Goal: Communication & Community: Answer question/provide support

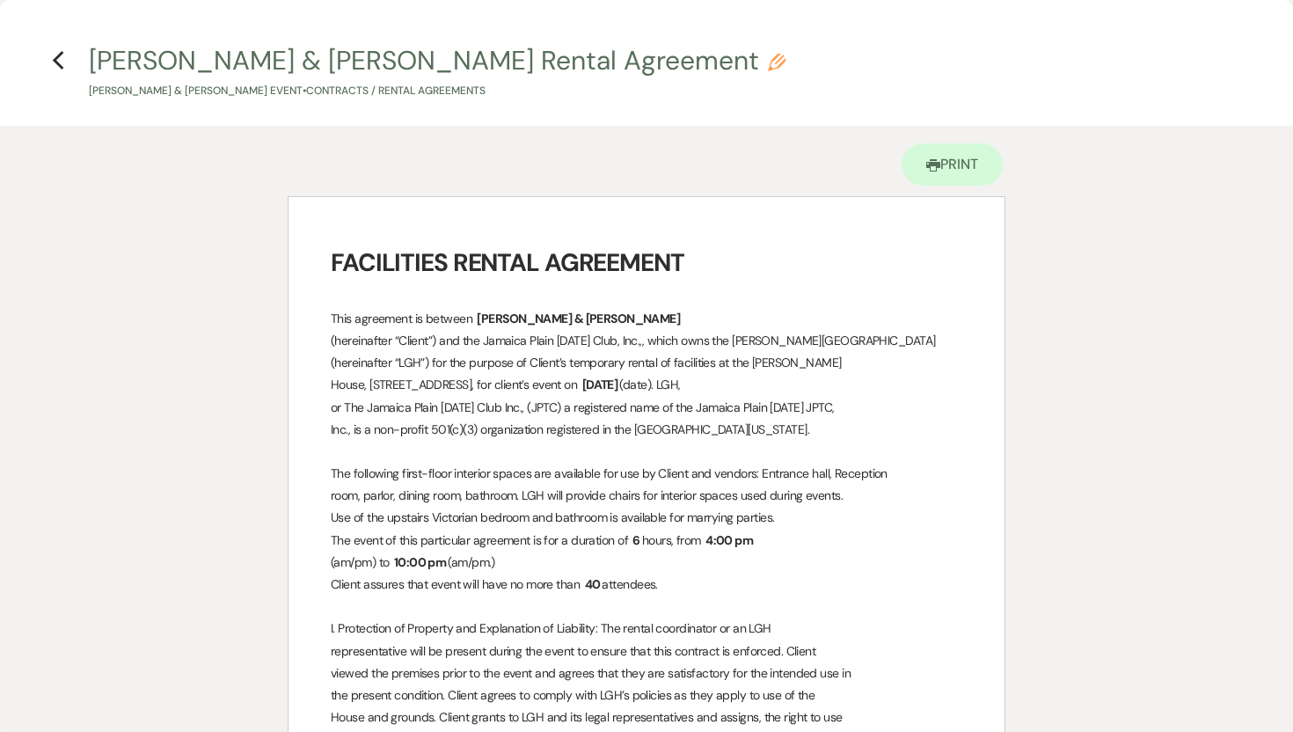
select select "8"
select select "5"
select select "8"
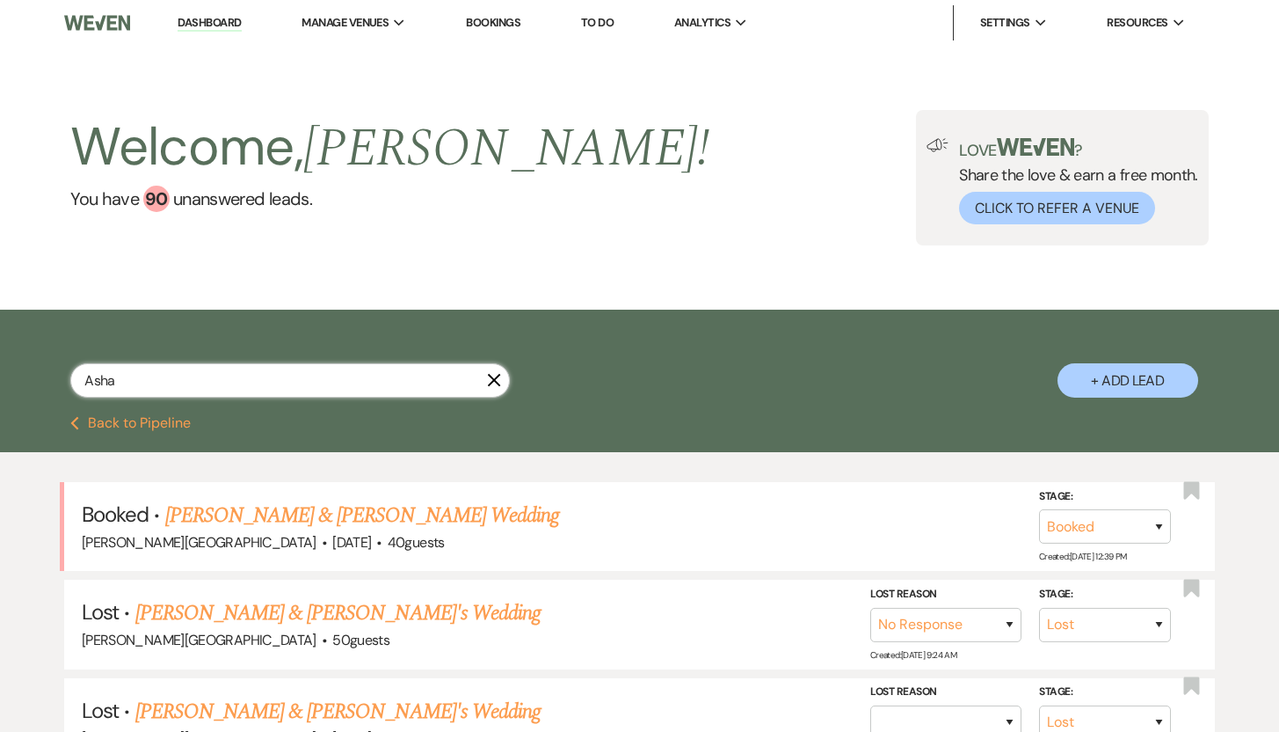
drag, startPoint x: 163, startPoint y: 376, endPoint x: 71, endPoint y: 376, distance: 91.5
click at [71, 376] on input "Asha" at bounding box center [290, 380] width 440 height 34
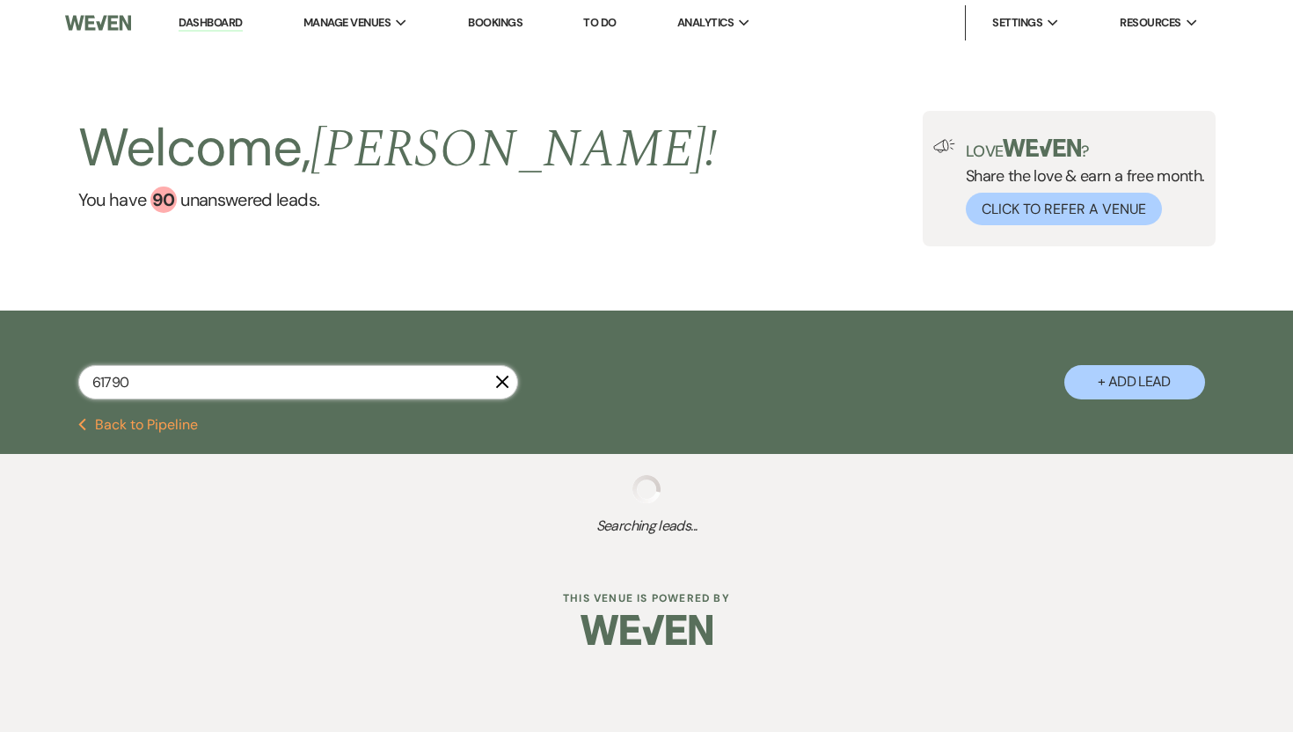
type input "617901"
select select "2"
select select "8"
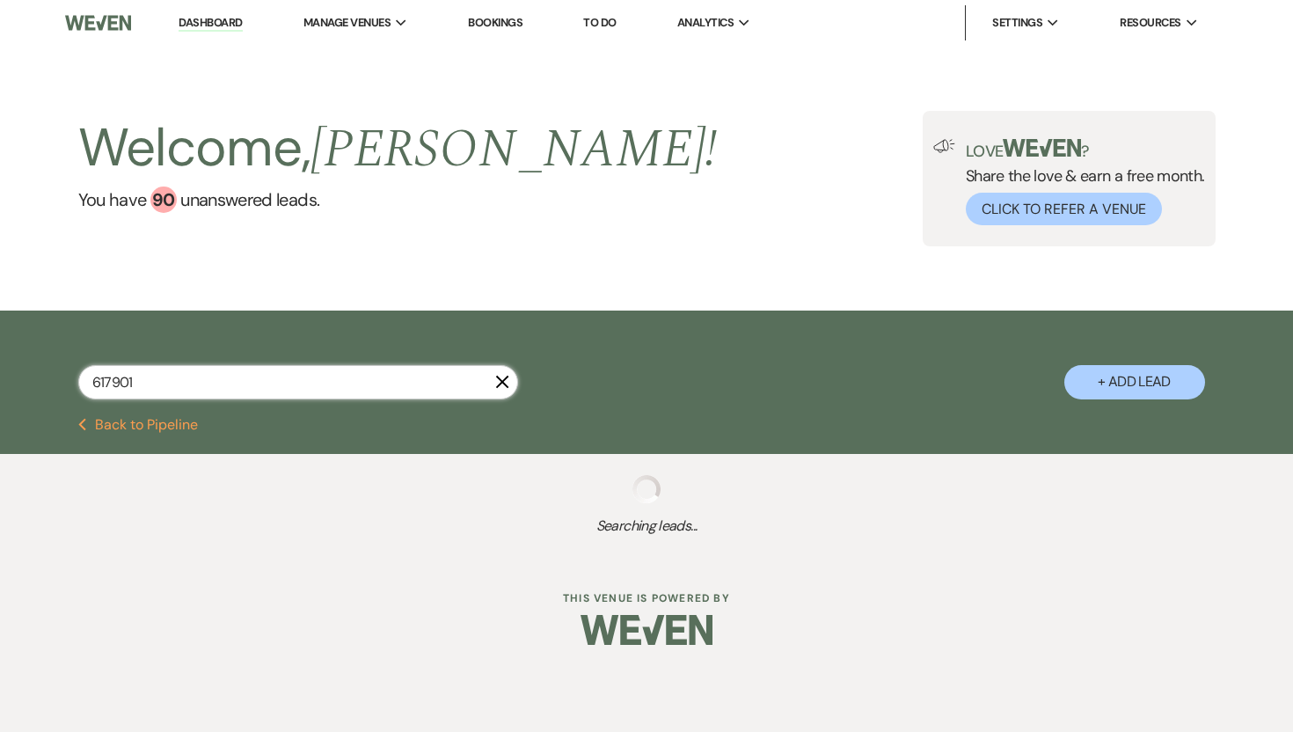
select select "8"
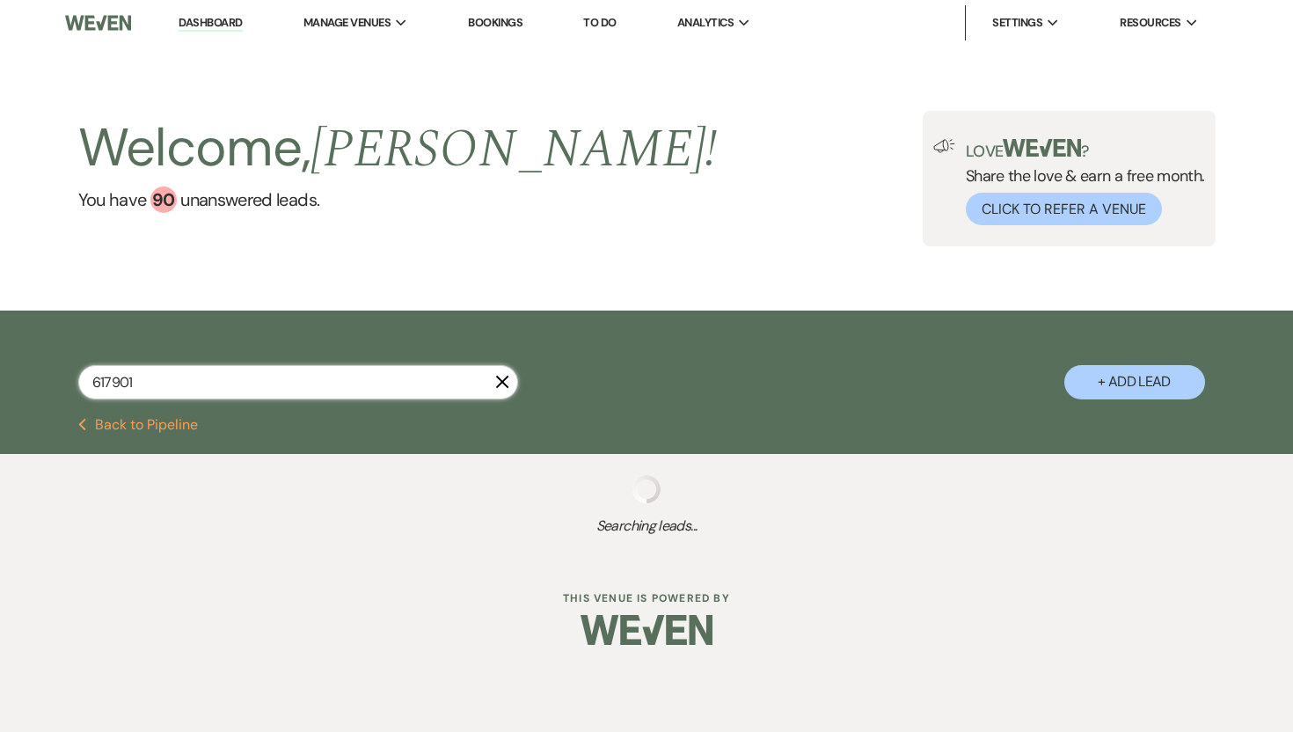
select select "7"
select select "8"
select select "10"
select select "8"
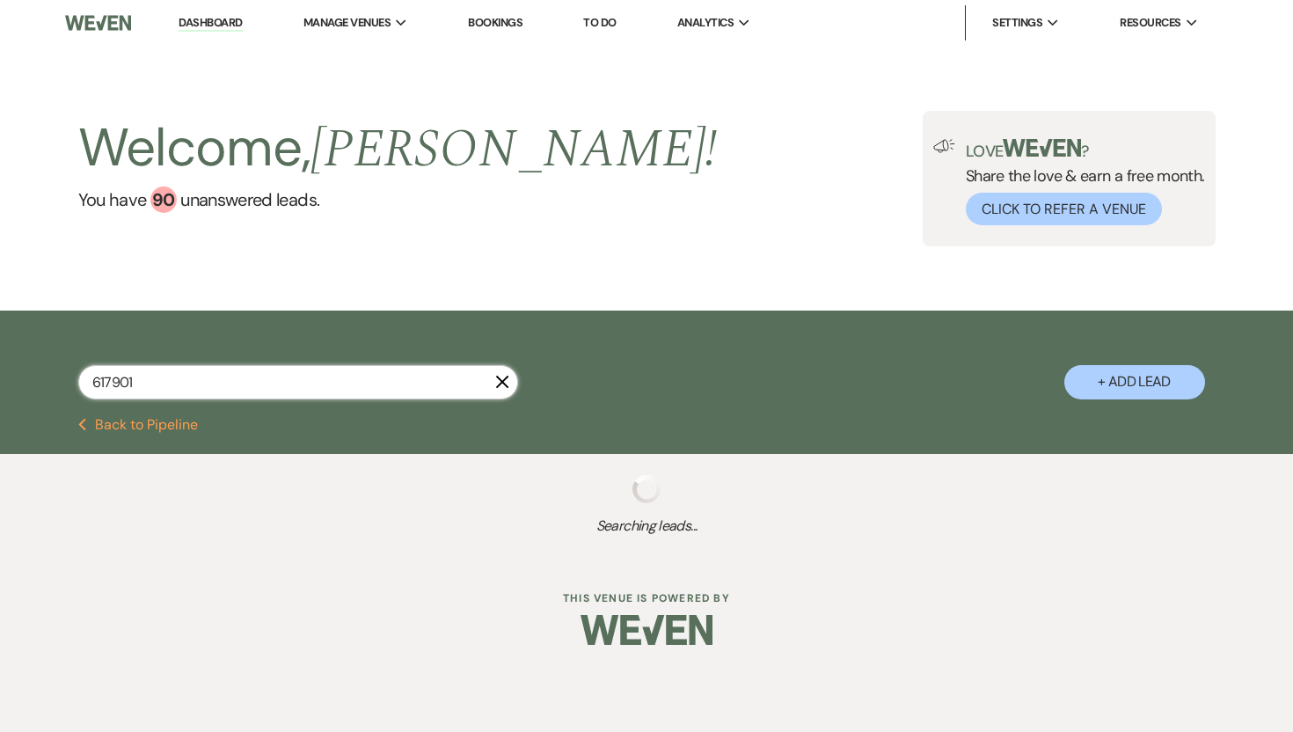
select select "8"
select select "5"
select select "8"
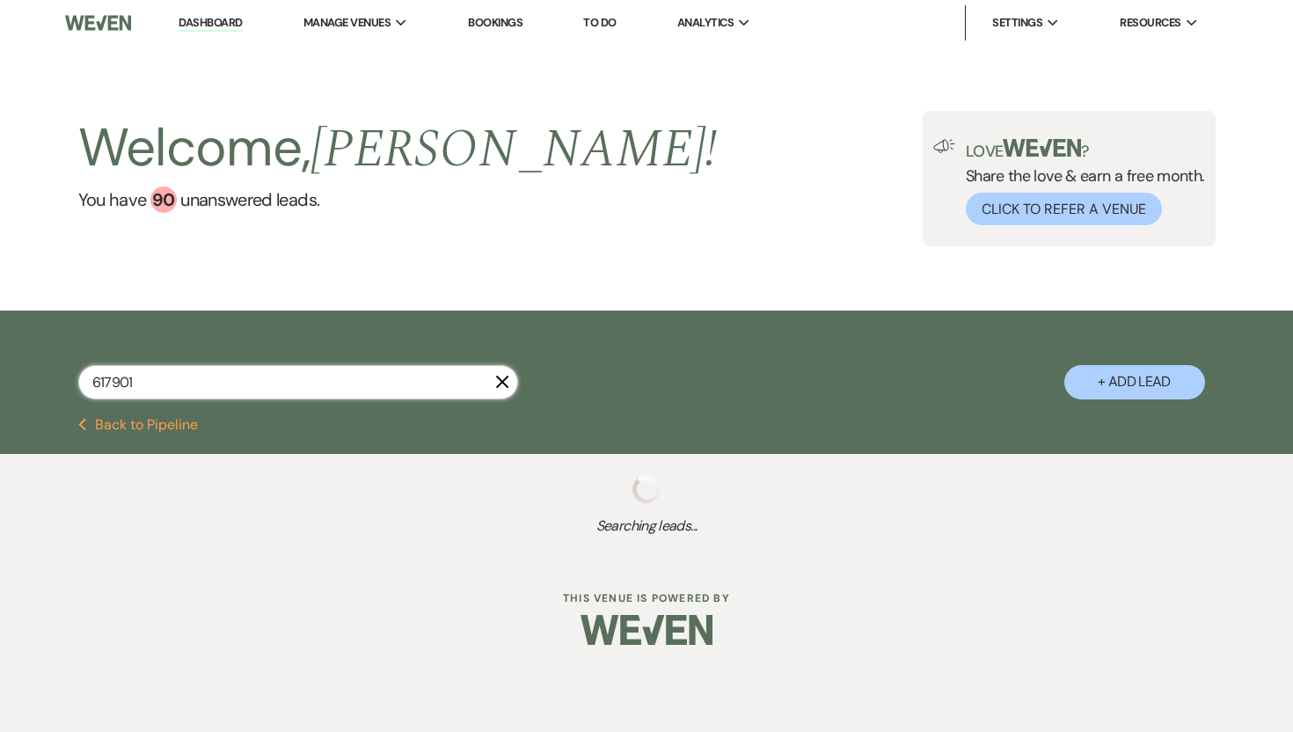
select select "8"
select select "10"
select select "8"
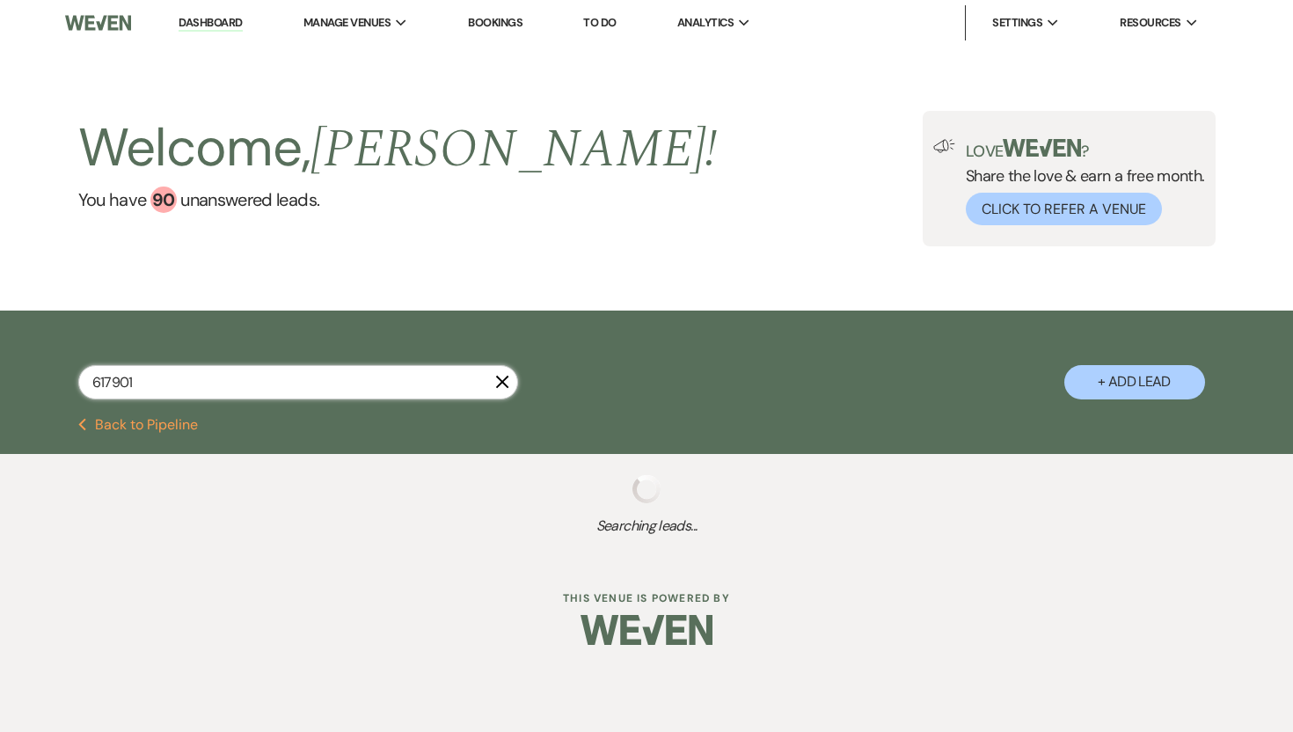
select select "8"
select select "5"
select select "8"
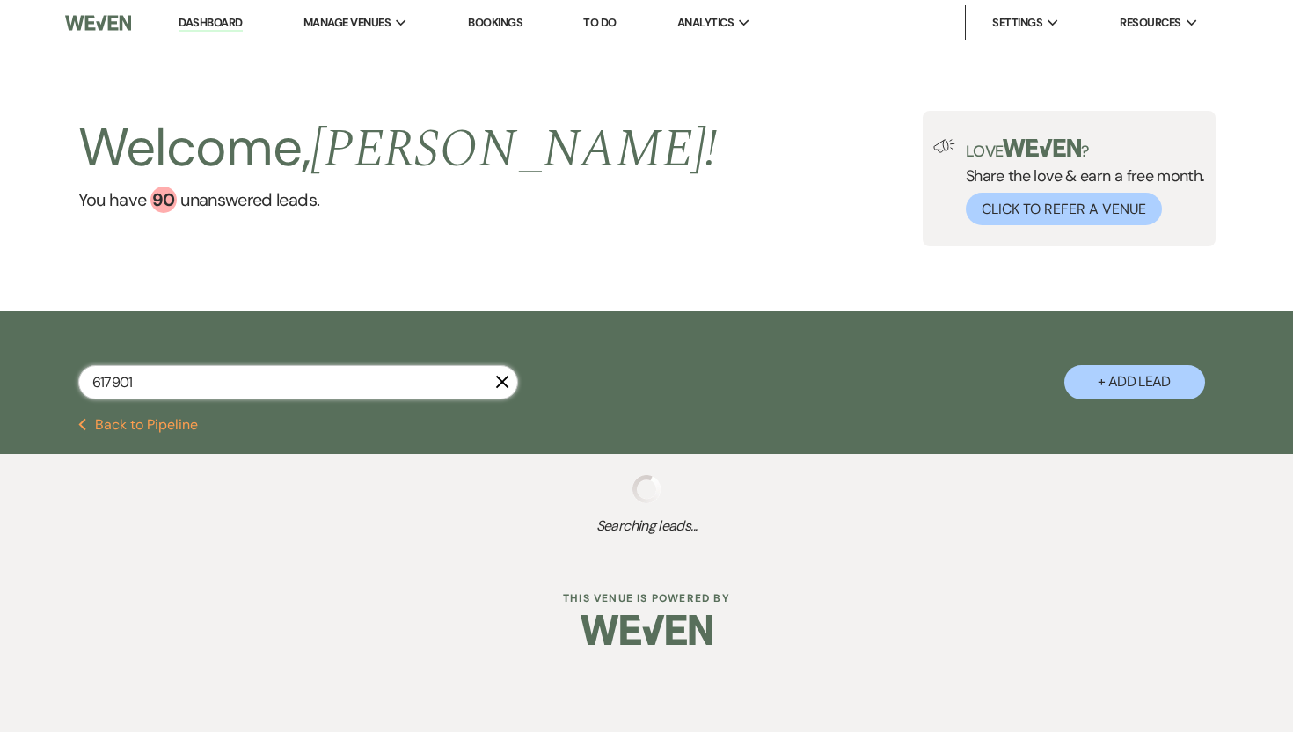
select select "8"
select select "10"
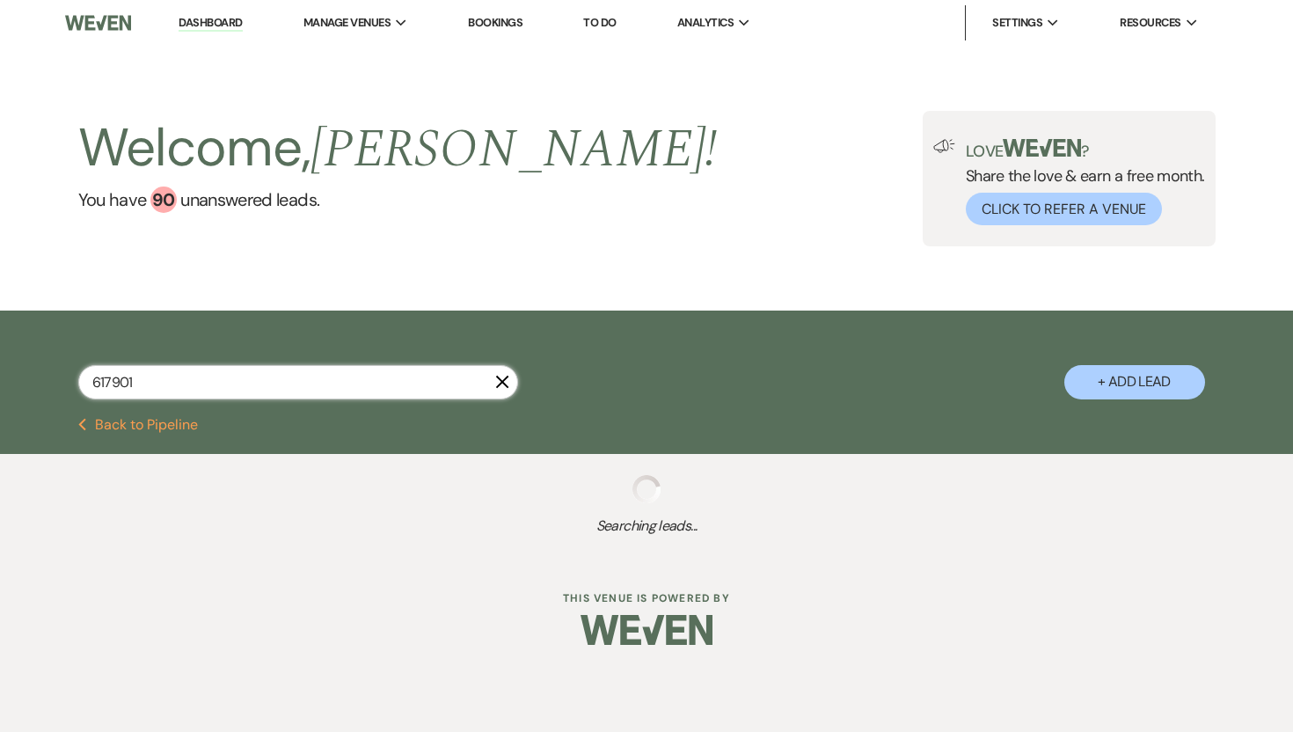
select select "8"
select select "5"
select select "8"
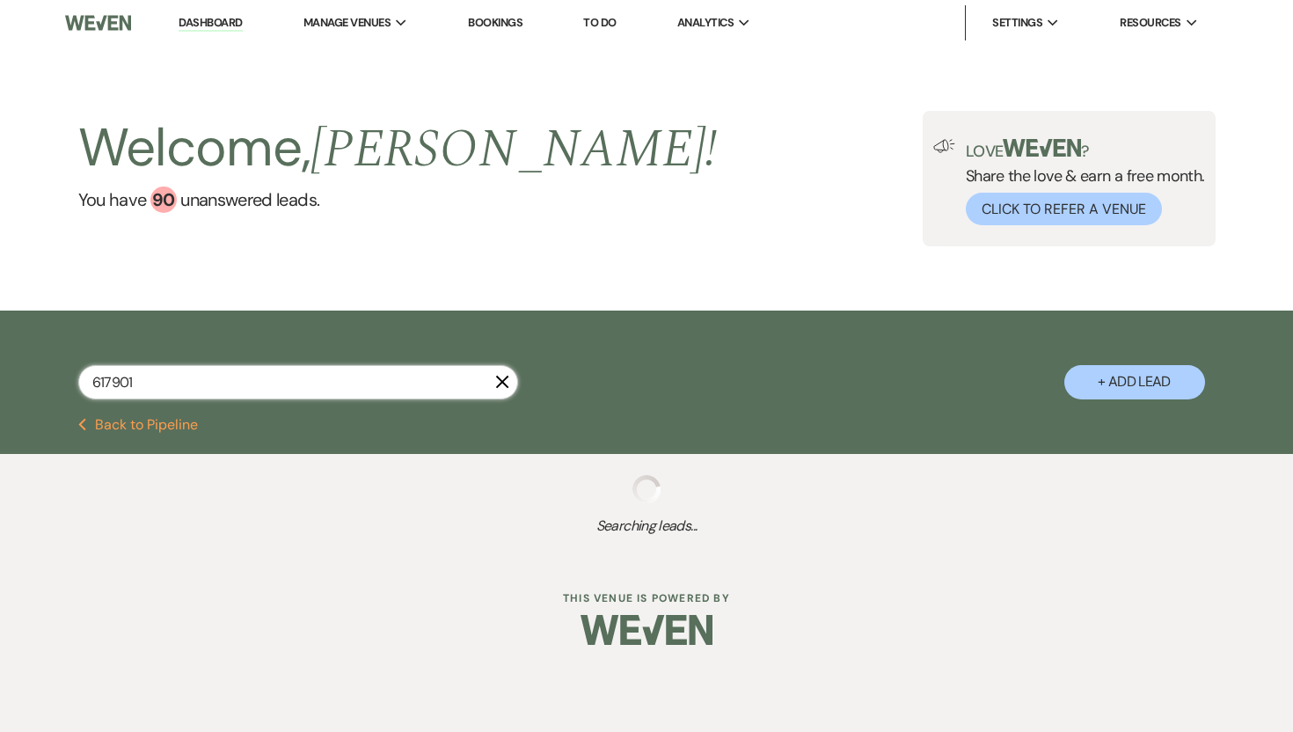
select select "8"
select select "5"
select select "8"
select select "5"
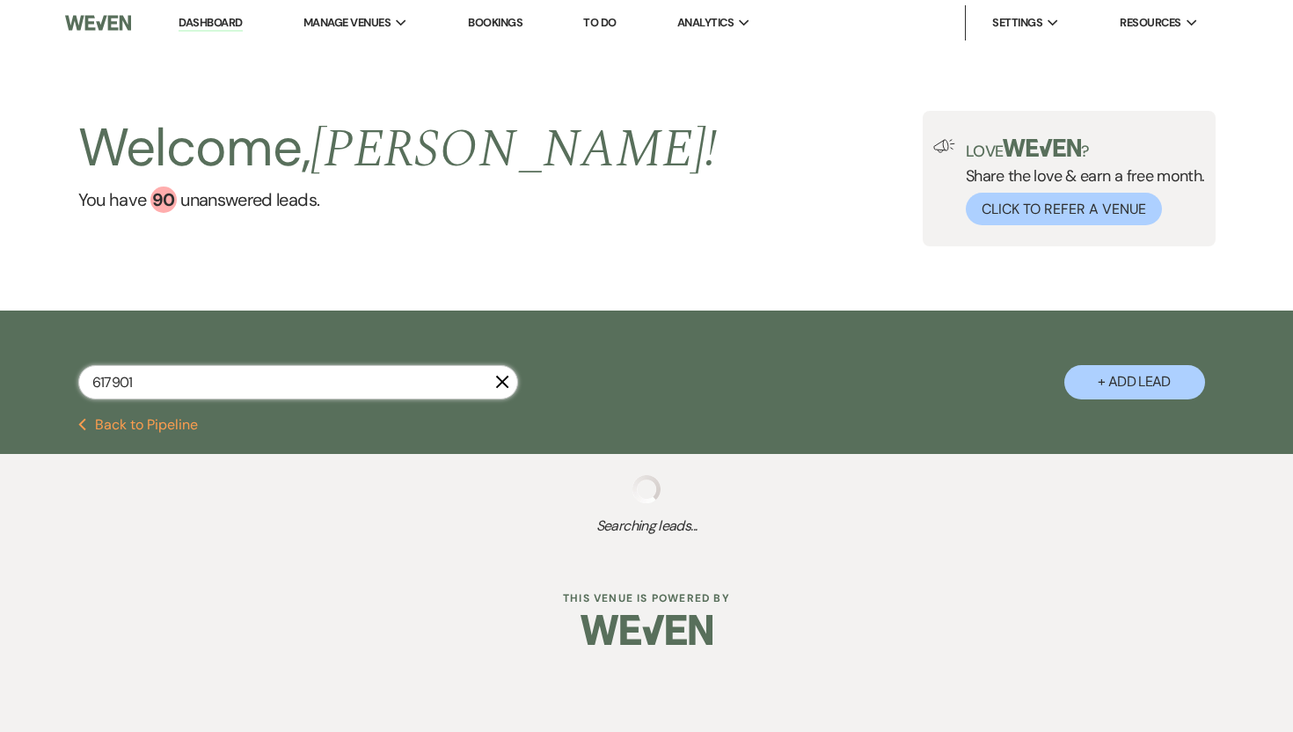
select select "8"
select select "5"
select select "8"
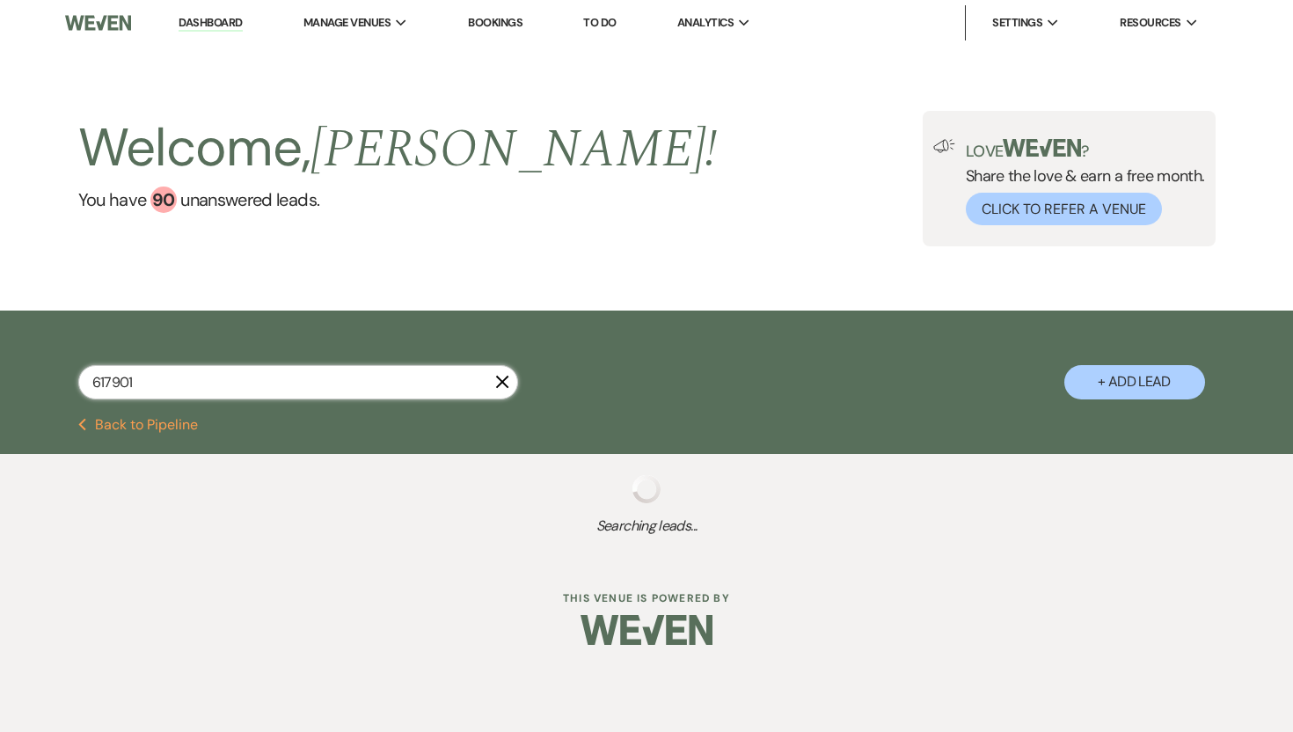
select select "8"
select select "7"
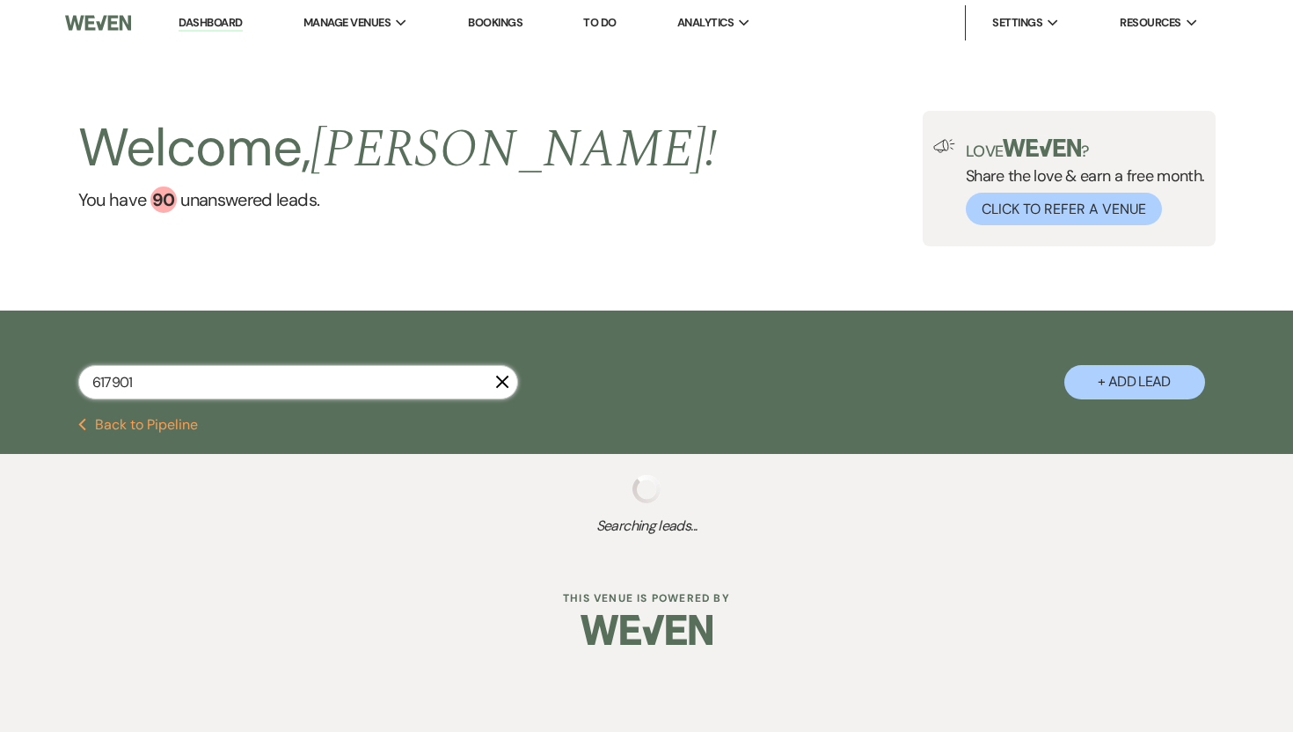
select select "8"
select select "5"
select select "8"
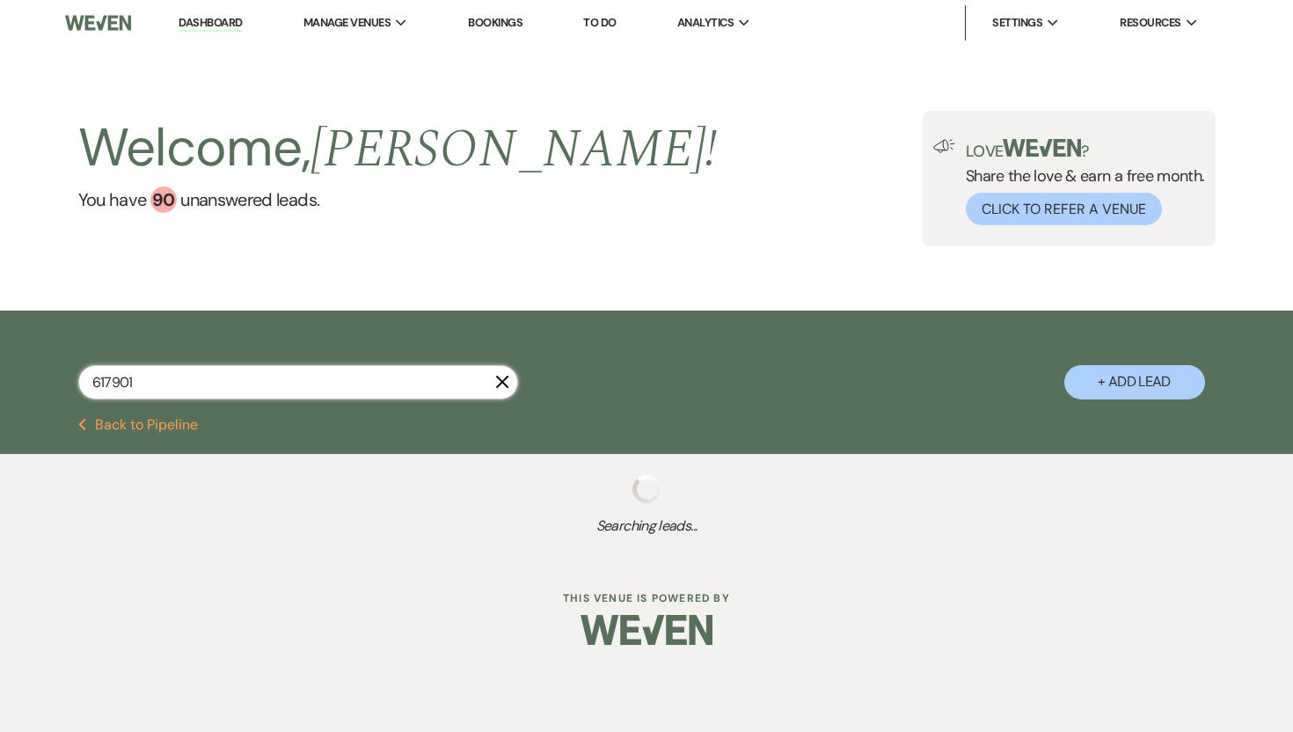
select select "7"
select select "8"
select select "10"
select select "8"
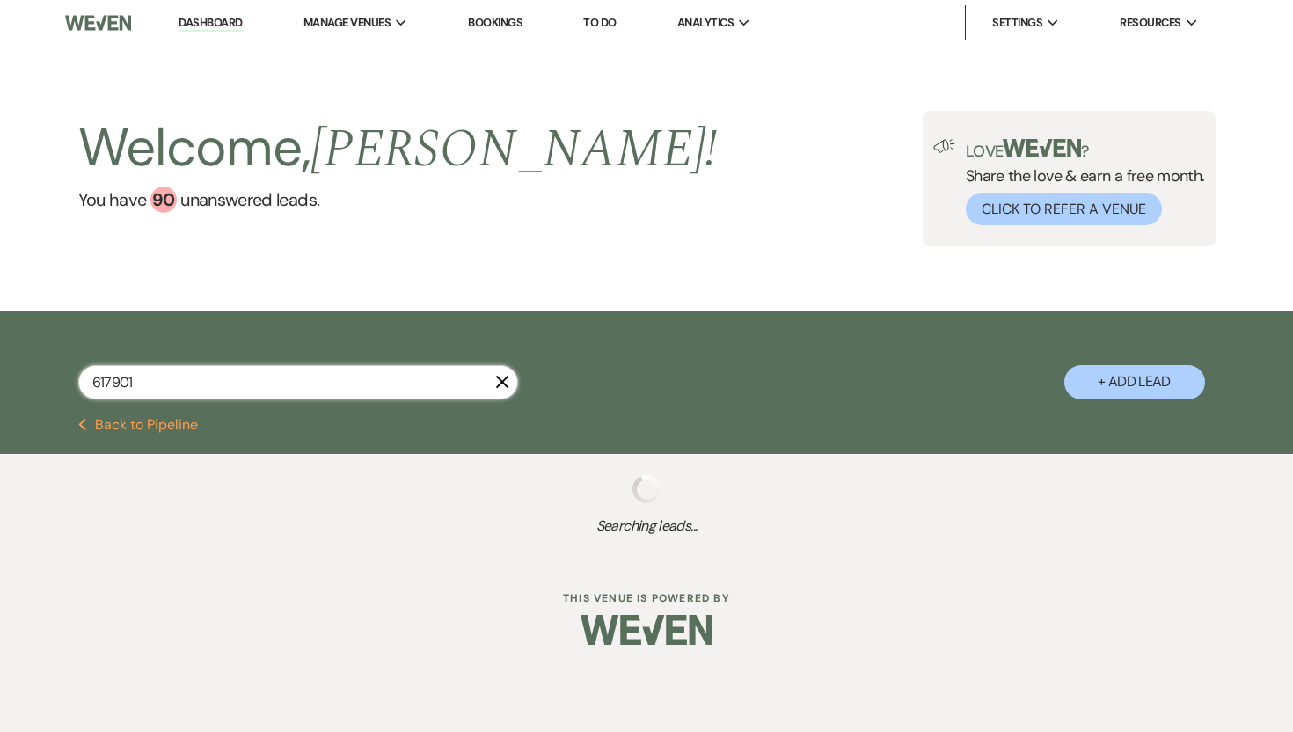
select select "8"
select select "10"
select select "8"
select select "10"
select select "8"
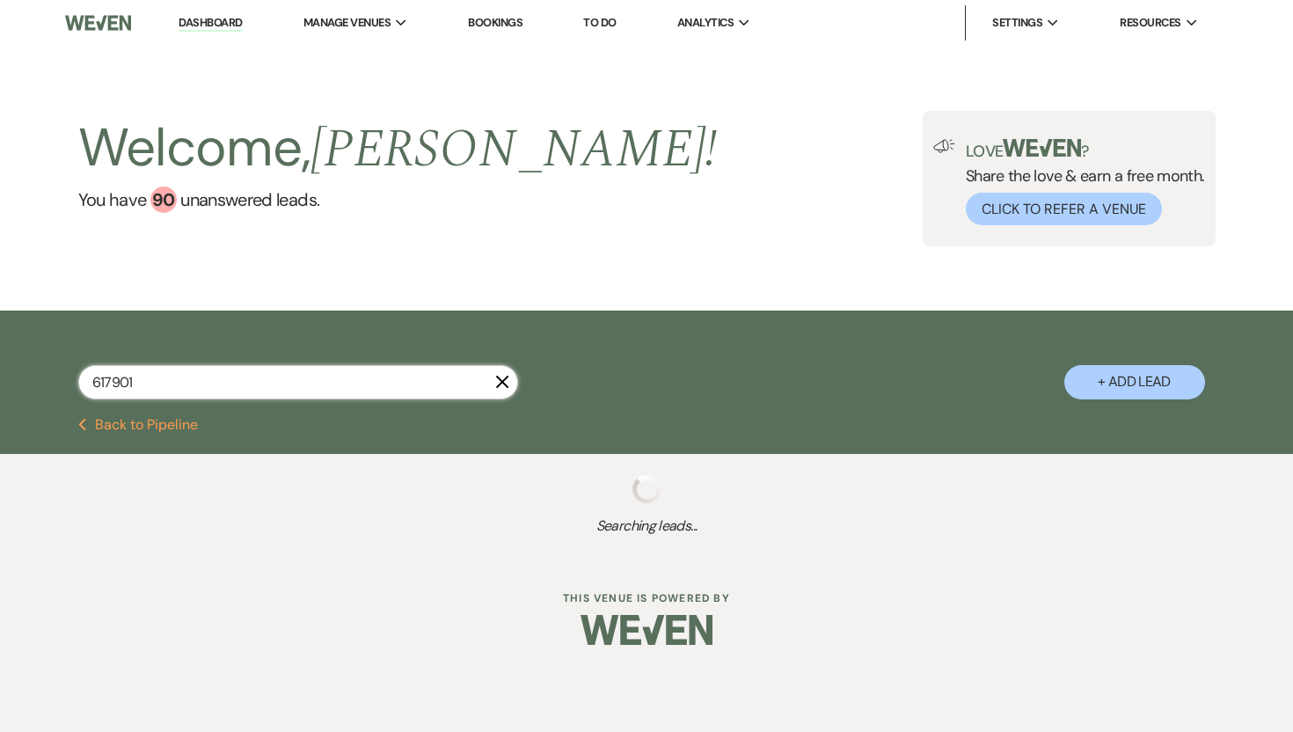
select select "5"
select select "8"
select select "6"
select select "8"
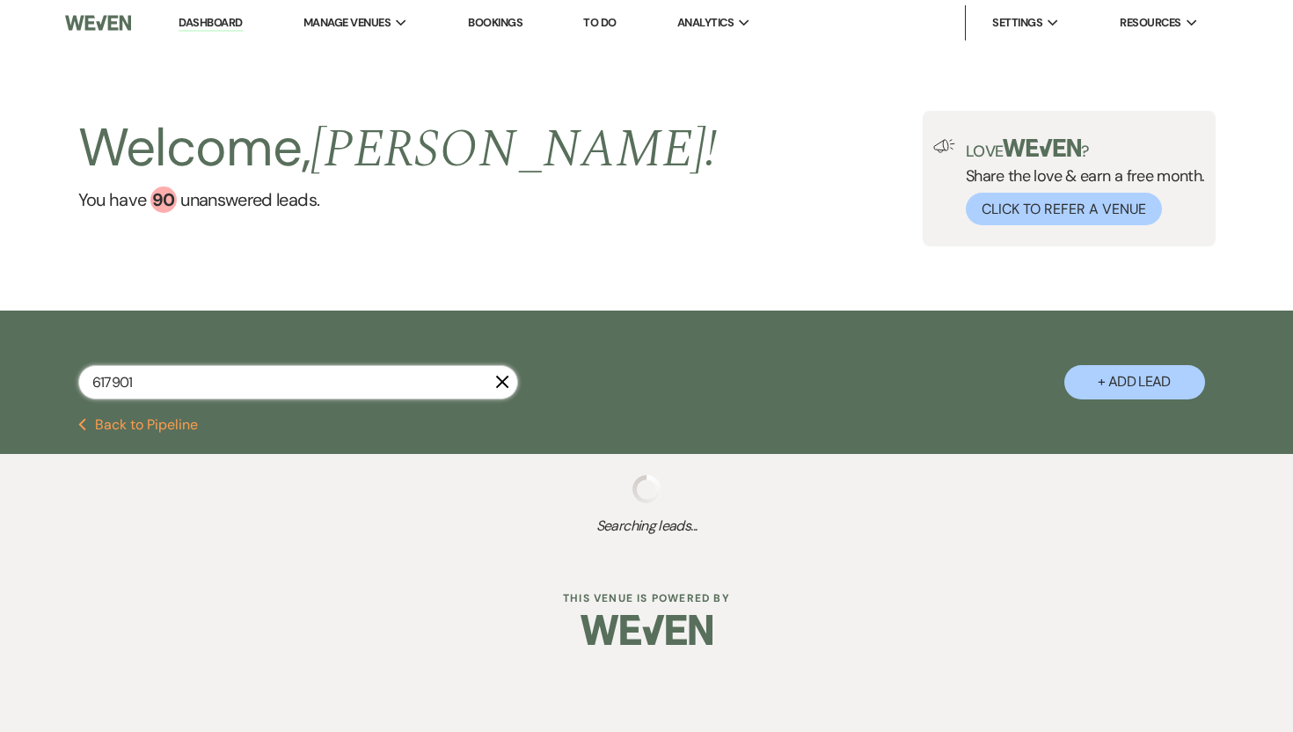
select select "8"
select select "5"
select select "8"
select select "5"
select select "8"
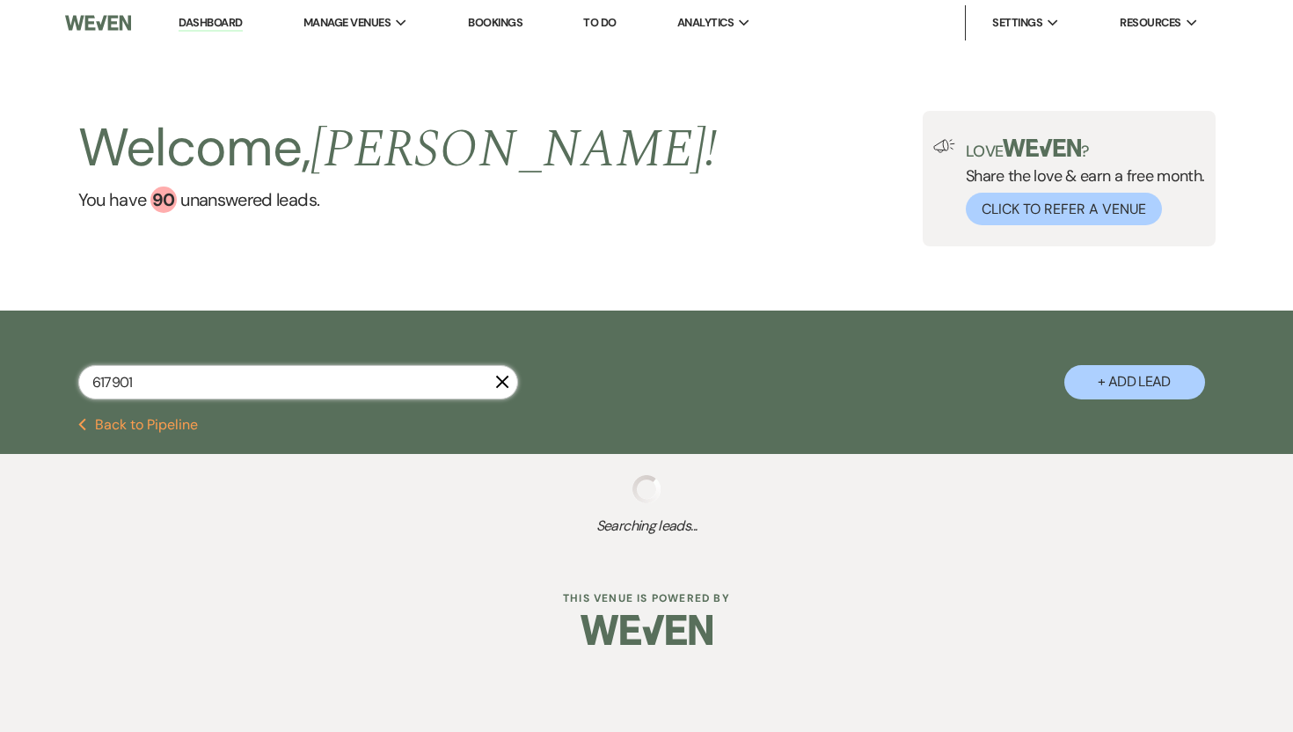
select select "5"
select select "8"
select select "5"
select select "8"
select select "6"
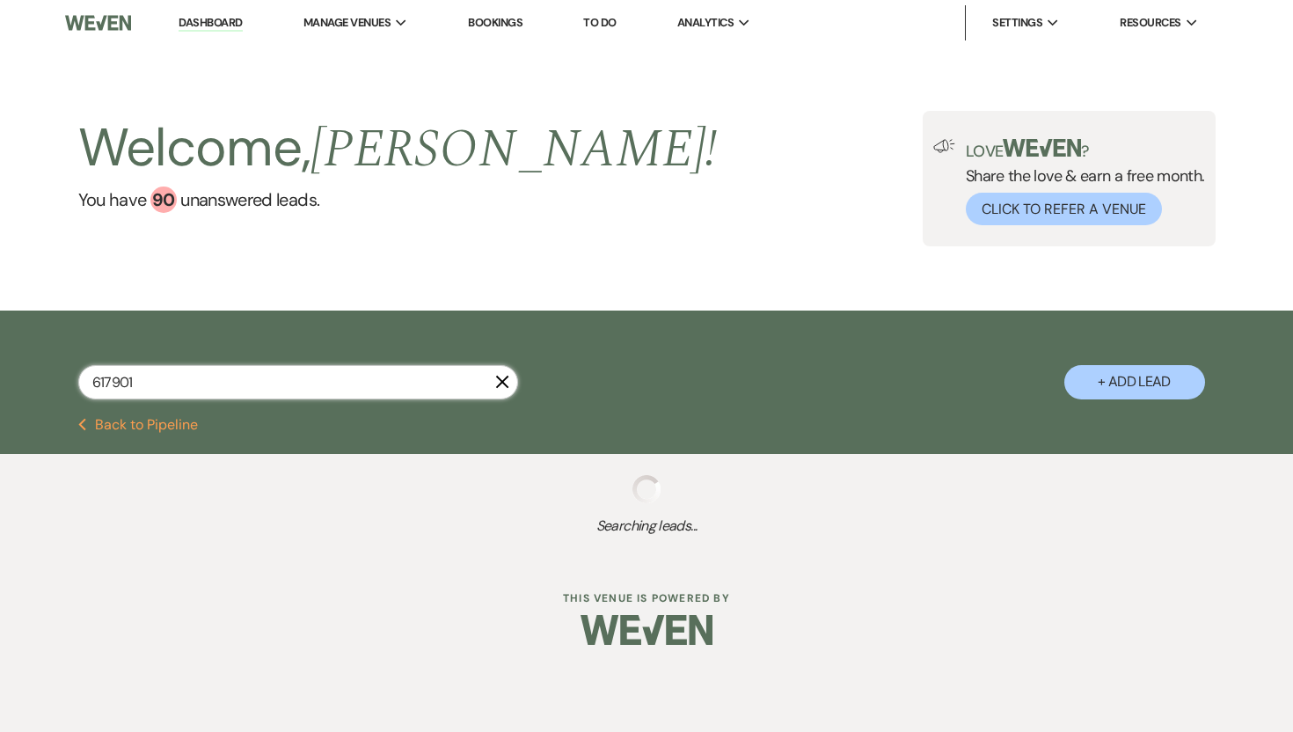
select select "8"
select select "10"
select select "8"
select select "5"
select select "8"
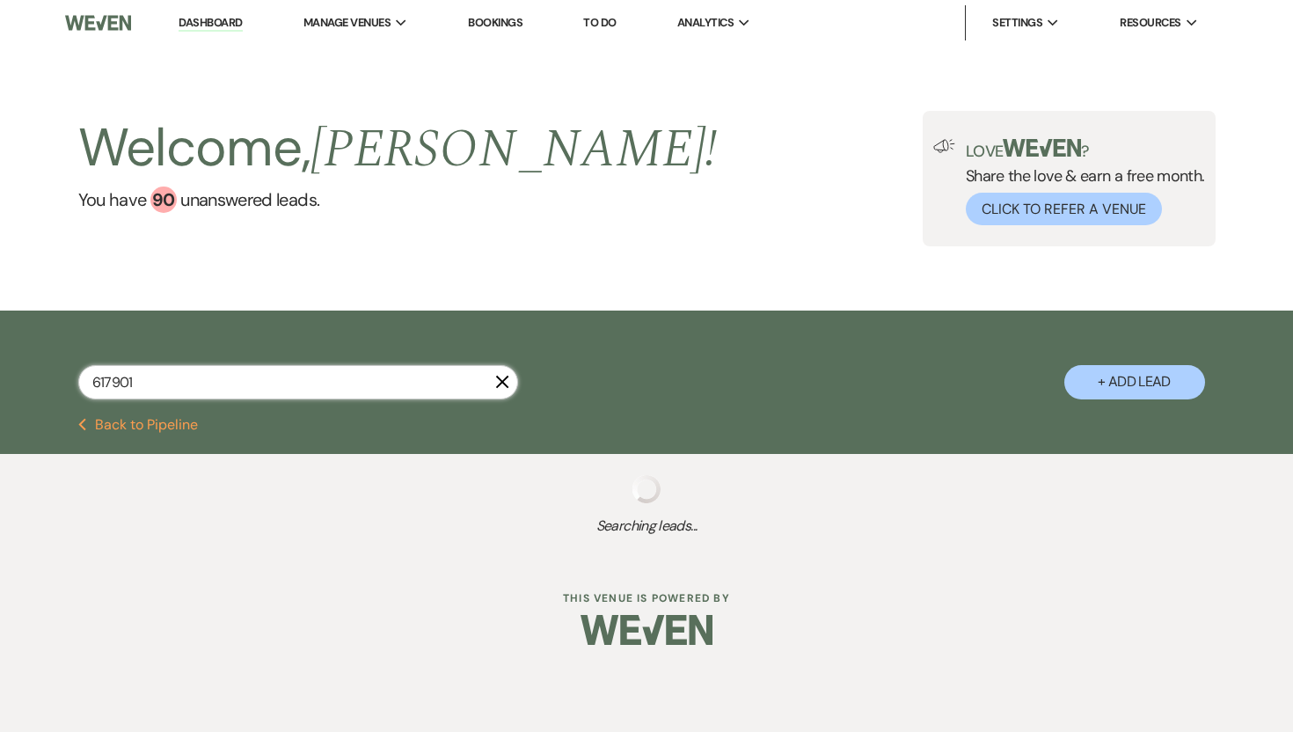
select select "7"
select select "8"
select select "5"
select select "8"
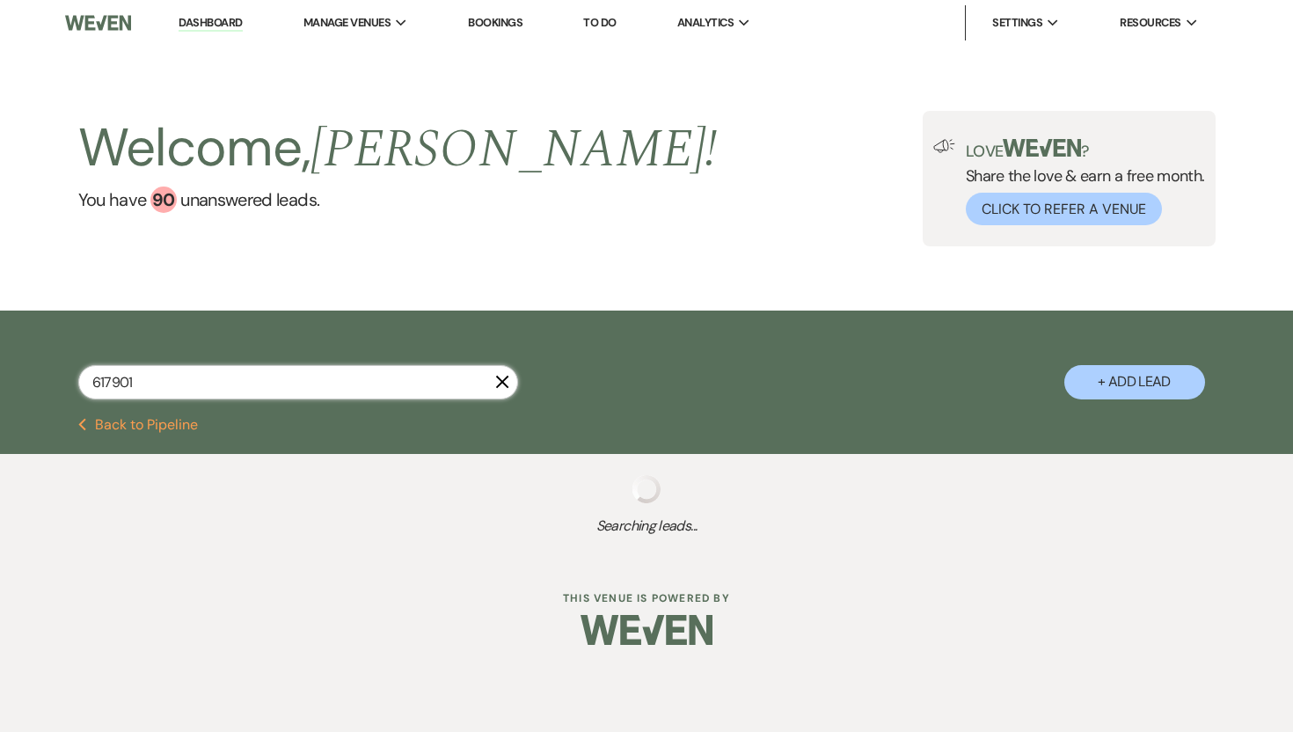
select select "8"
select select "10"
select select "8"
select select "5"
select select "8"
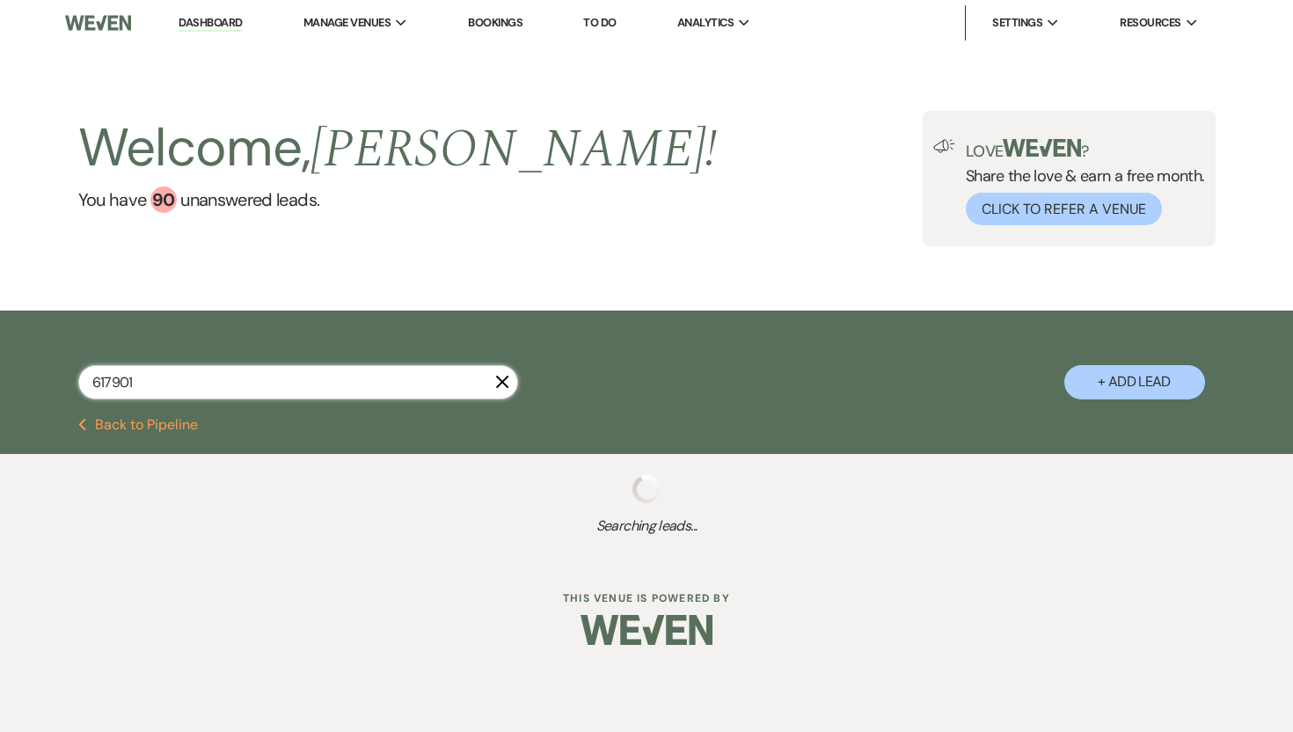
select select "5"
select select "8"
select select "5"
select select "8"
select select "5"
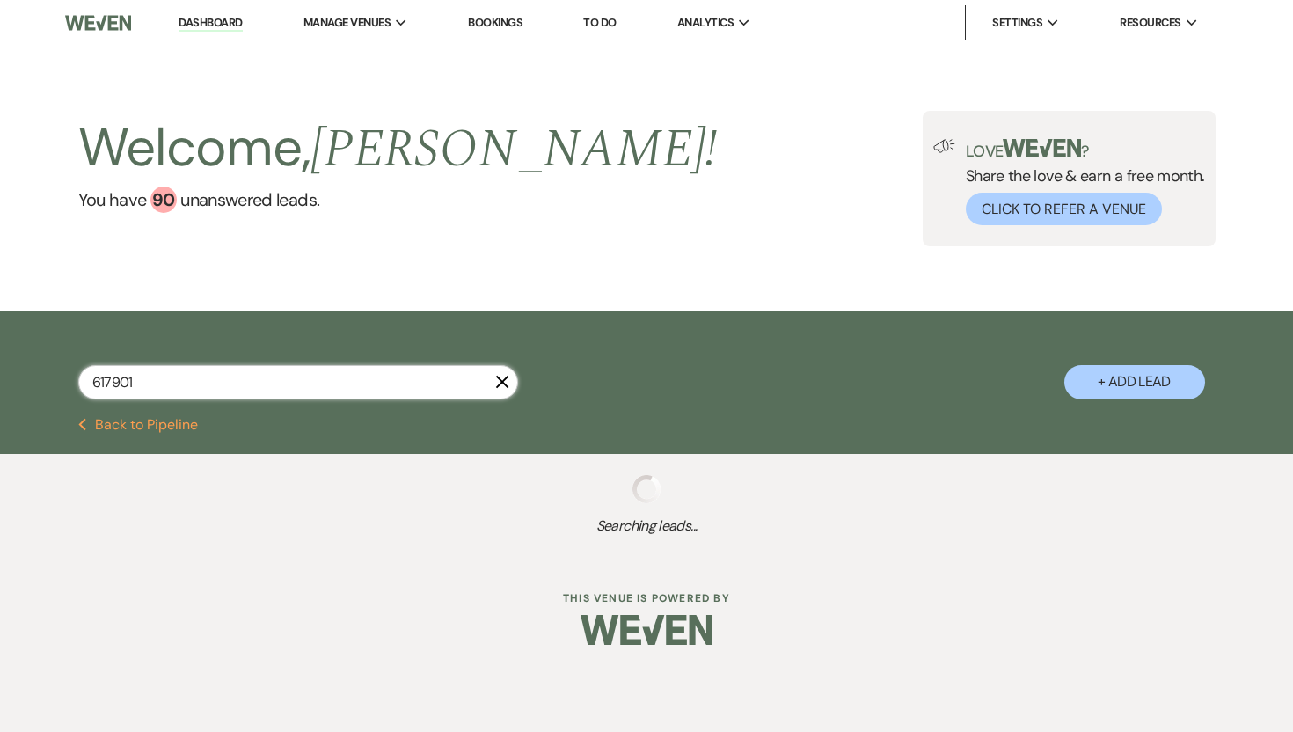
select select "8"
select select "5"
select select "8"
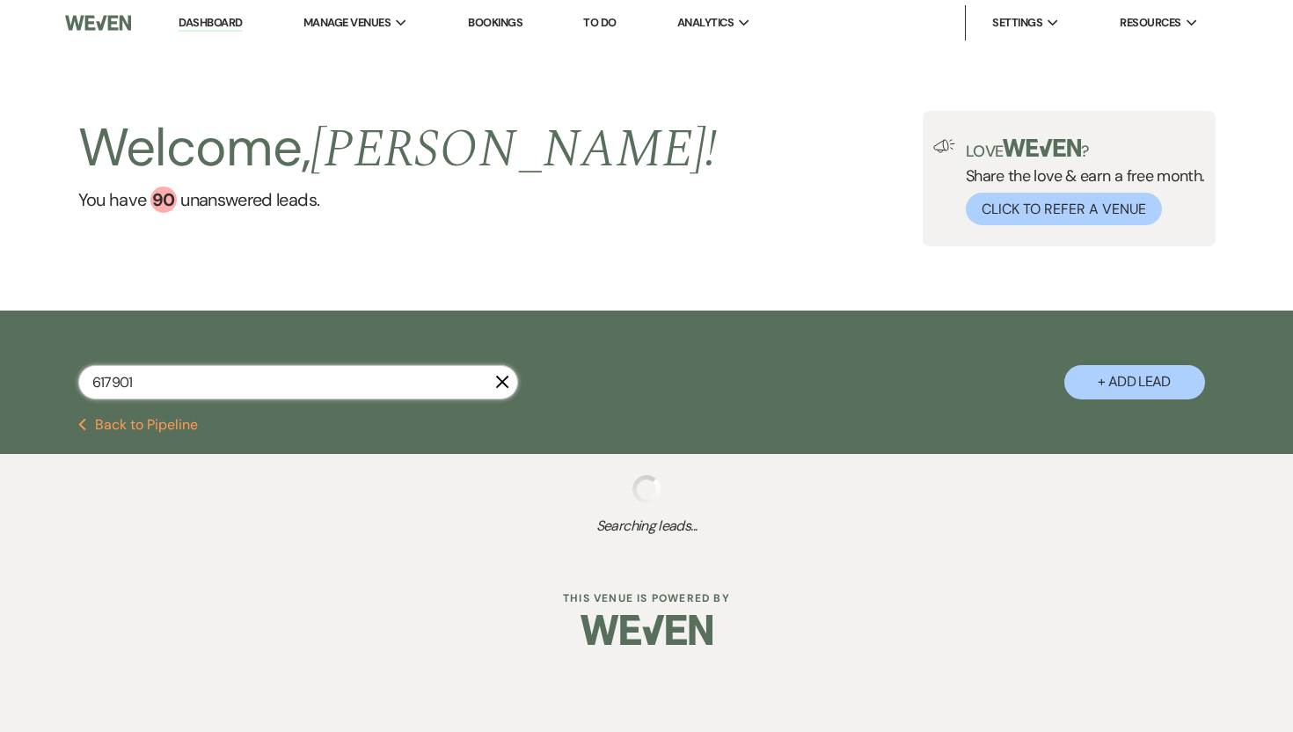
select select "8"
select select "5"
select select "8"
select select "5"
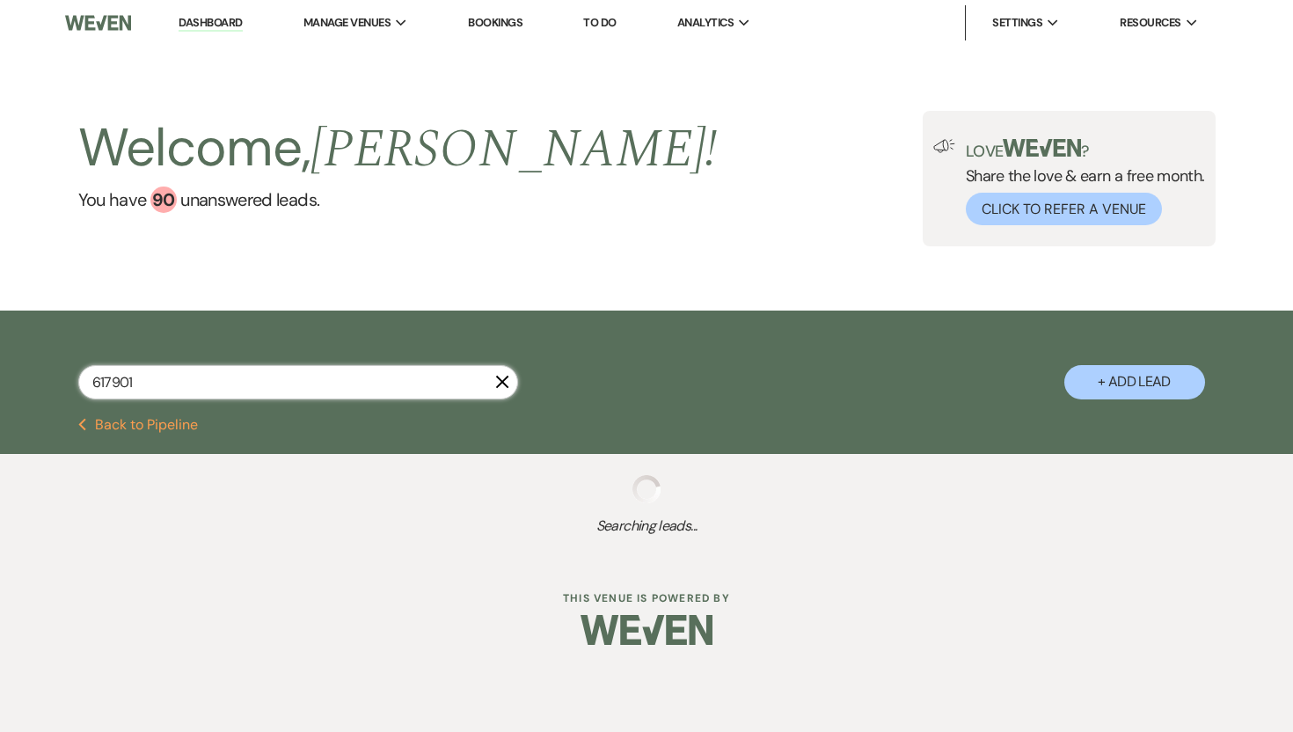
select select "8"
select select "5"
select select "8"
select select "10"
select select "8"
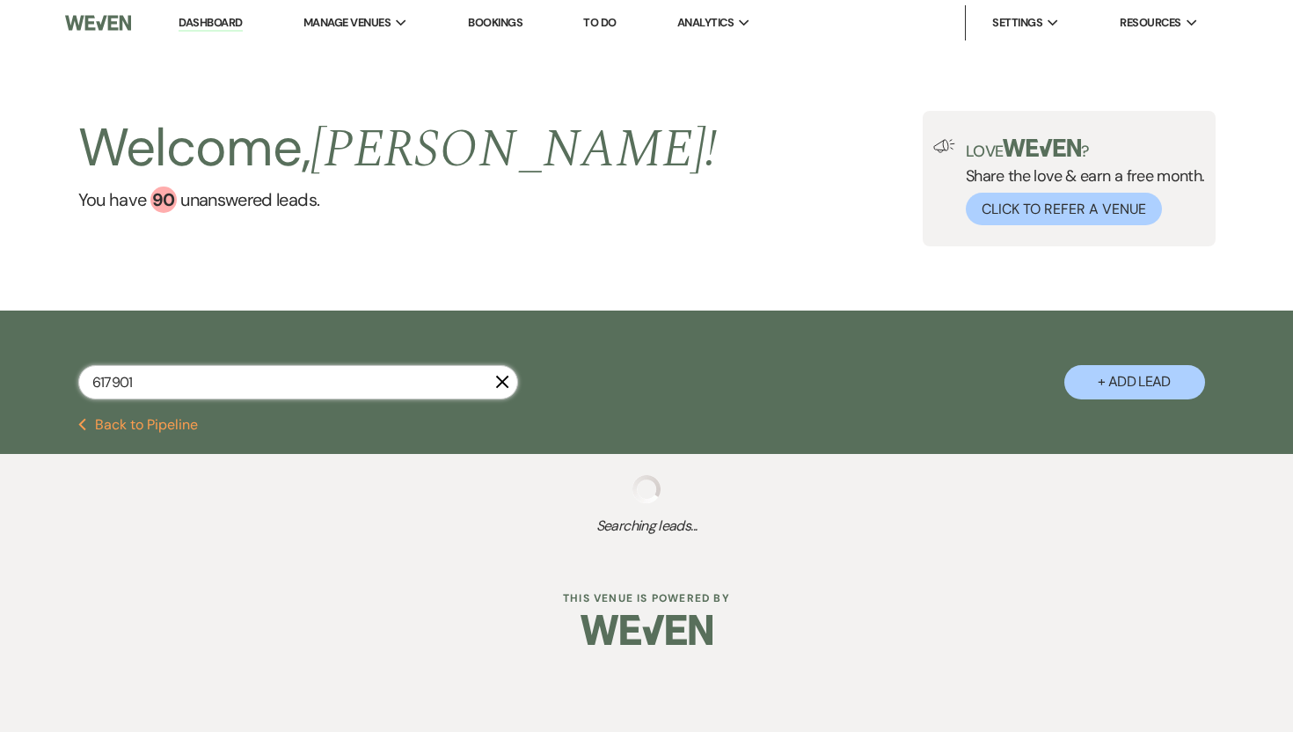
select select "5"
select select "8"
select select "5"
select select "8"
select select "6"
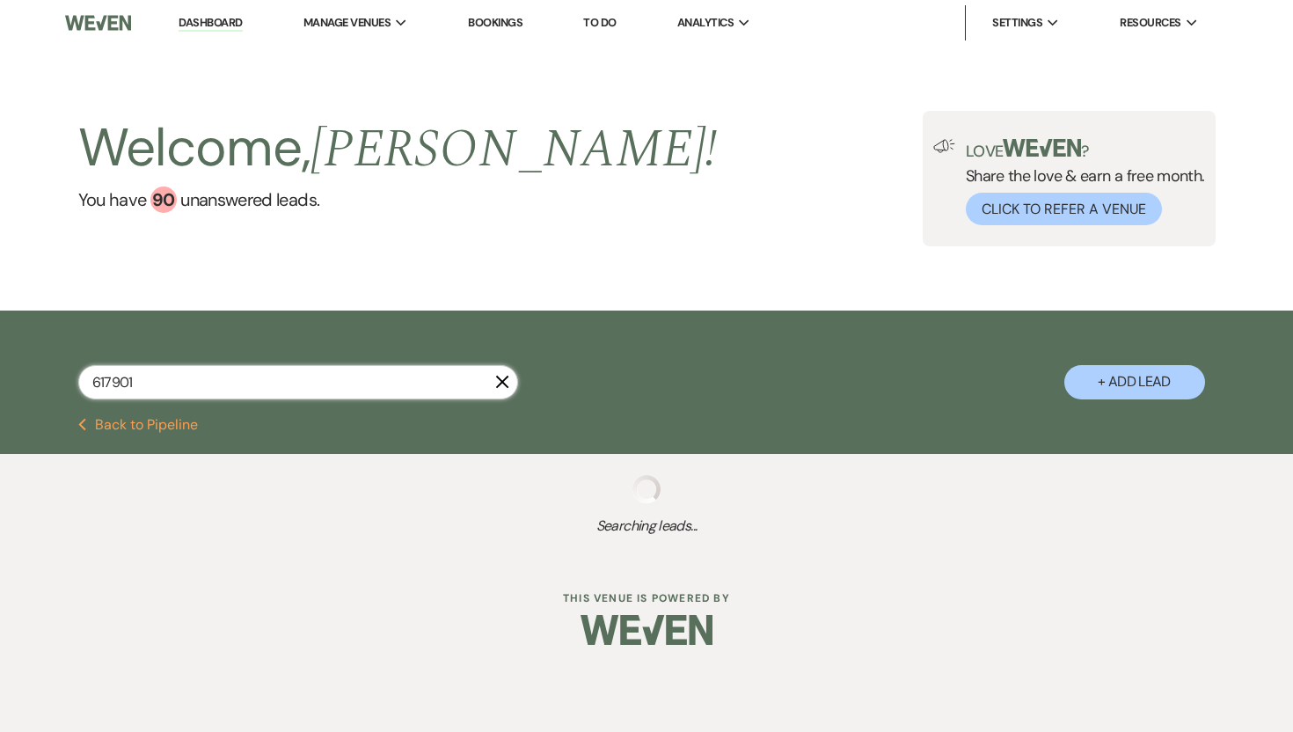
select select "8"
select select "5"
select select "8"
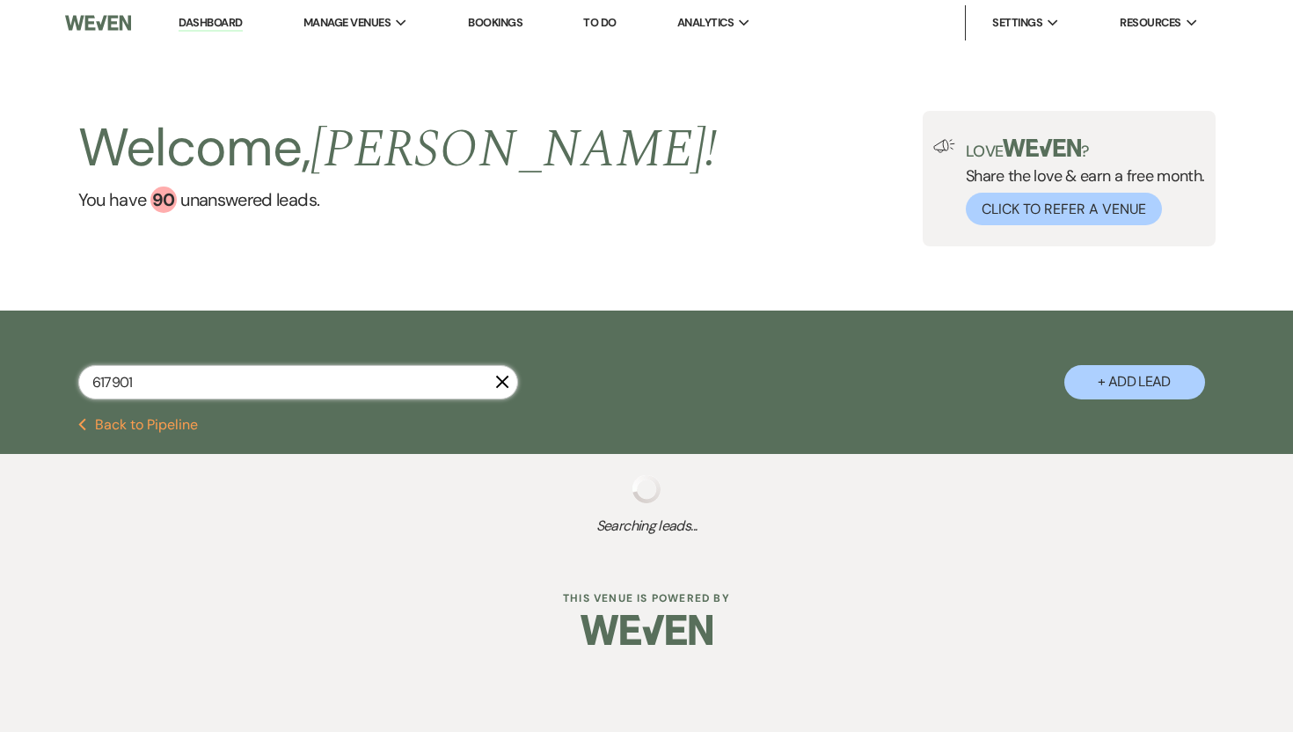
select select "10"
select select "8"
select select "5"
select select "8"
select select "5"
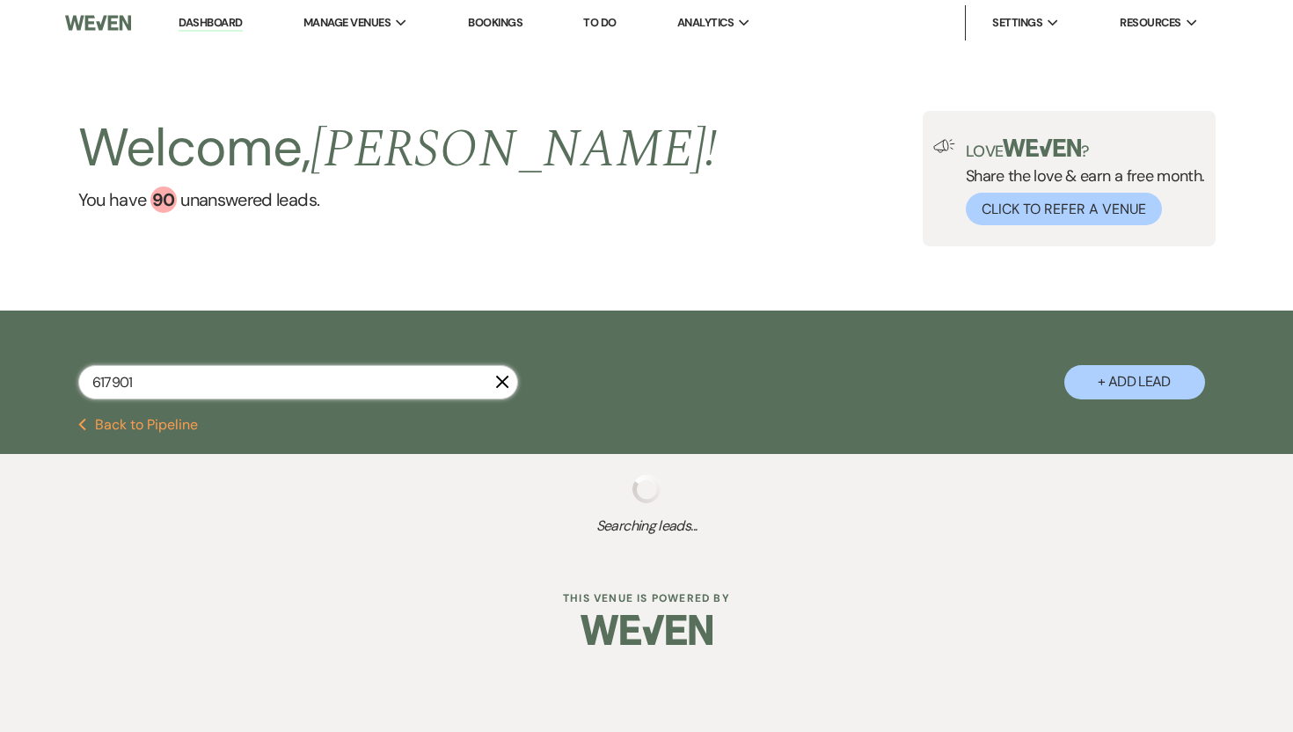
select select "8"
select select "7"
select select "8"
select select "6"
select select "8"
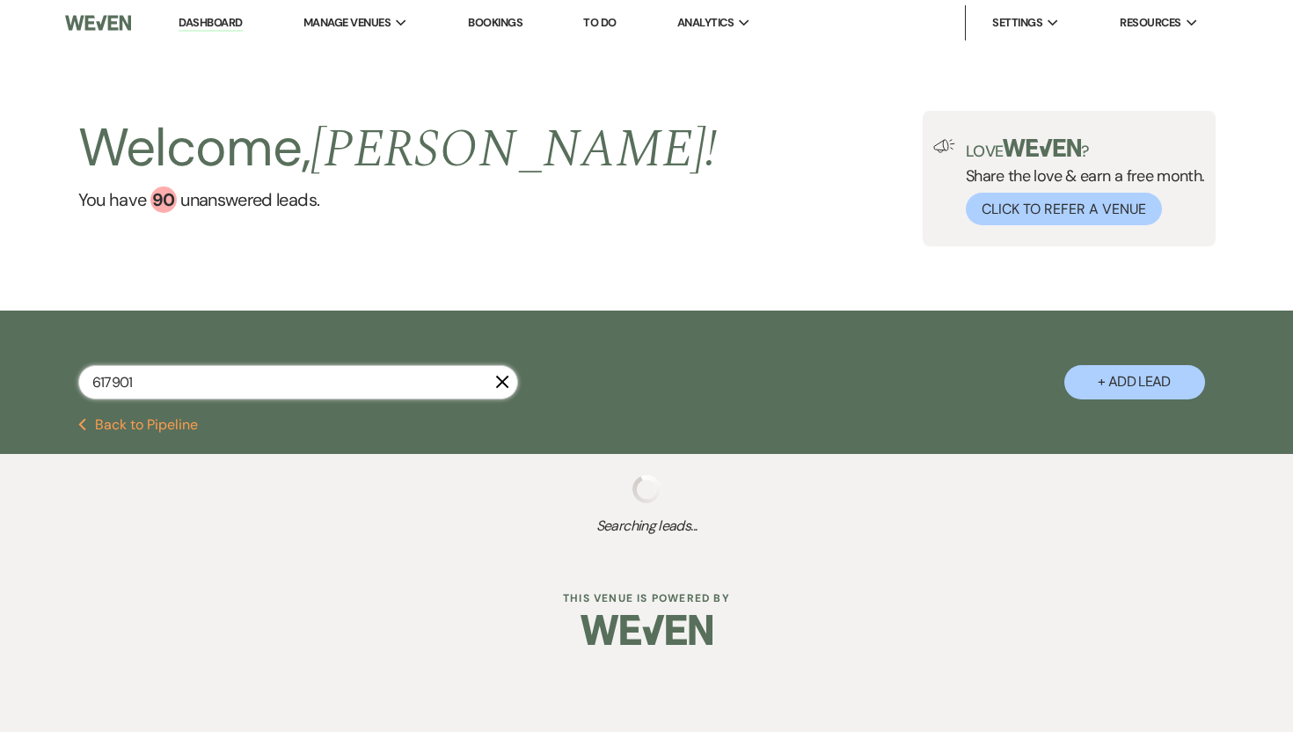
select select "1"
select select "8"
select select "5"
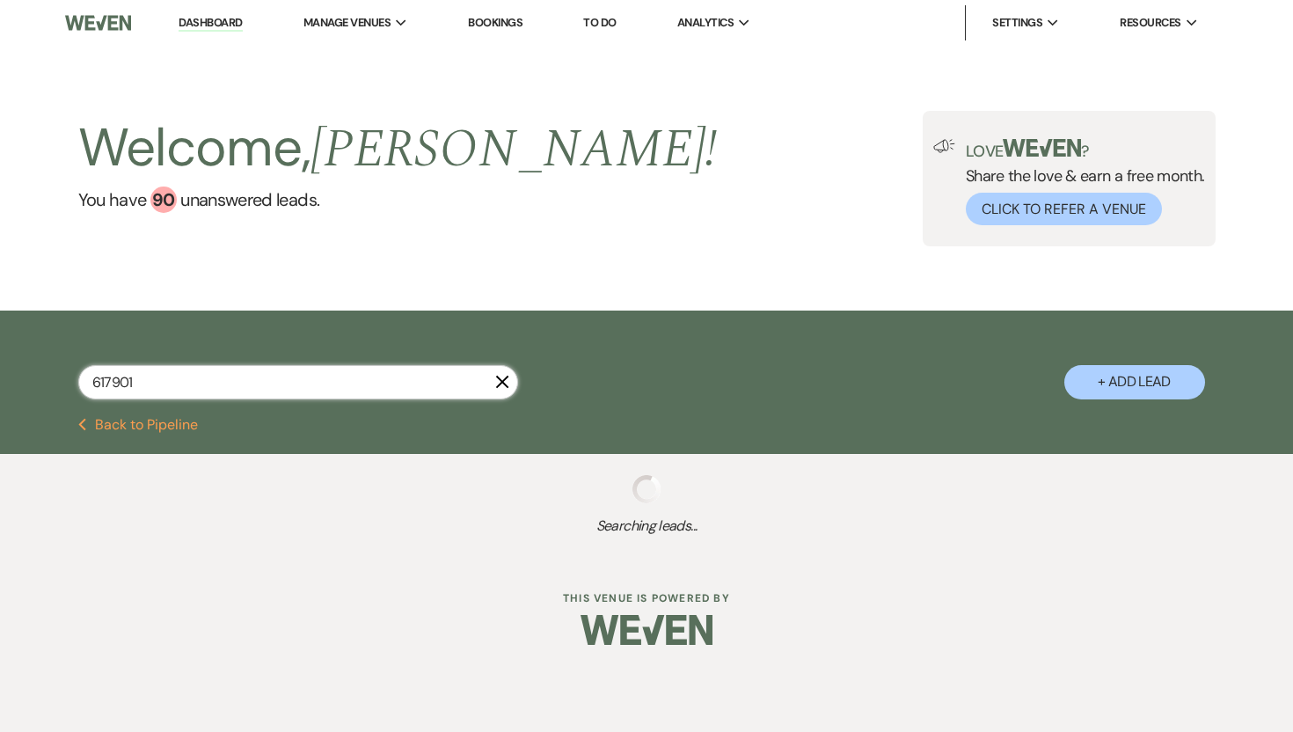
select select "8"
select select "6"
select select "8"
select select "5"
select select "8"
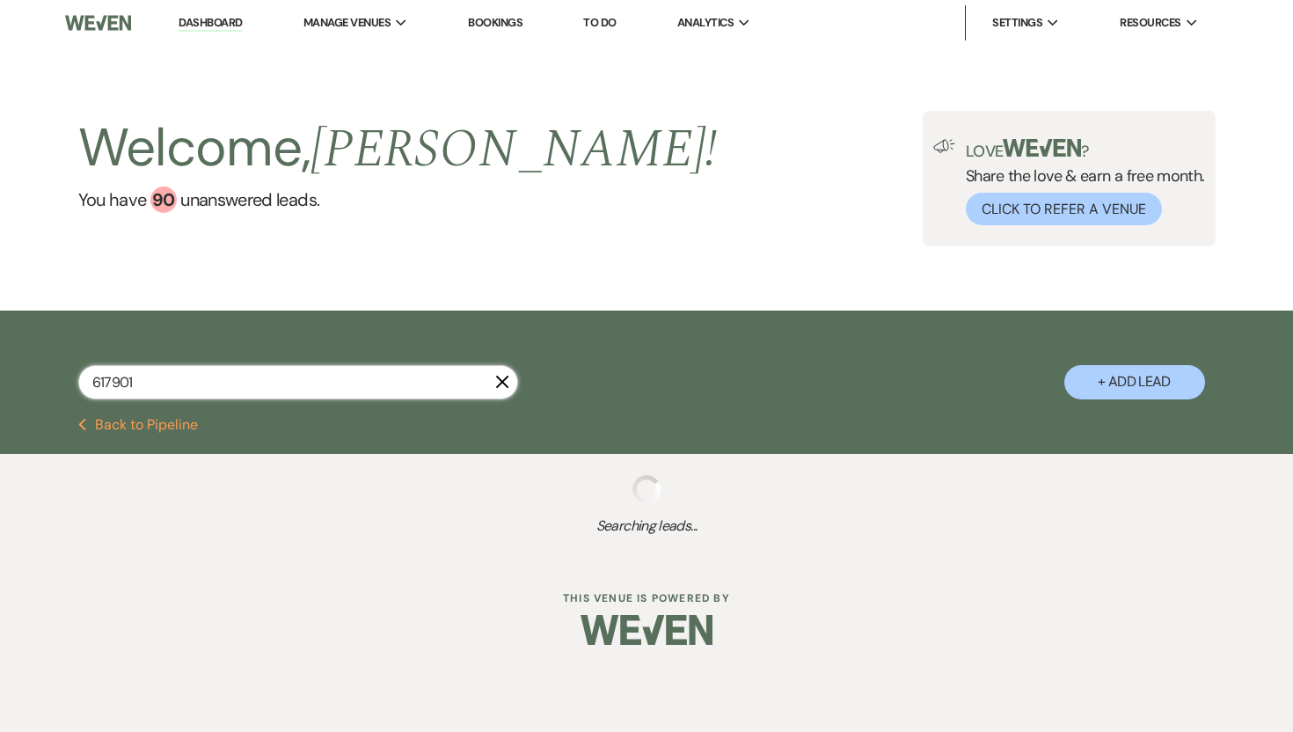
select select "5"
select select "8"
select select "5"
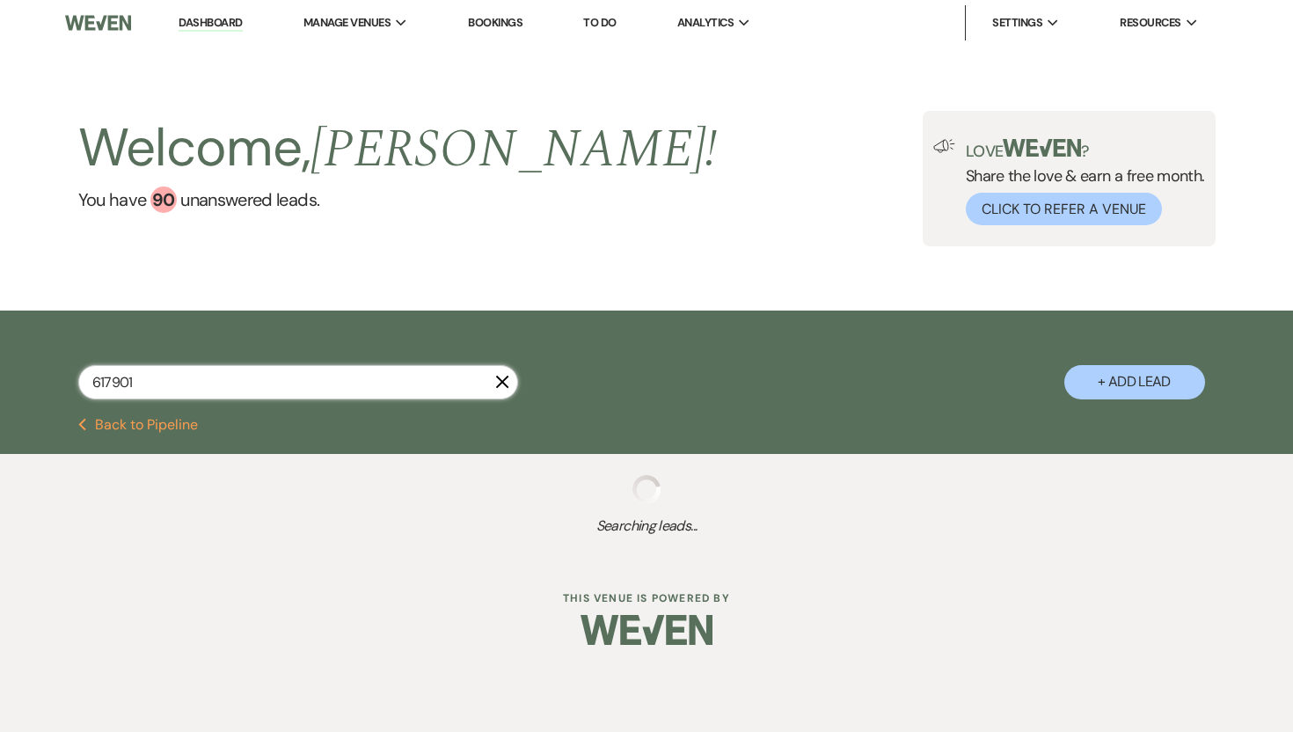
select select "8"
select select "5"
select select "8"
select select "5"
select select "8"
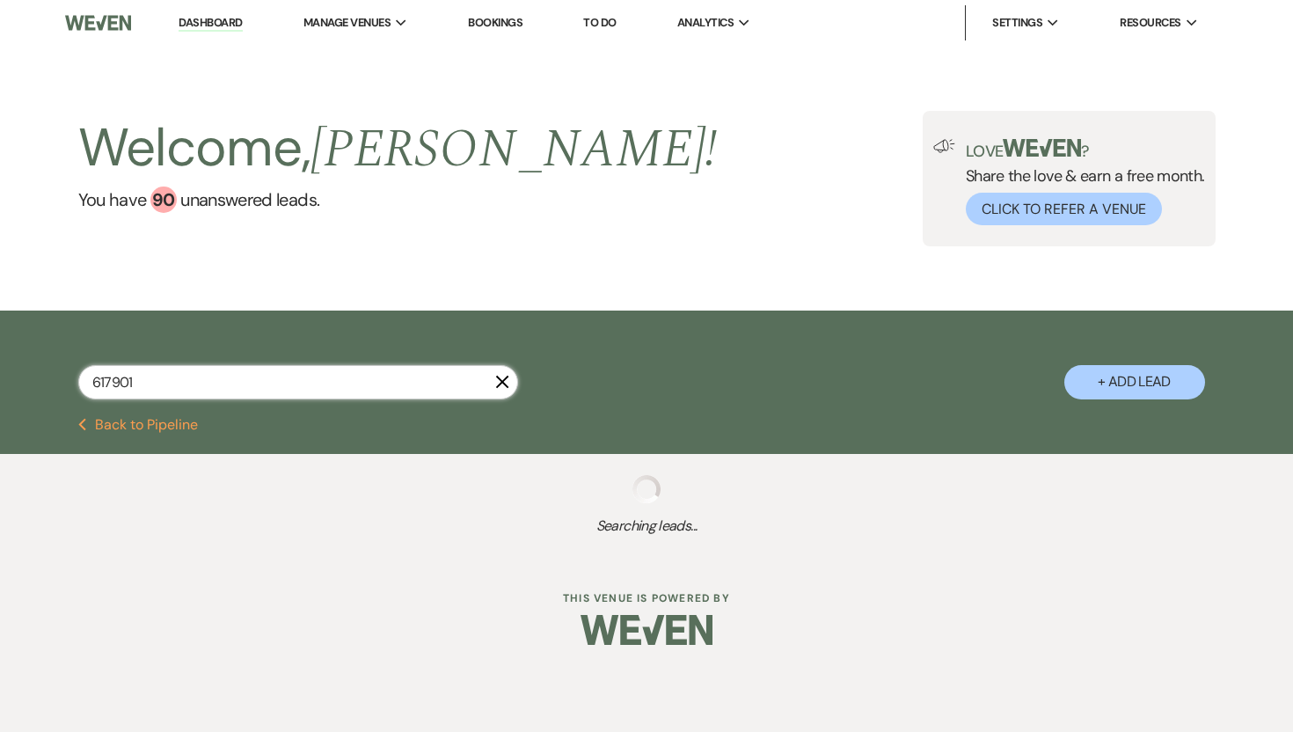
select select "5"
select select "8"
select select "7"
select select "8"
select select "5"
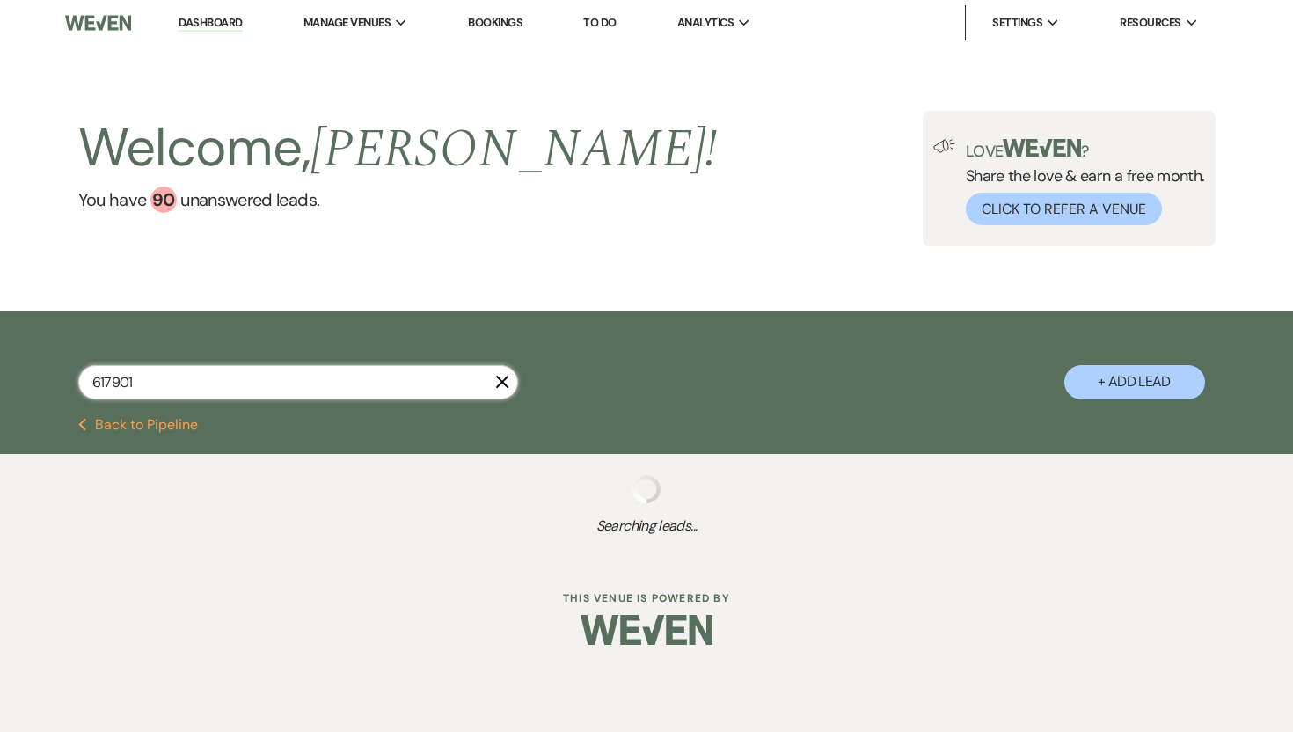
select select "8"
select select "6"
select select "8"
select select "5"
select select "8"
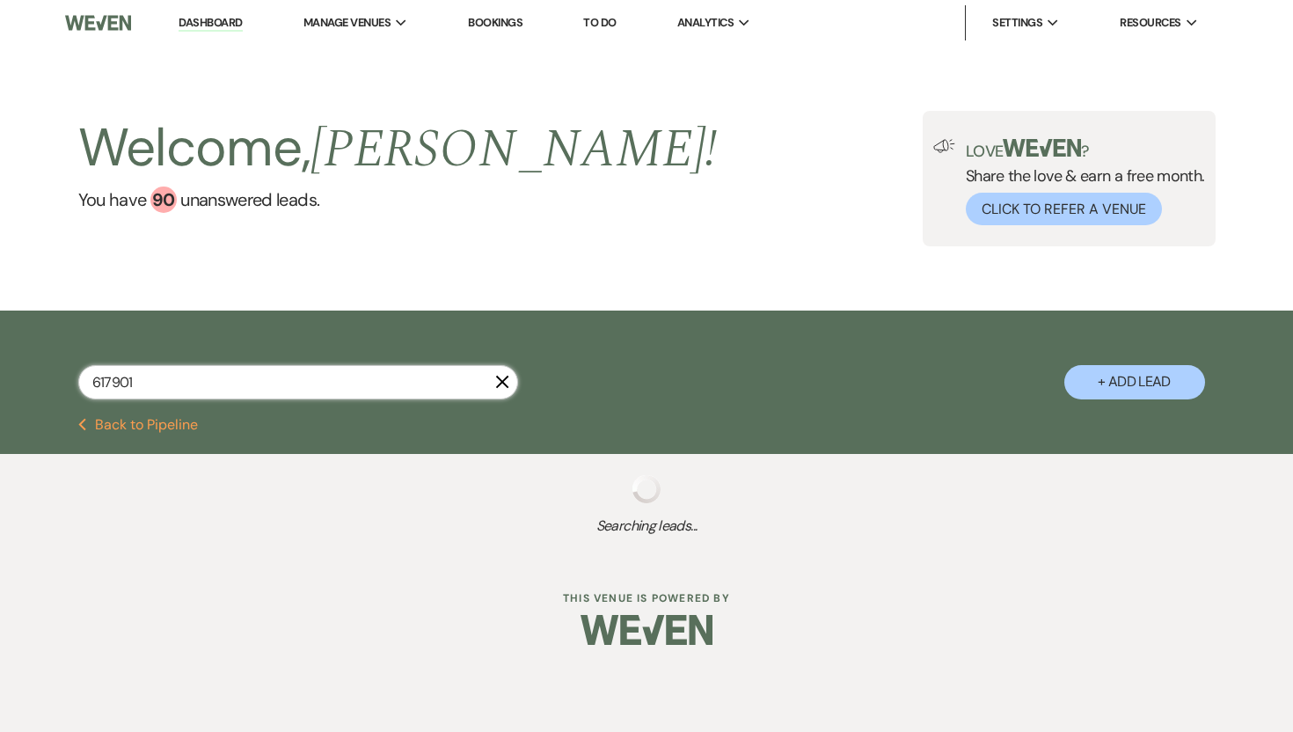
select select "5"
select select "8"
select select "5"
select select "8"
select select "5"
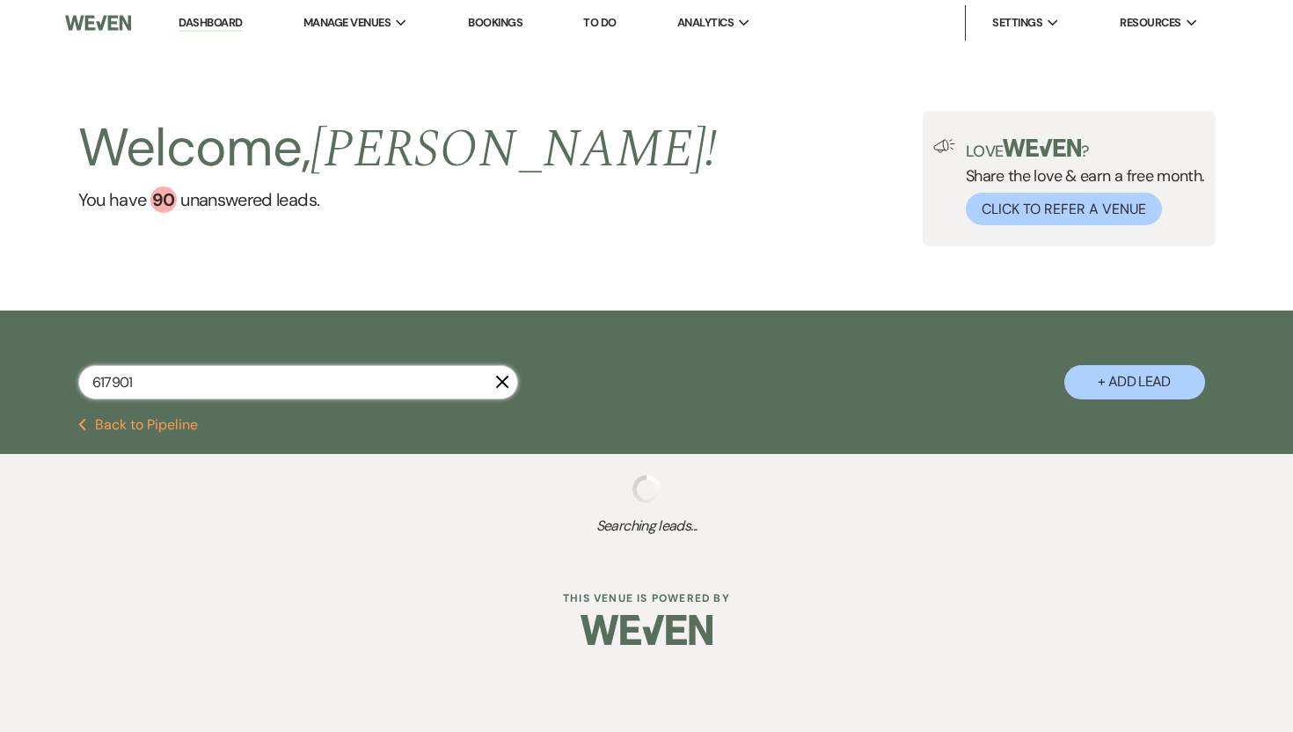
select select "8"
select select "6"
select select "8"
select select "5"
select select "8"
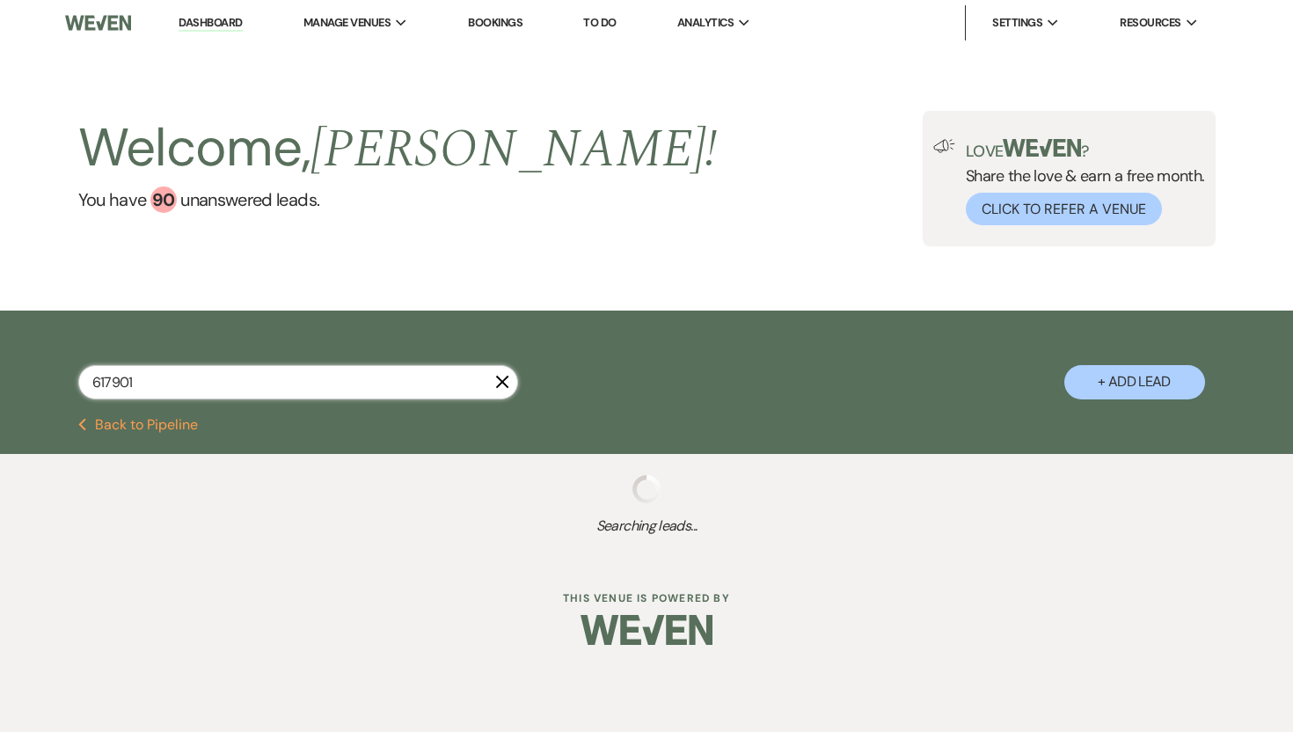
select select "6"
select select "8"
select select "5"
select select "8"
select select "5"
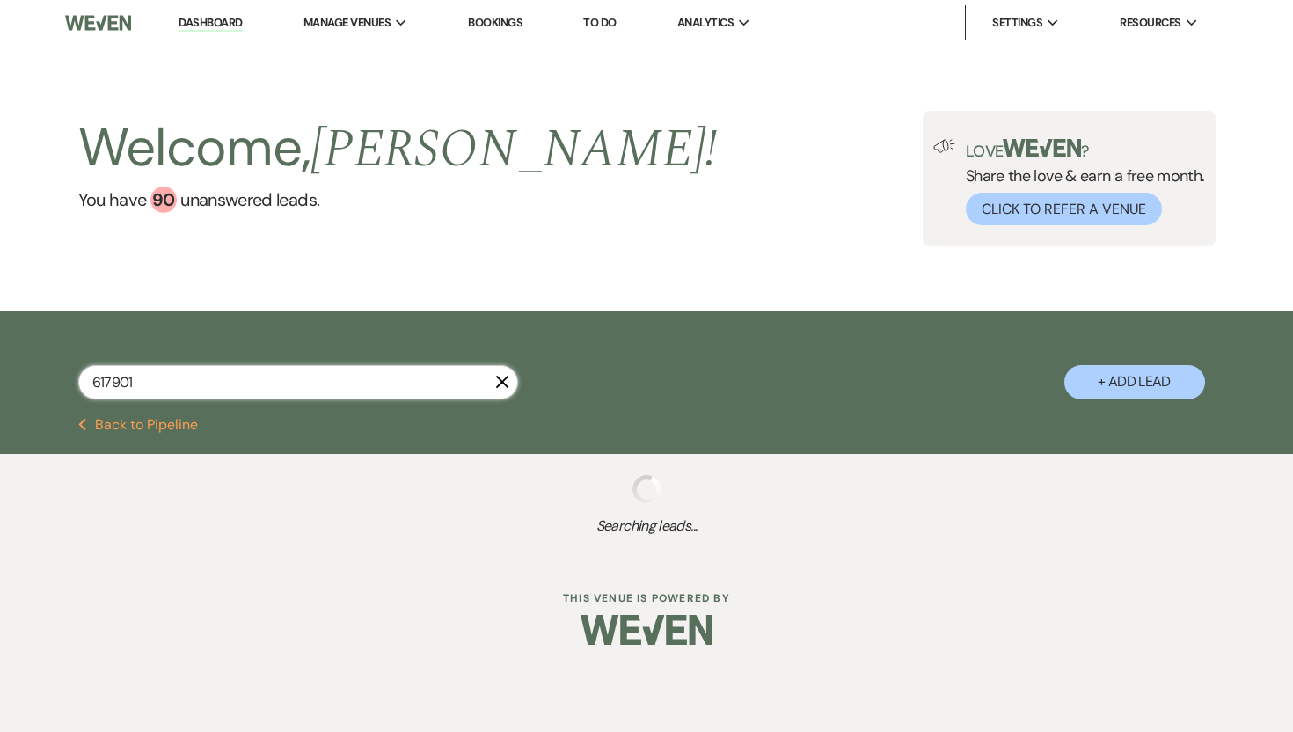
select select "8"
select select "5"
select select "8"
select select "5"
select select "8"
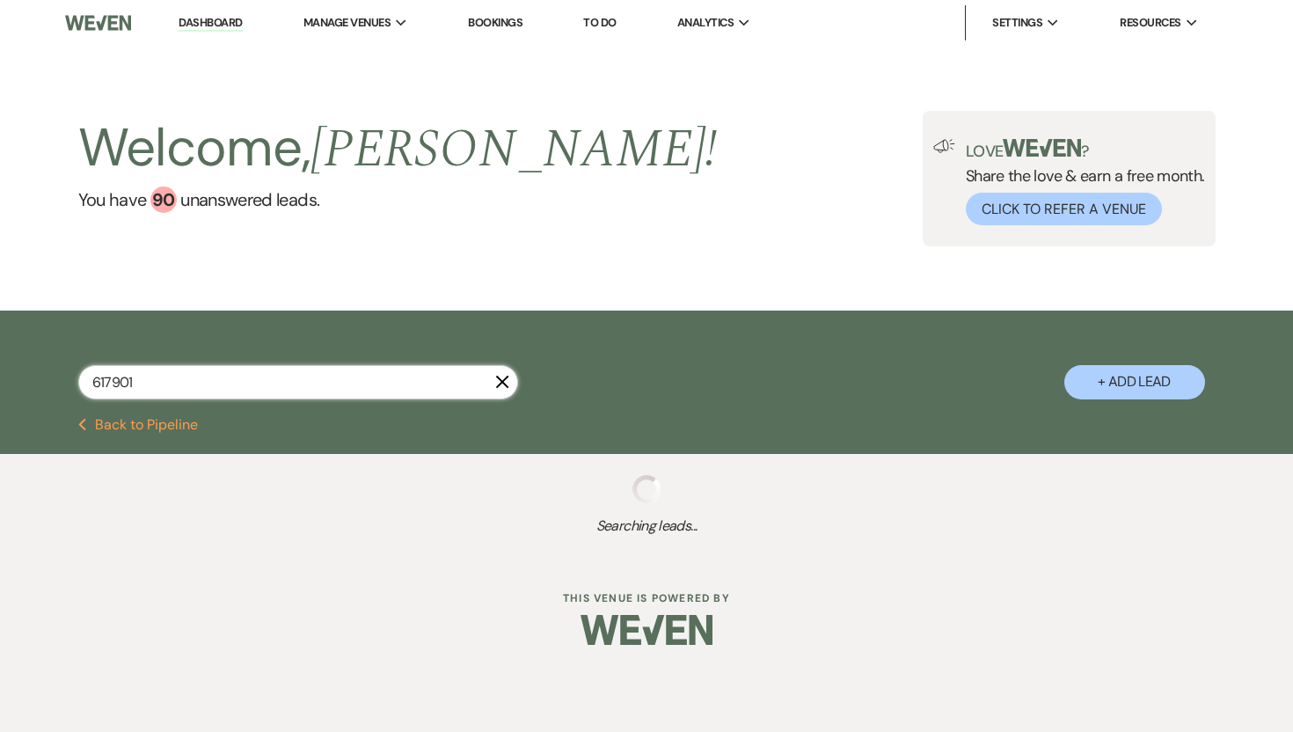
select select "8"
select select "6"
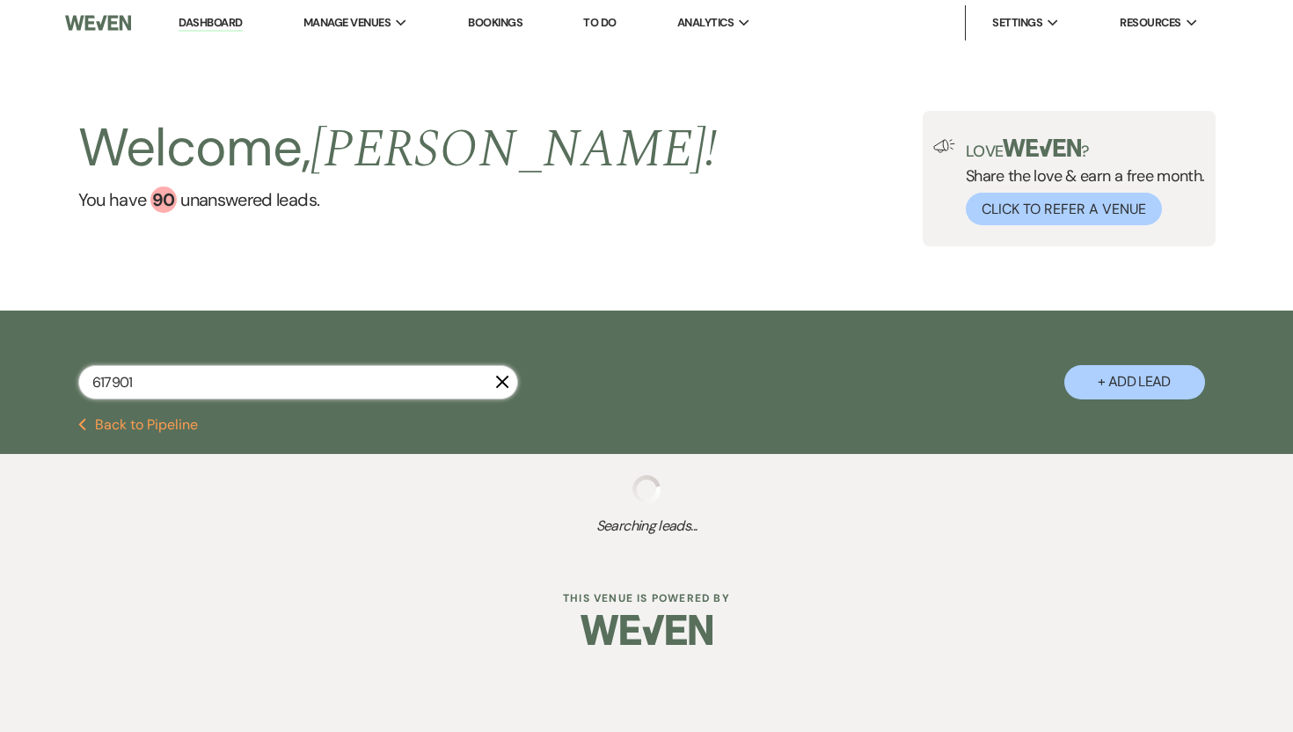
select select "8"
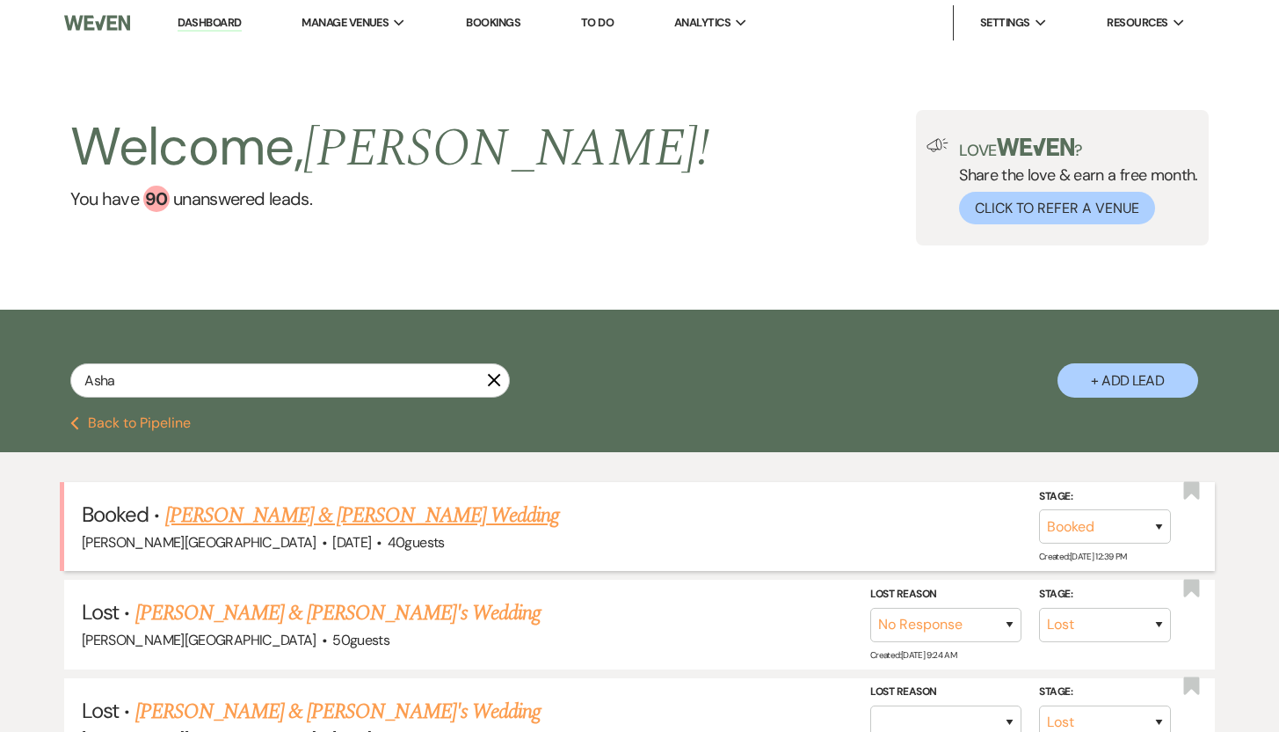
click at [205, 517] on link "Asha Densmore & Chance Fuller Wedding" at bounding box center [362, 515] width 394 height 32
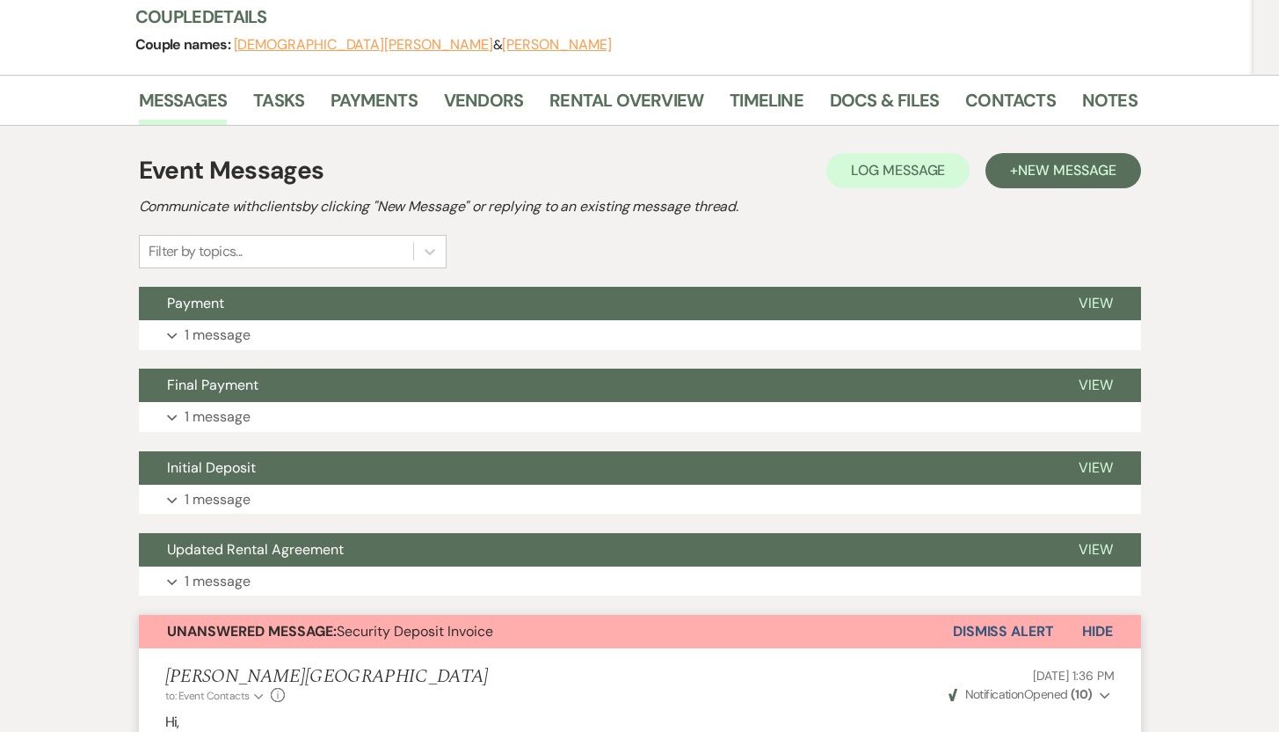
scroll to position [61, 0]
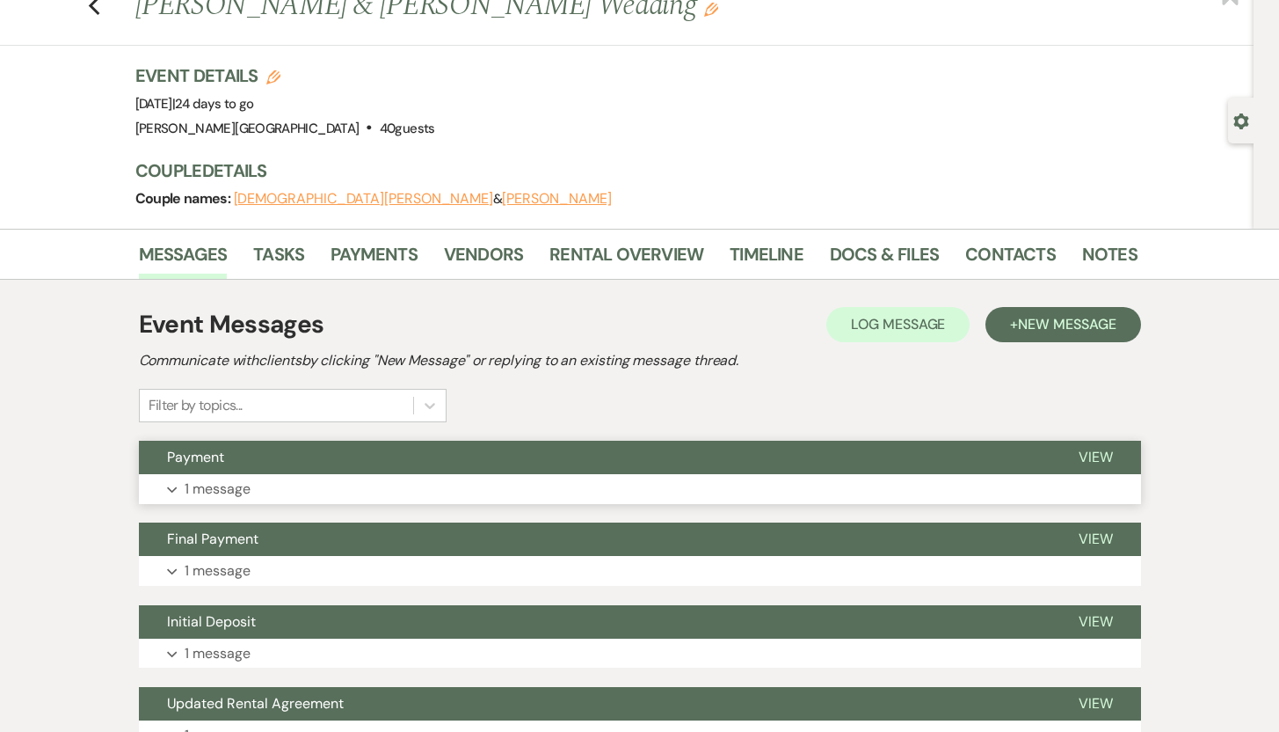
click at [225, 488] on p "1 message" at bounding box center [218, 488] width 66 height 23
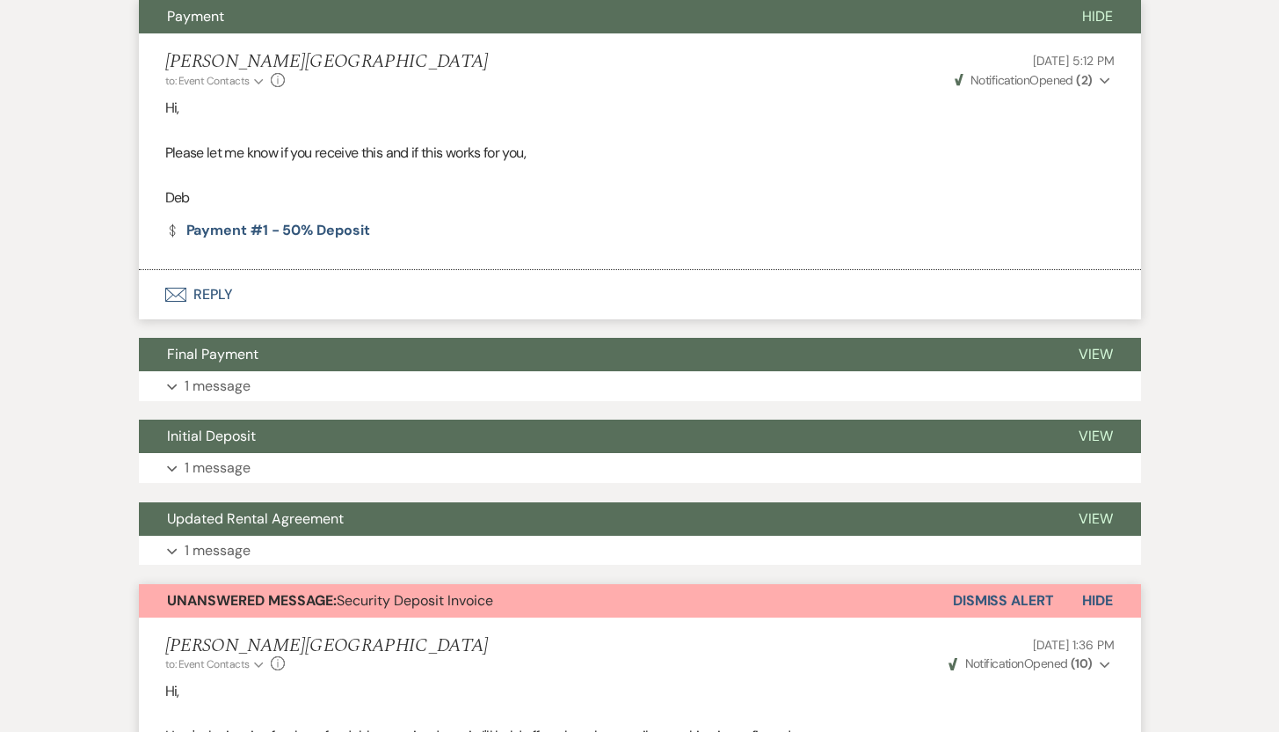
scroll to position [504, 0]
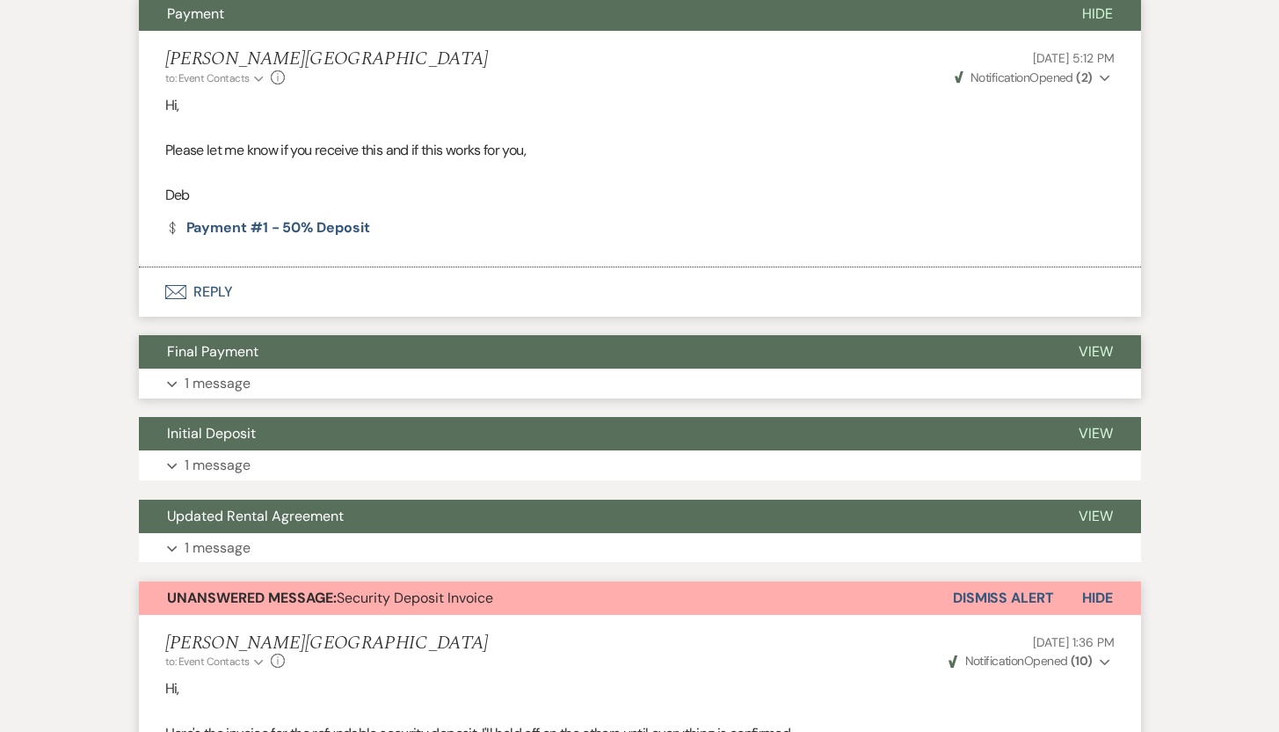
click at [229, 378] on p "1 message" at bounding box center [218, 383] width 66 height 23
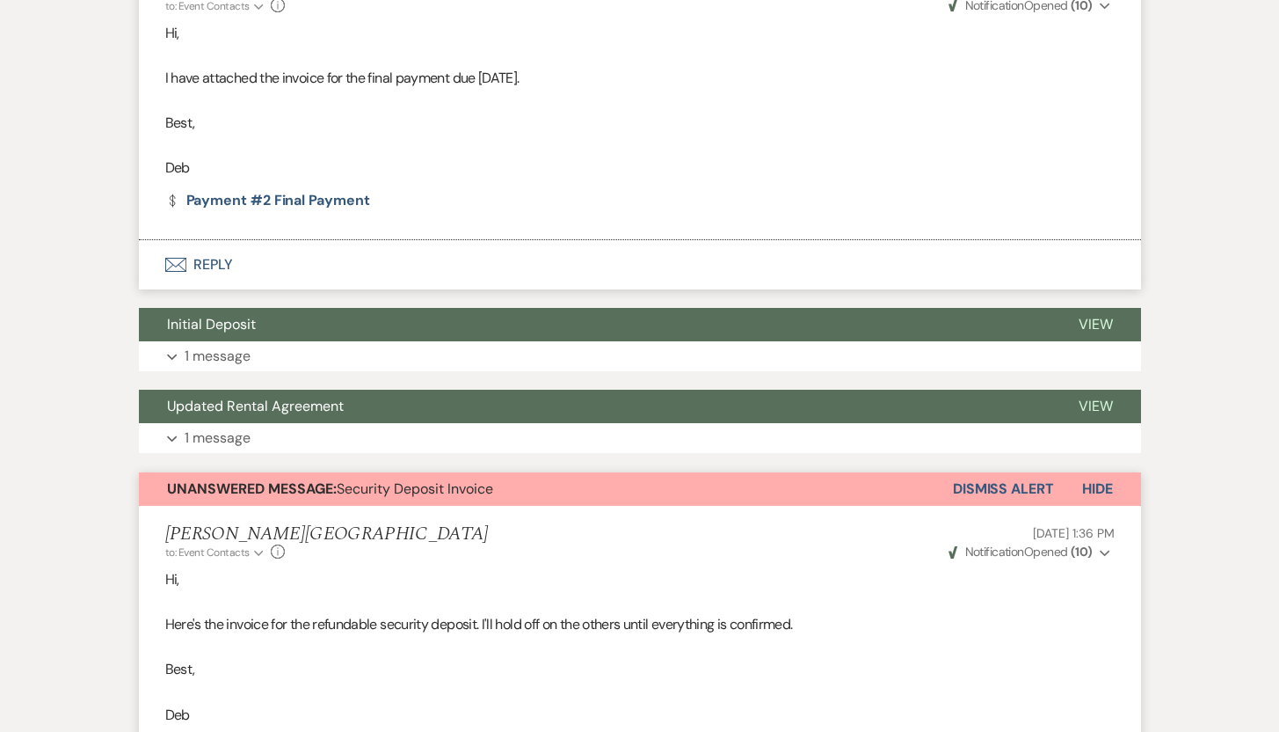
scroll to position [918, 0]
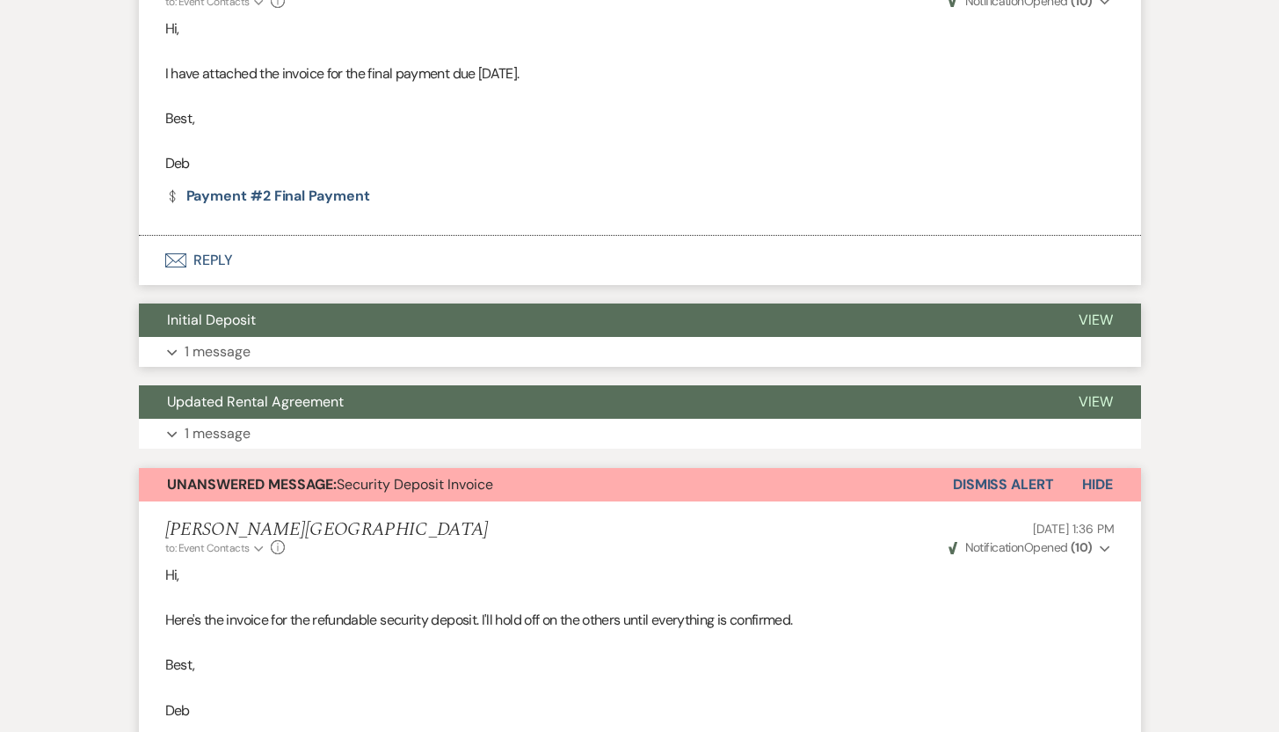
click at [204, 353] on p "1 message" at bounding box center [218, 351] width 66 height 23
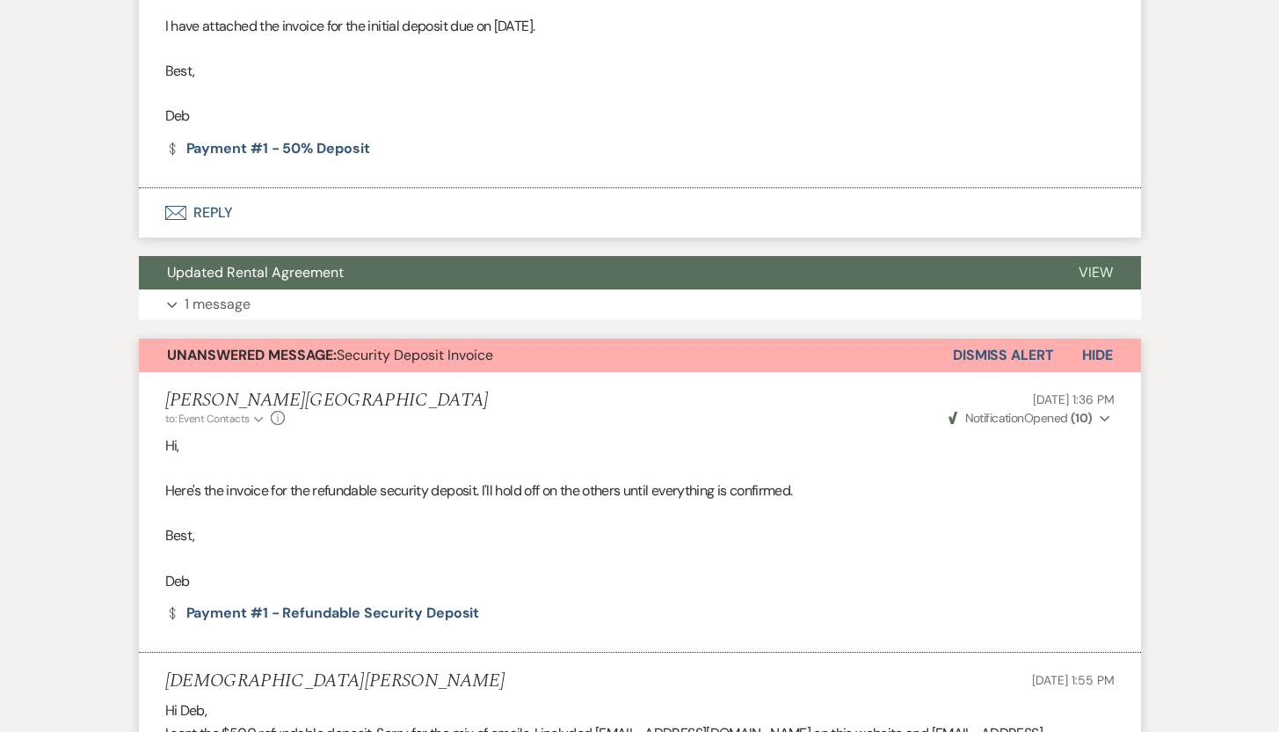
scroll to position [1359, 0]
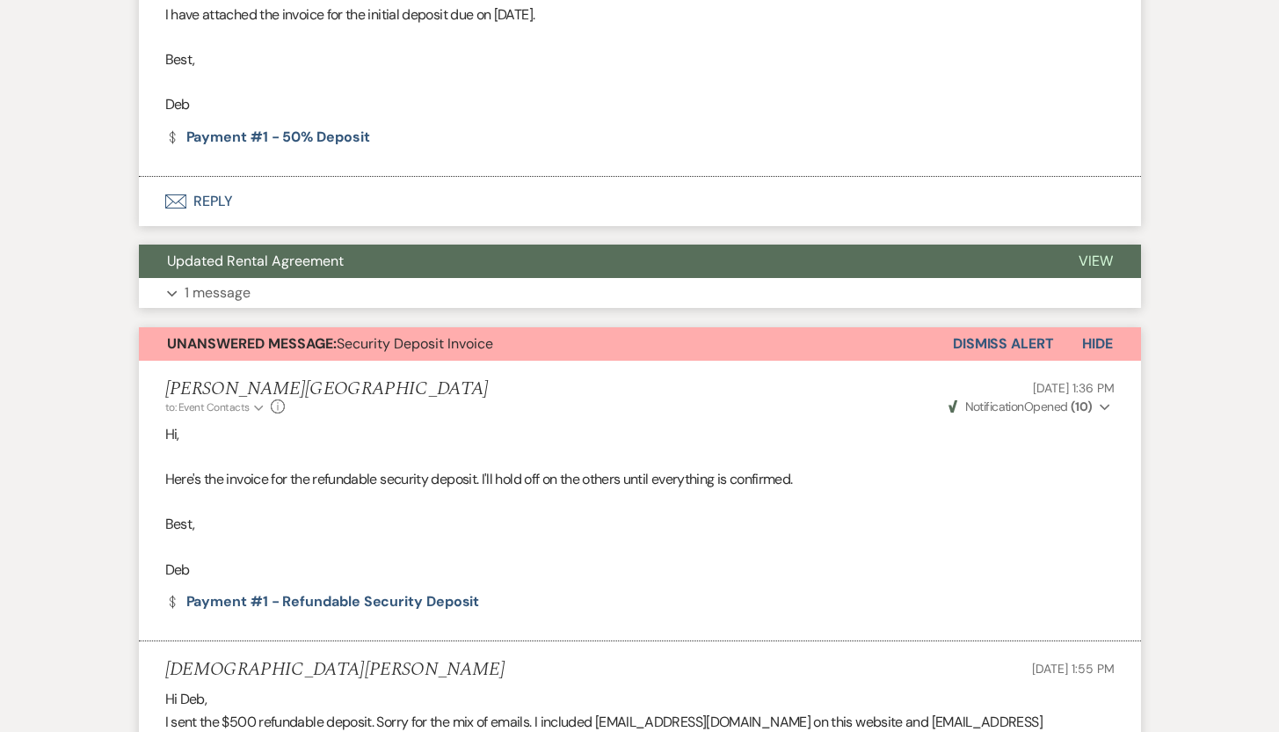
click at [213, 295] on p "1 message" at bounding box center [218, 292] width 66 height 23
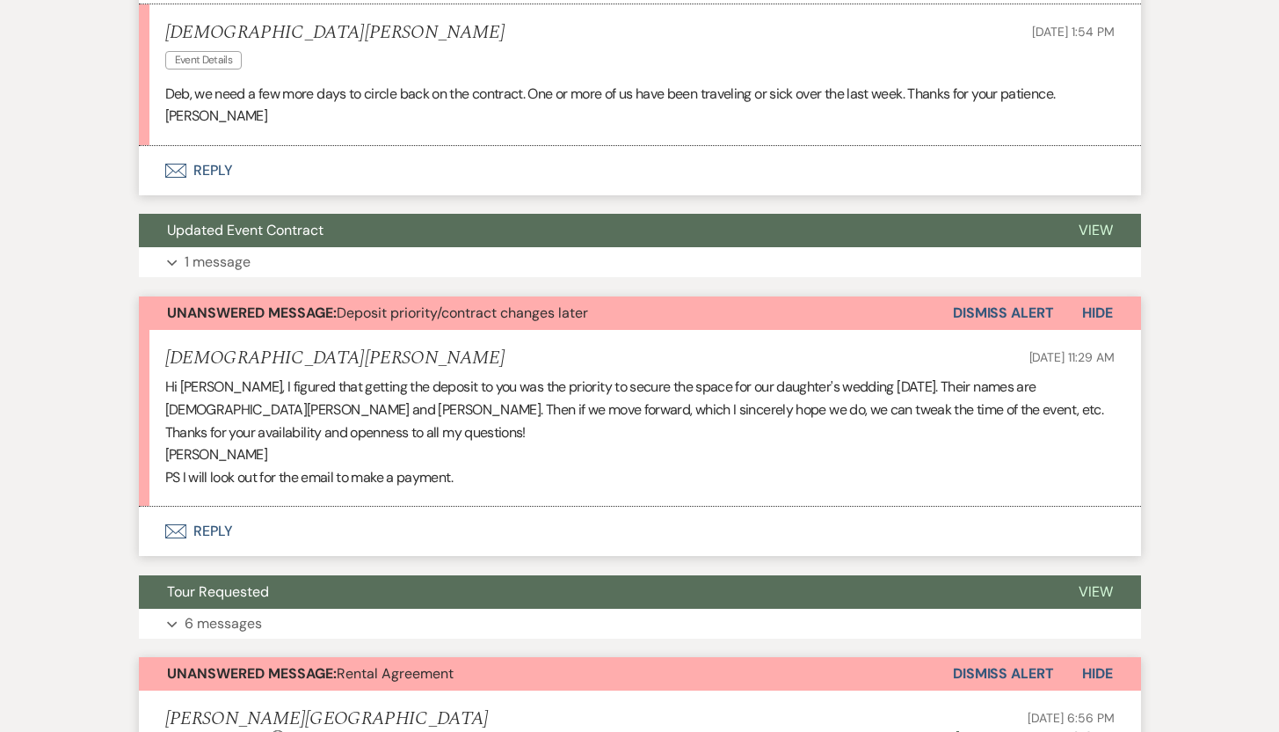
scroll to position [2874, 0]
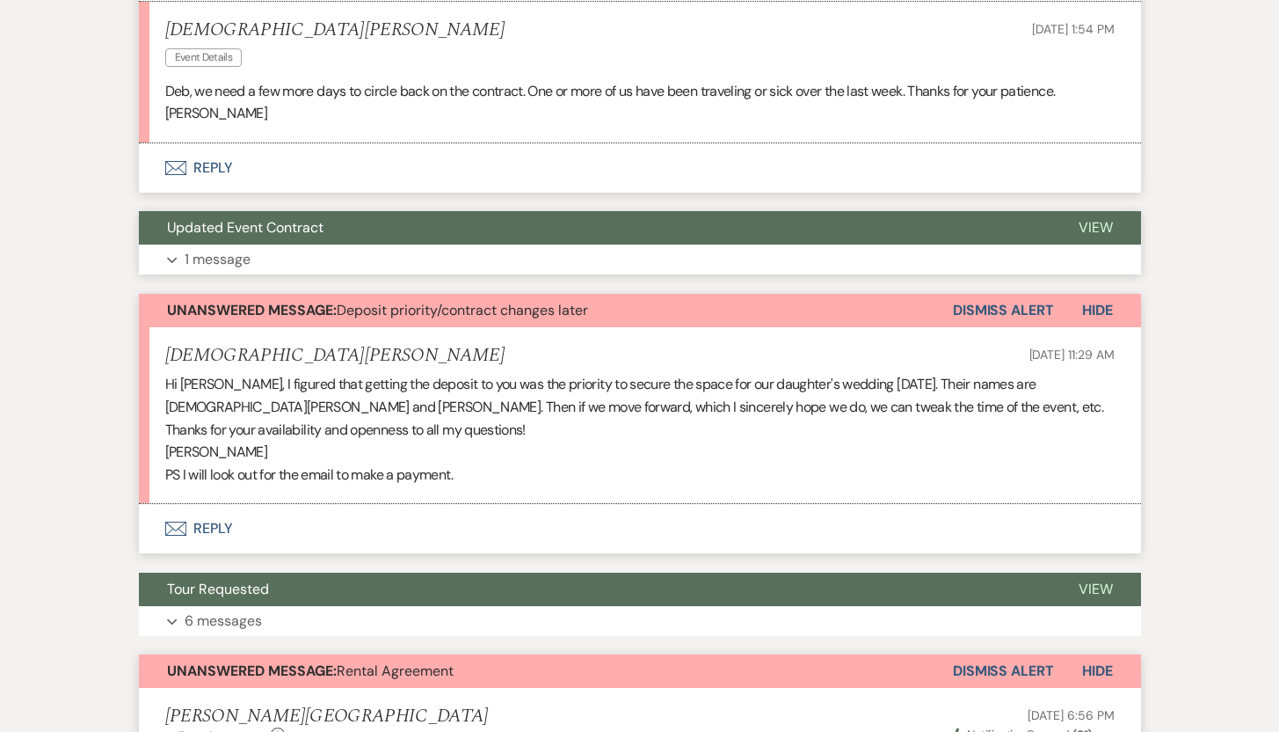
click at [224, 263] on p "1 message" at bounding box center [218, 259] width 66 height 23
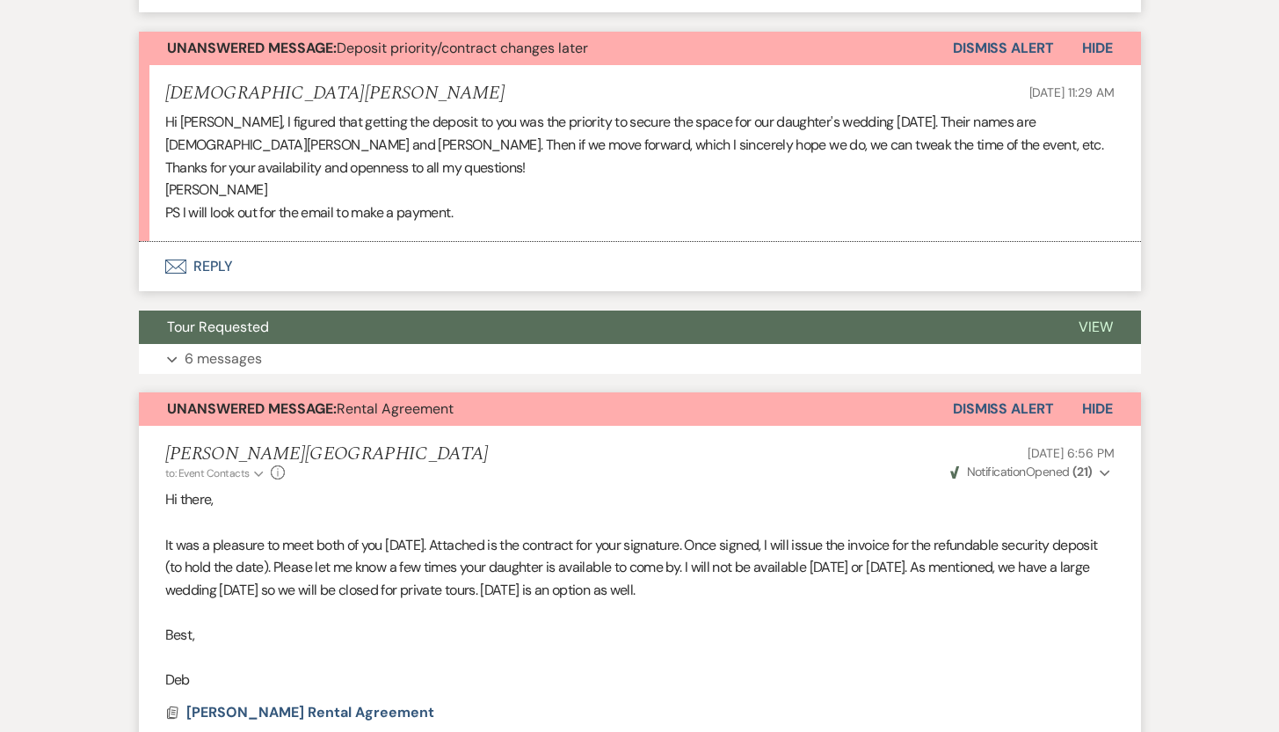
scroll to position [3458, 0]
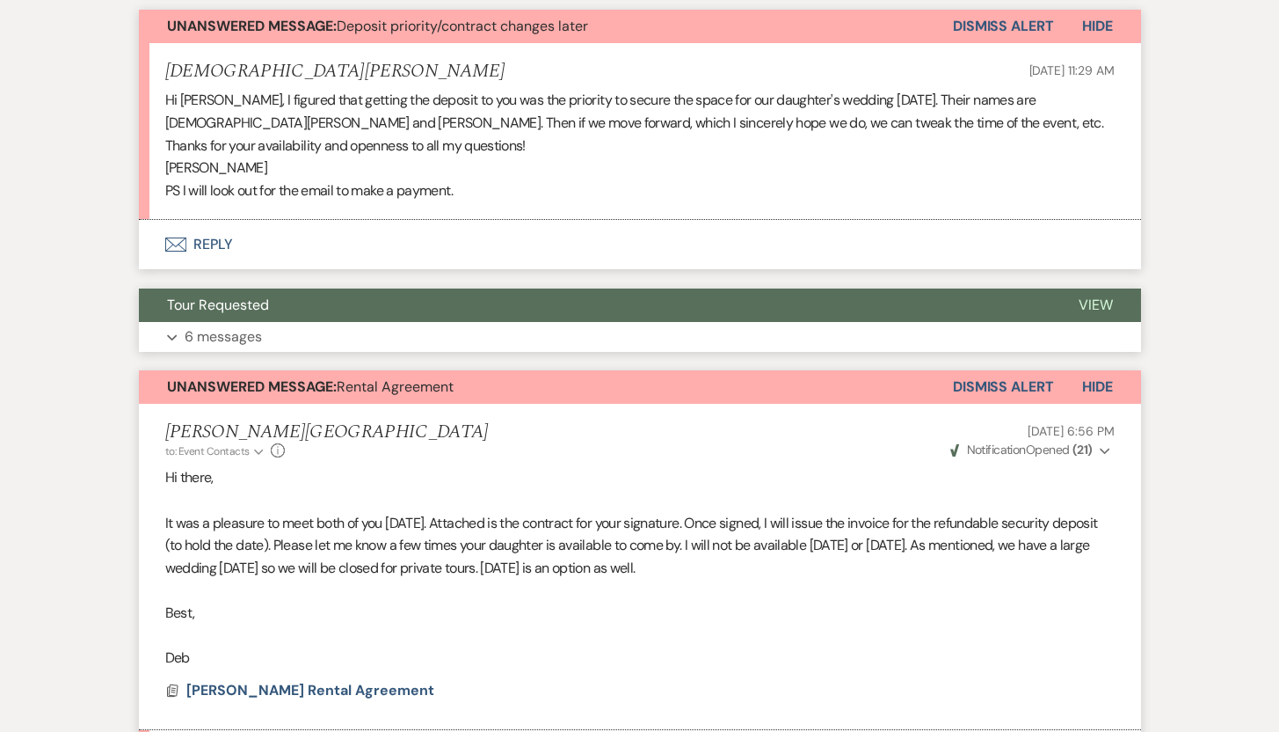
click at [246, 341] on p "6 messages" at bounding box center [223, 336] width 77 height 23
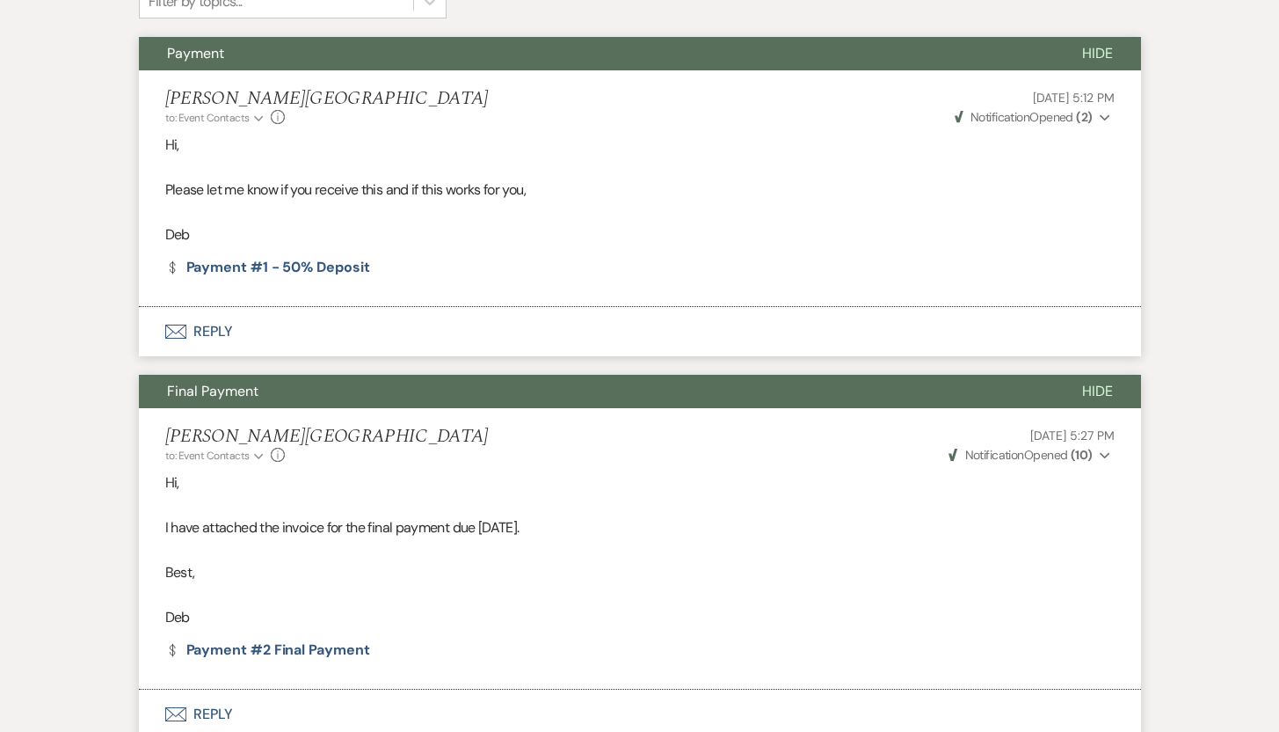
scroll to position [0, 0]
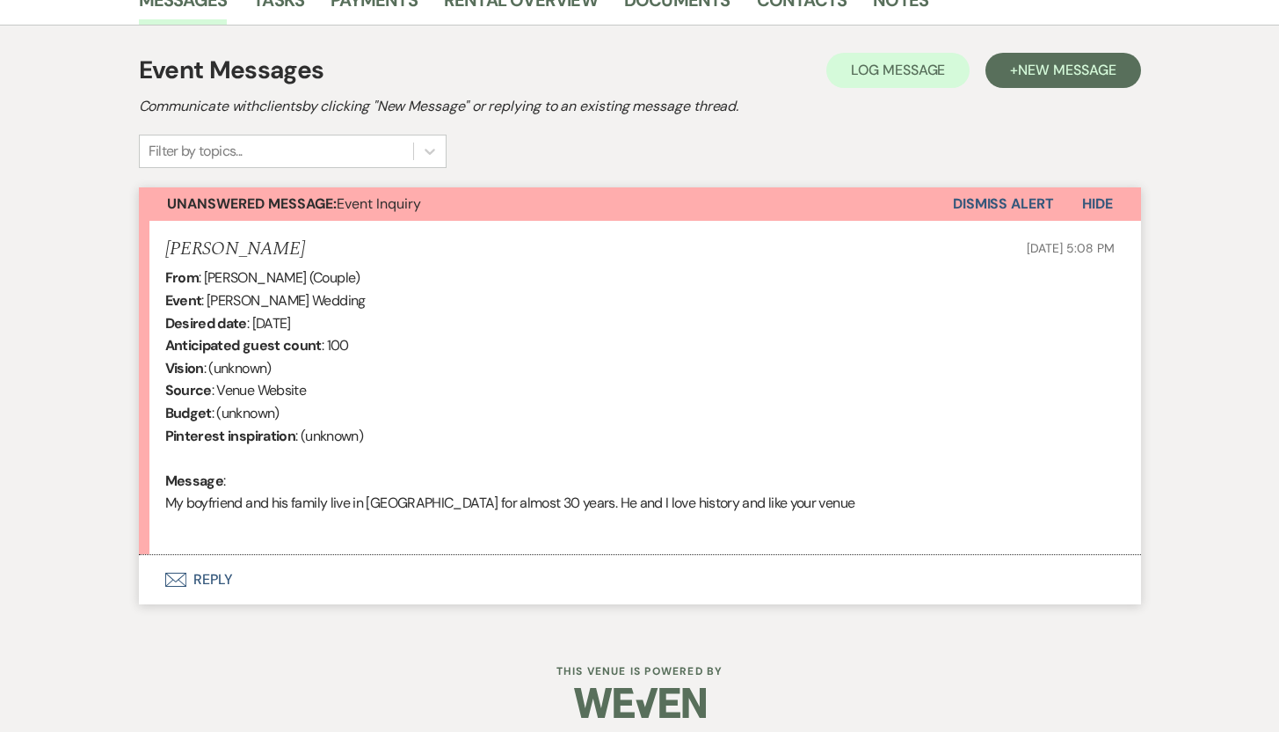
click at [212, 579] on button "Envelope Reply" at bounding box center [640, 579] width 1002 height 49
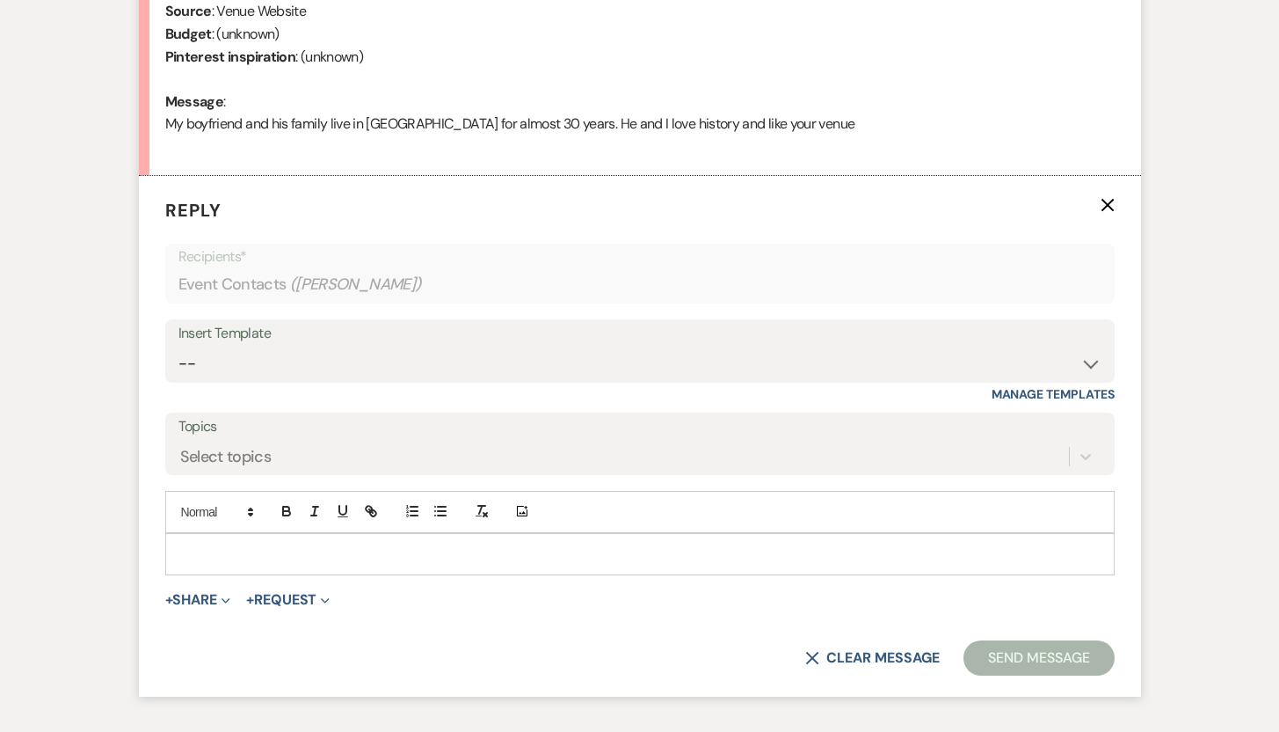
scroll to position [861, 0]
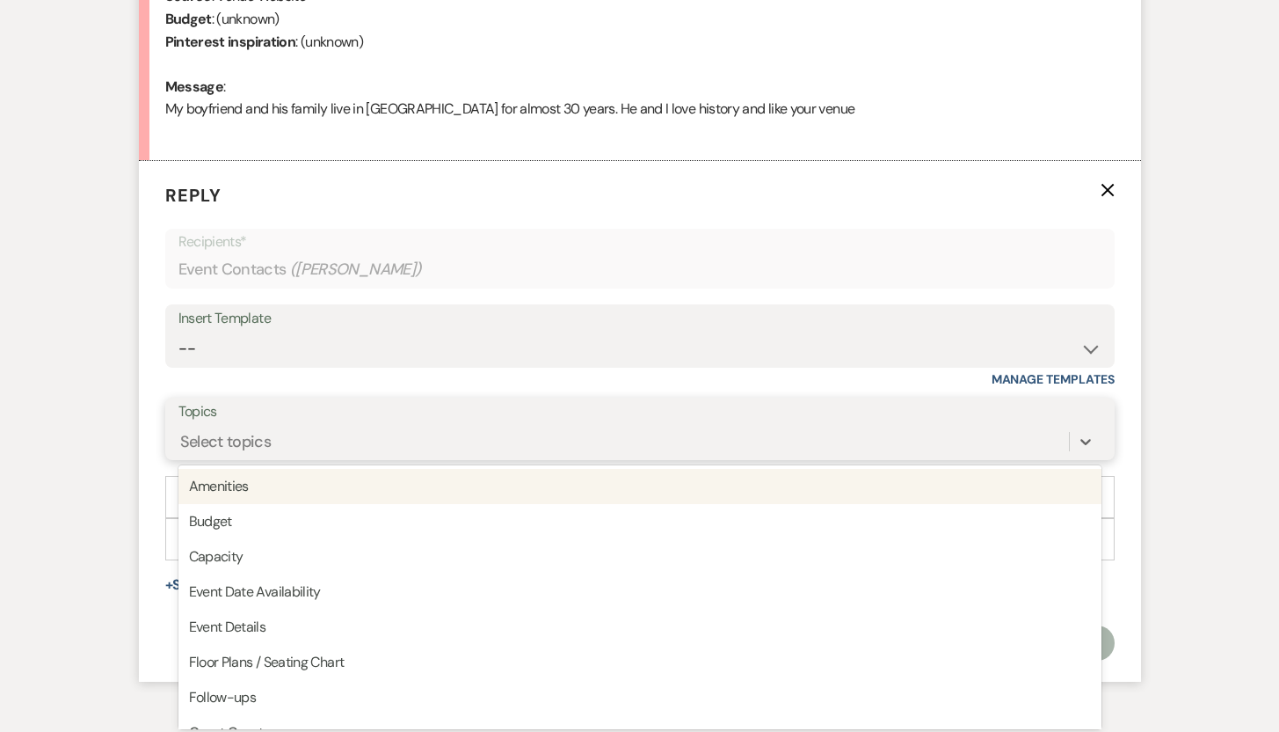
click at [676, 445] on div "Select topics" at bounding box center [624, 441] width 891 height 31
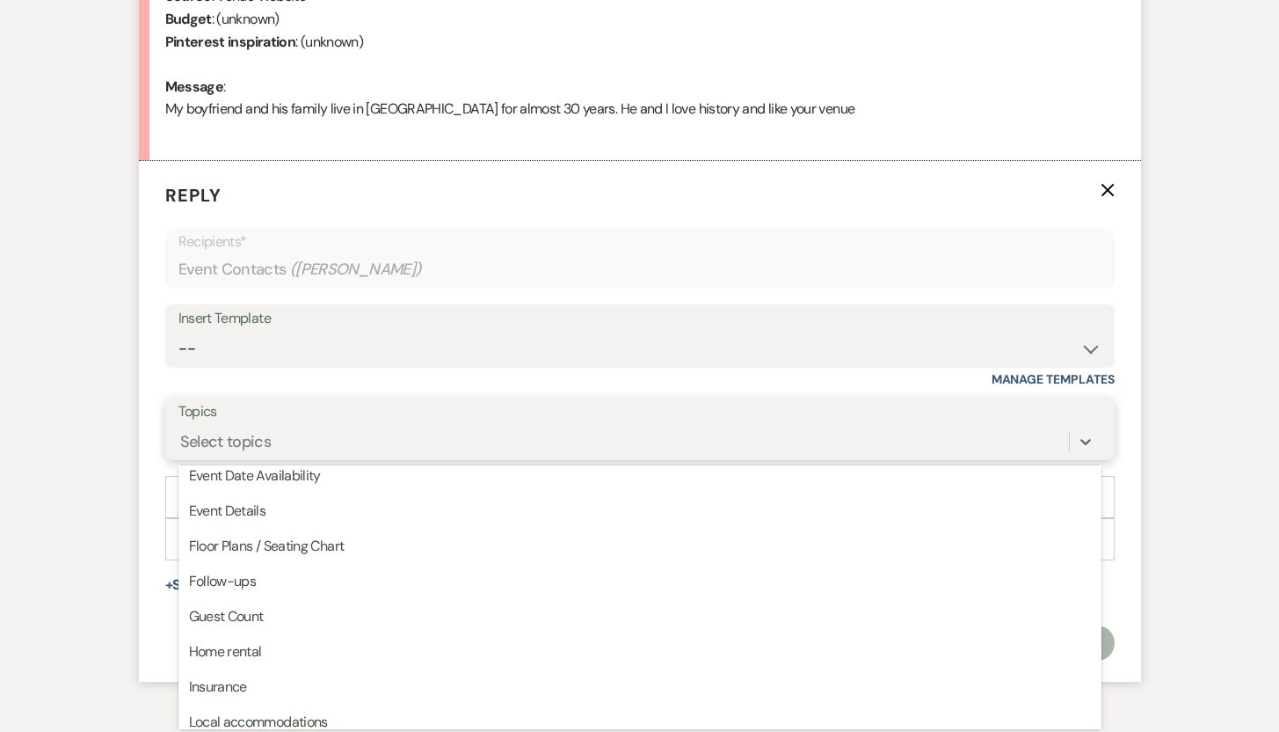
scroll to position [120, 0]
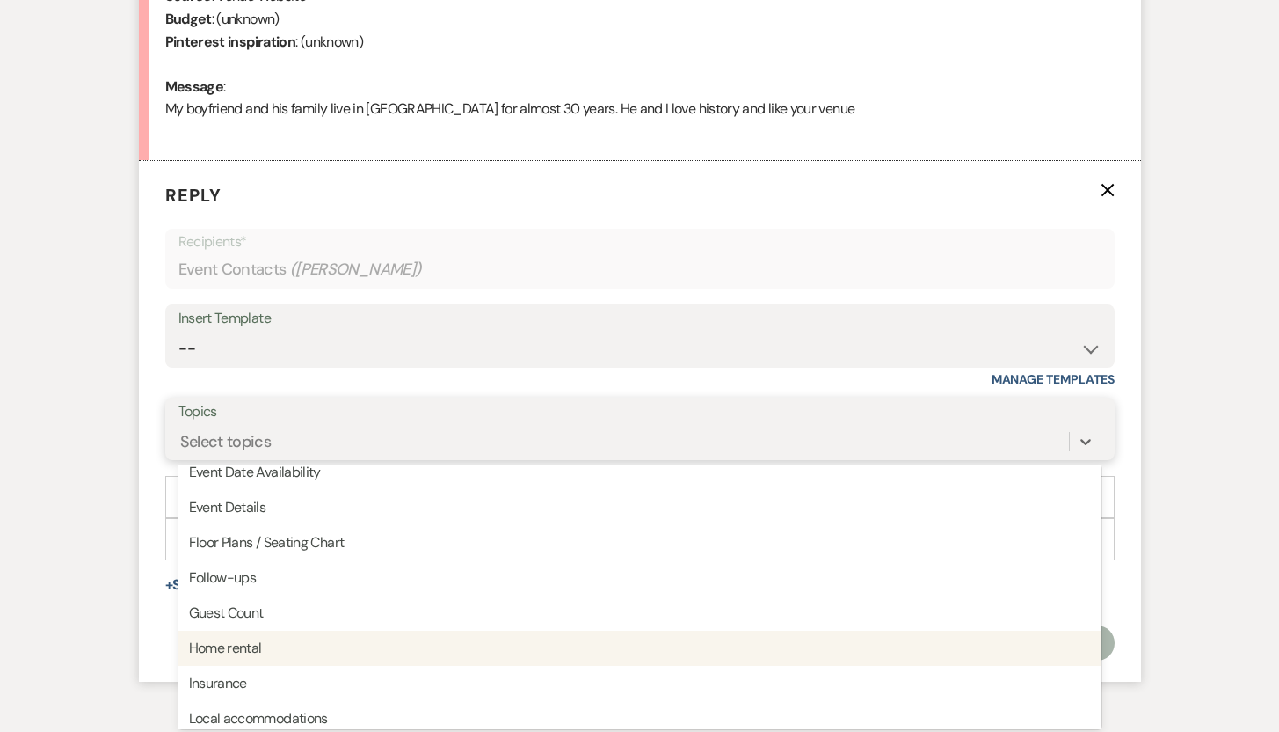
click at [513, 641] on div "Home rental" at bounding box center [640, 647] width 923 height 35
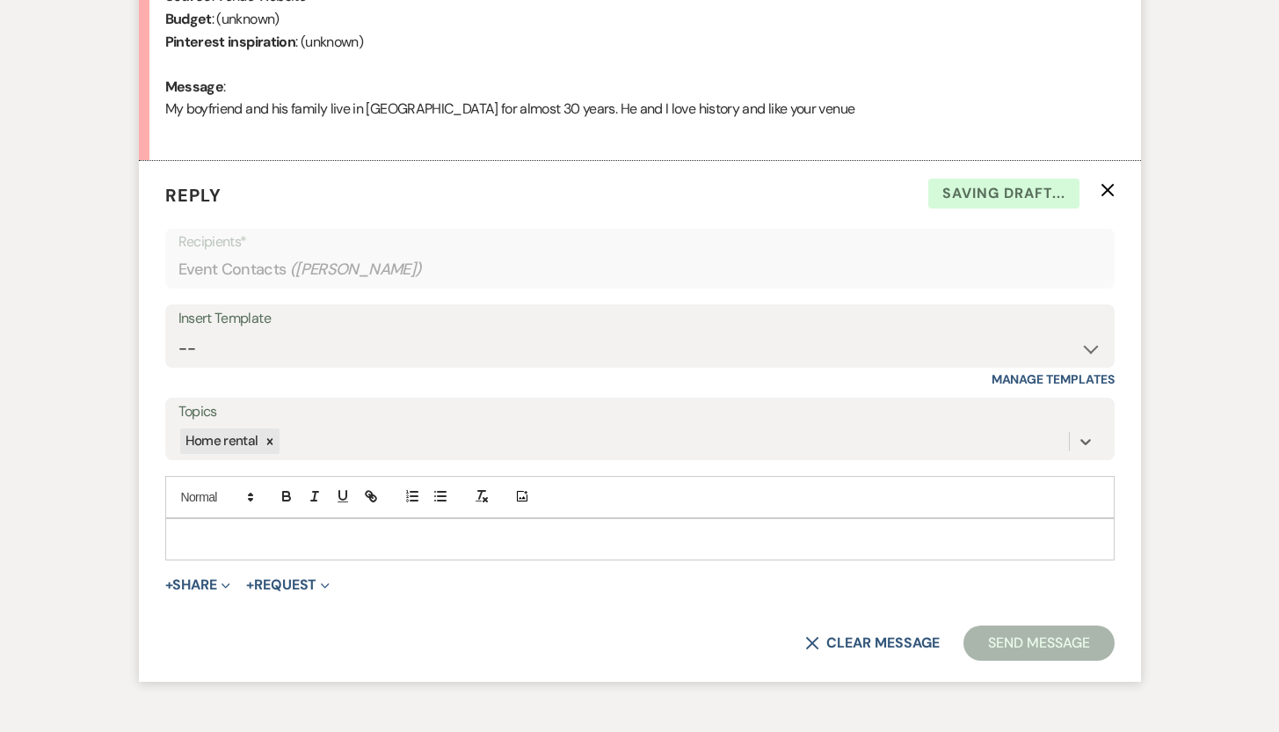
click at [430, 542] on p at bounding box center [640, 538] width 922 height 19
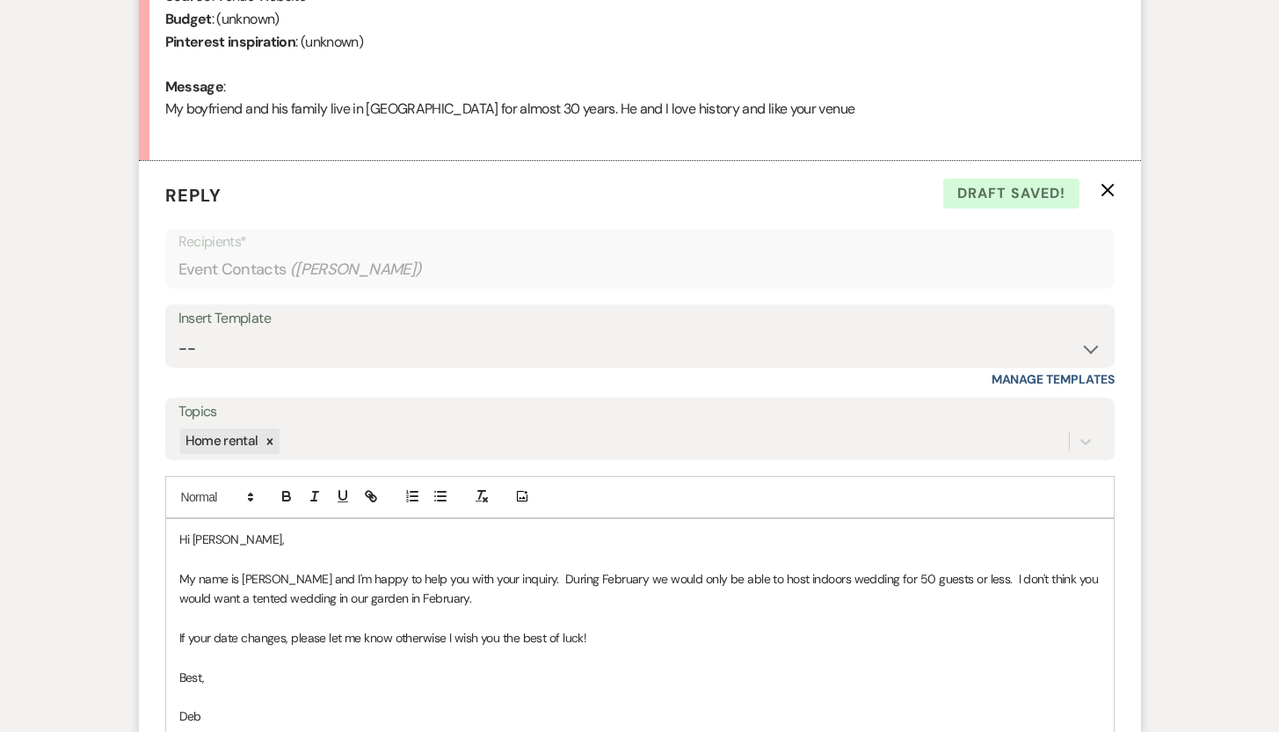
click at [802, 579] on p "My name is [PERSON_NAME] and I'm happy to help you with your inquiry. During Fe…" at bounding box center [640, 589] width 922 height 40
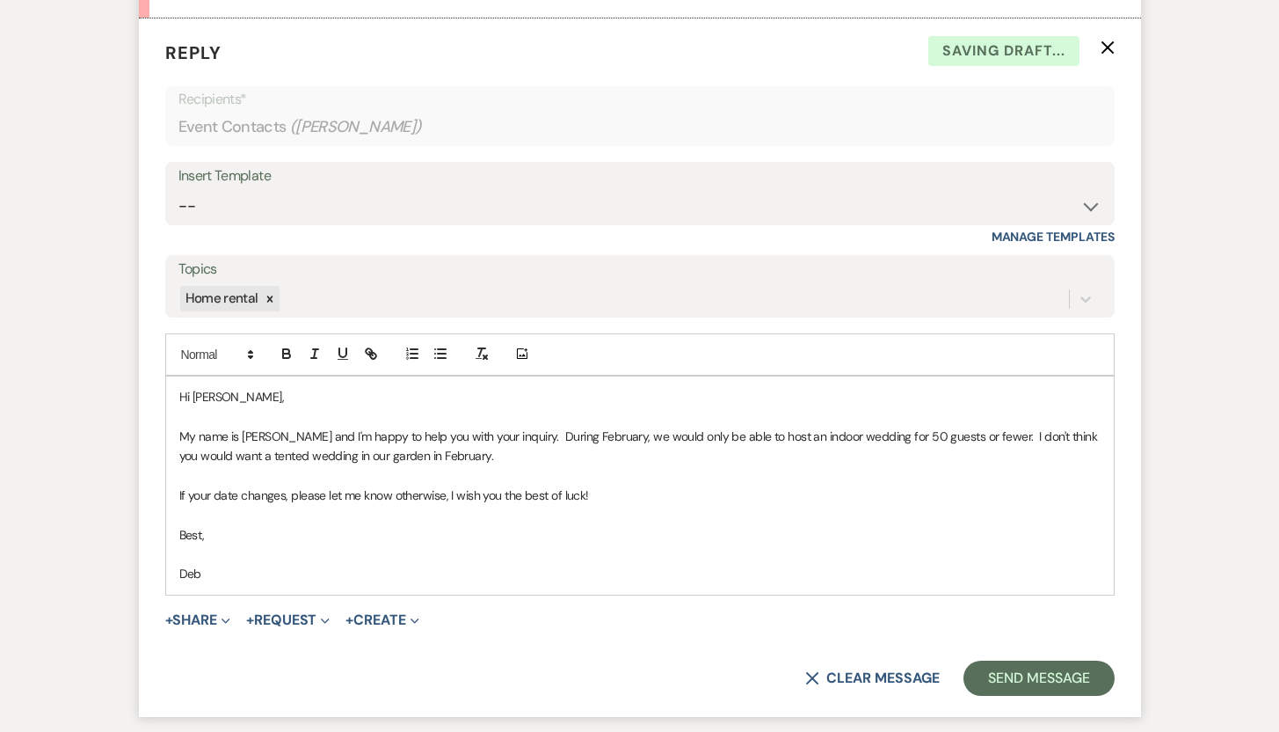
scroll to position [1148, 0]
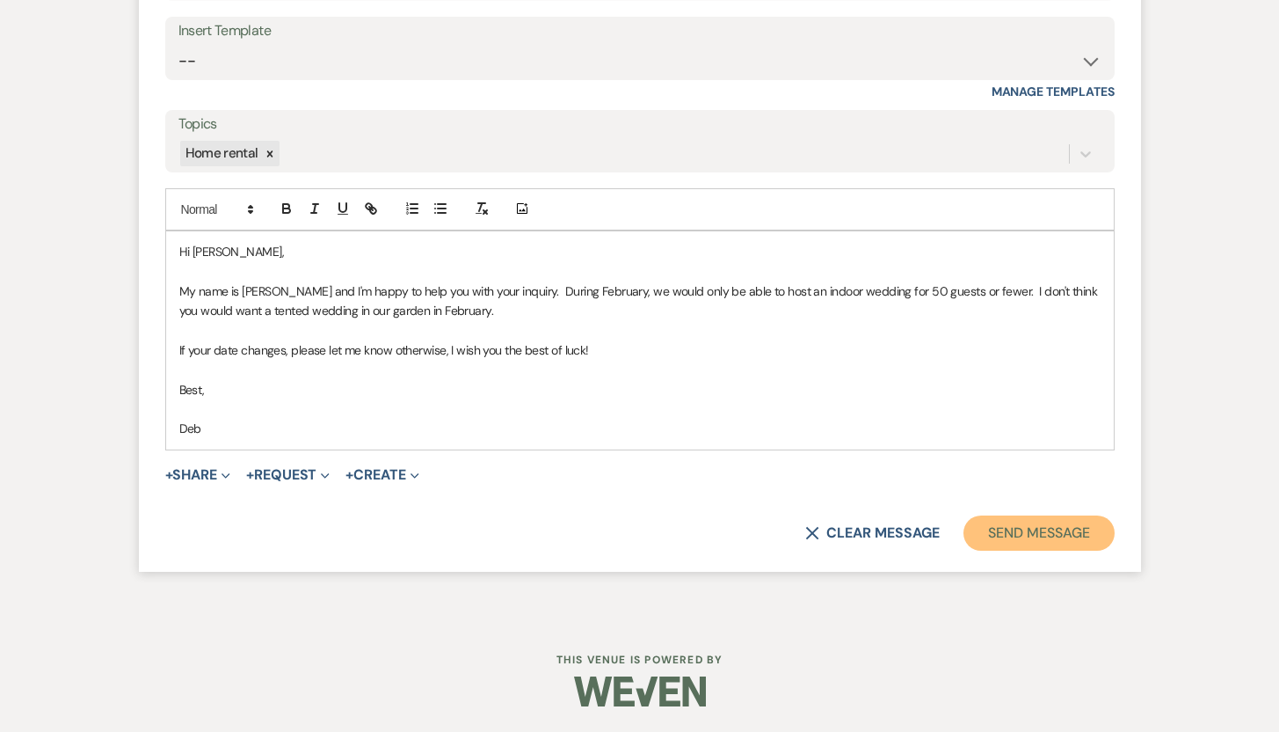
click at [1059, 531] on button "Send Message" at bounding box center [1039, 532] width 150 height 35
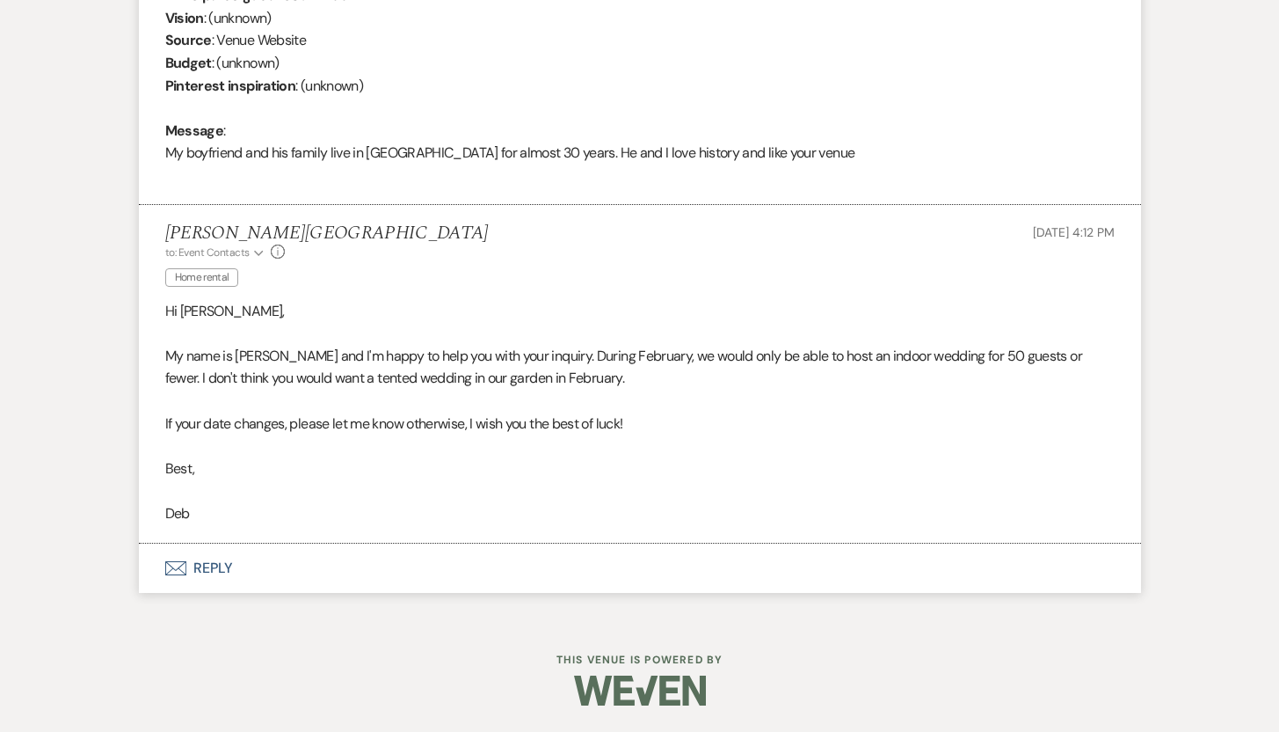
scroll to position [817, 0]
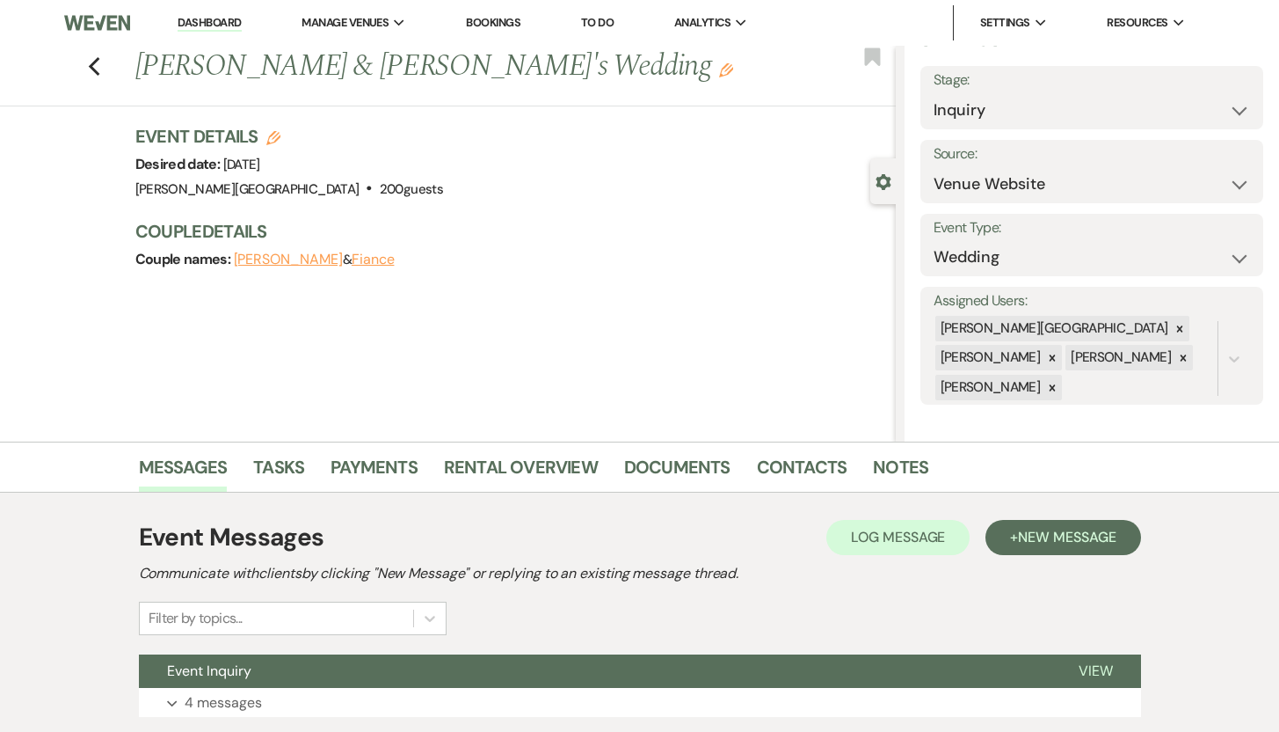
scroll to position [125, 0]
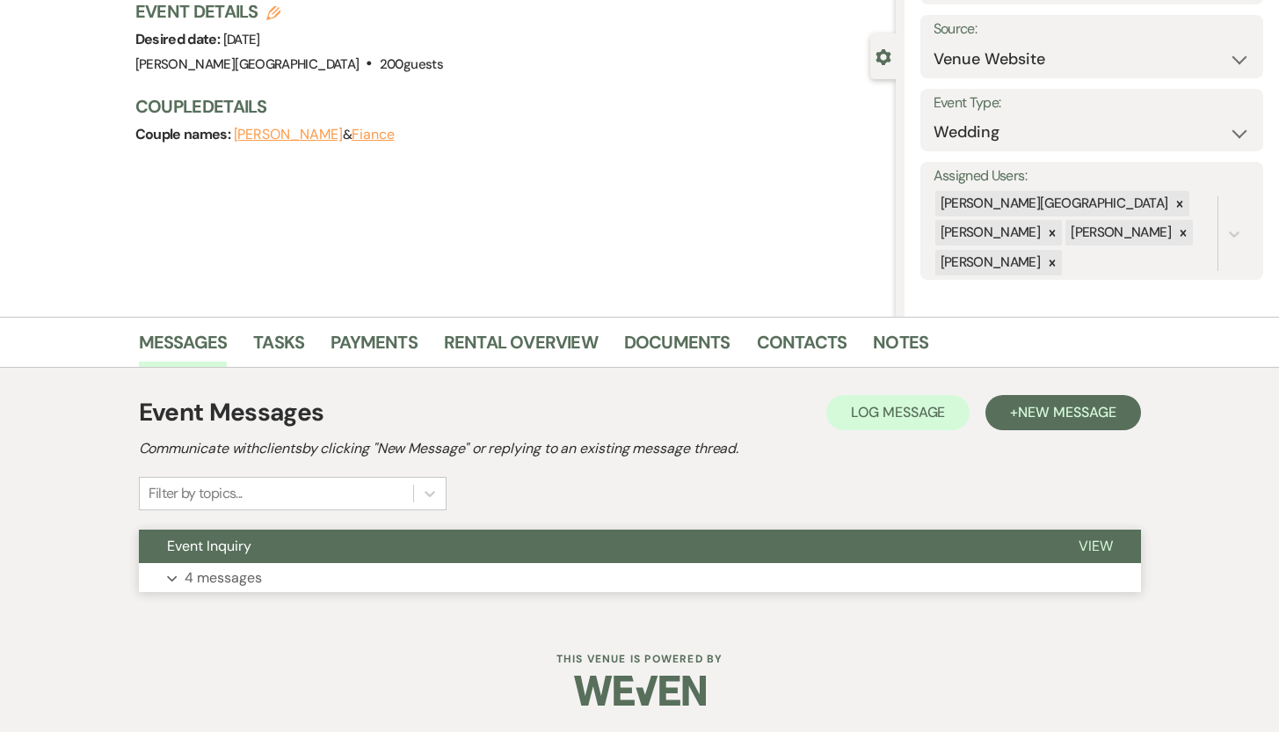
click at [212, 582] on p "4 messages" at bounding box center [223, 577] width 77 height 23
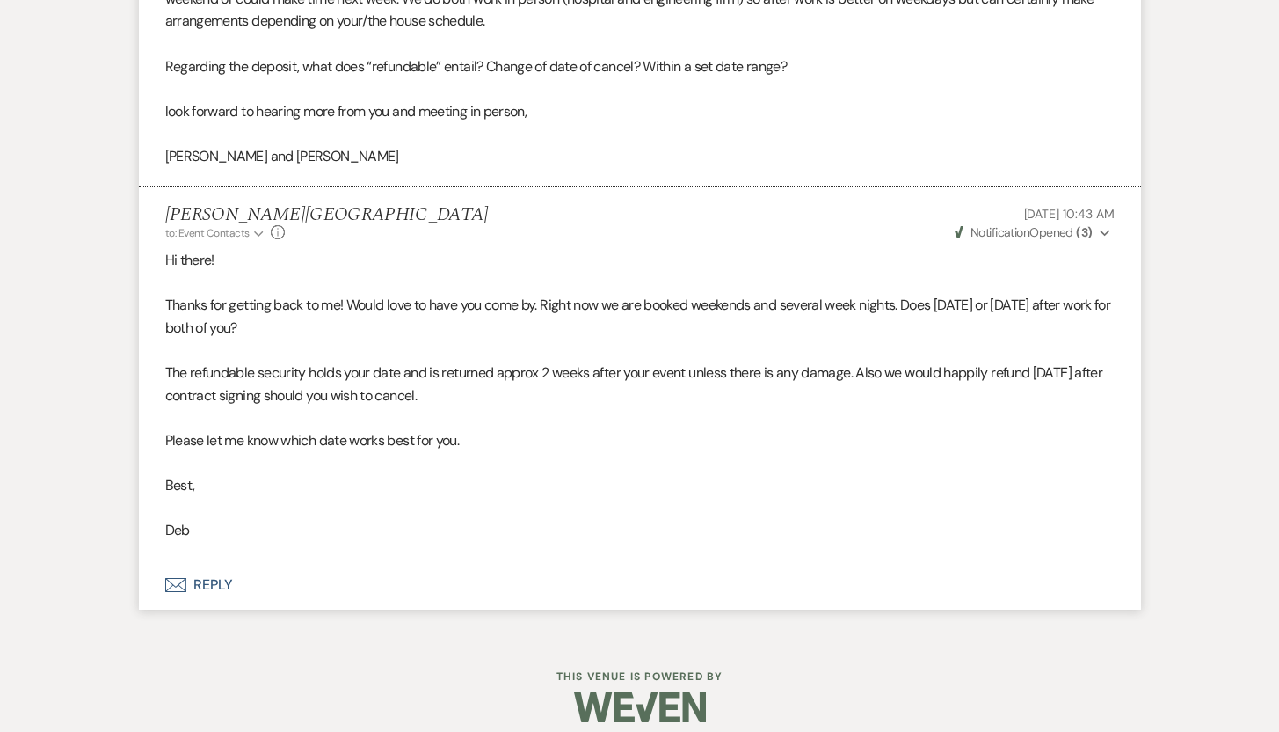
scroll to position [0, 0]
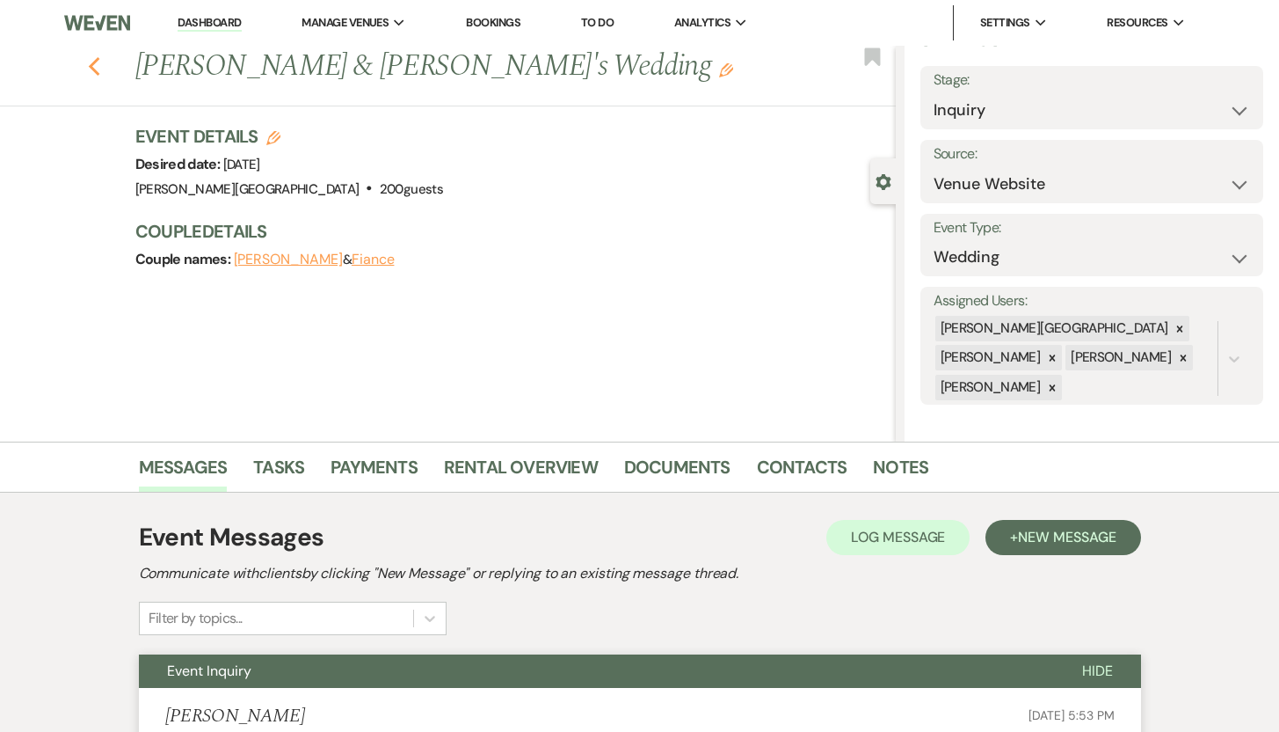
click at [98, 65] on use "button" at bounding box center [93, 66] width 11 height 19
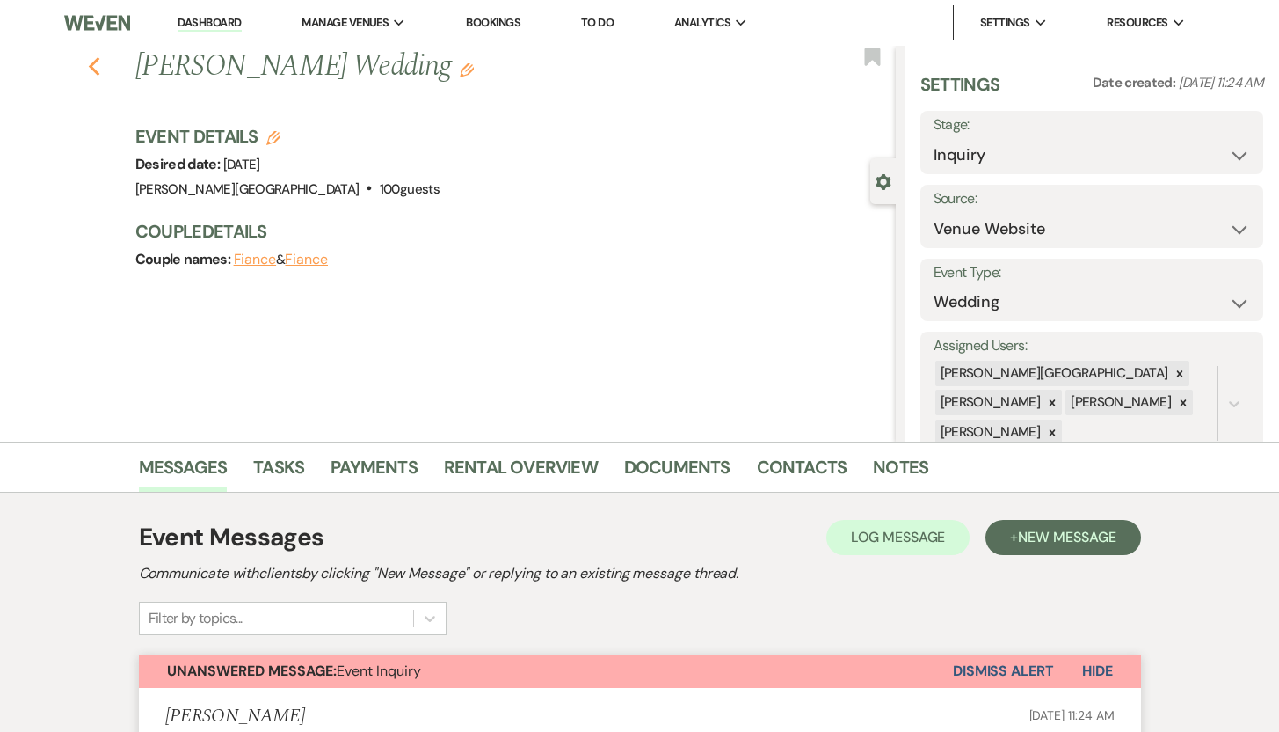
click at [96, 62] on icon "Previous" at bounding box center [94, 66] width 13 height 21
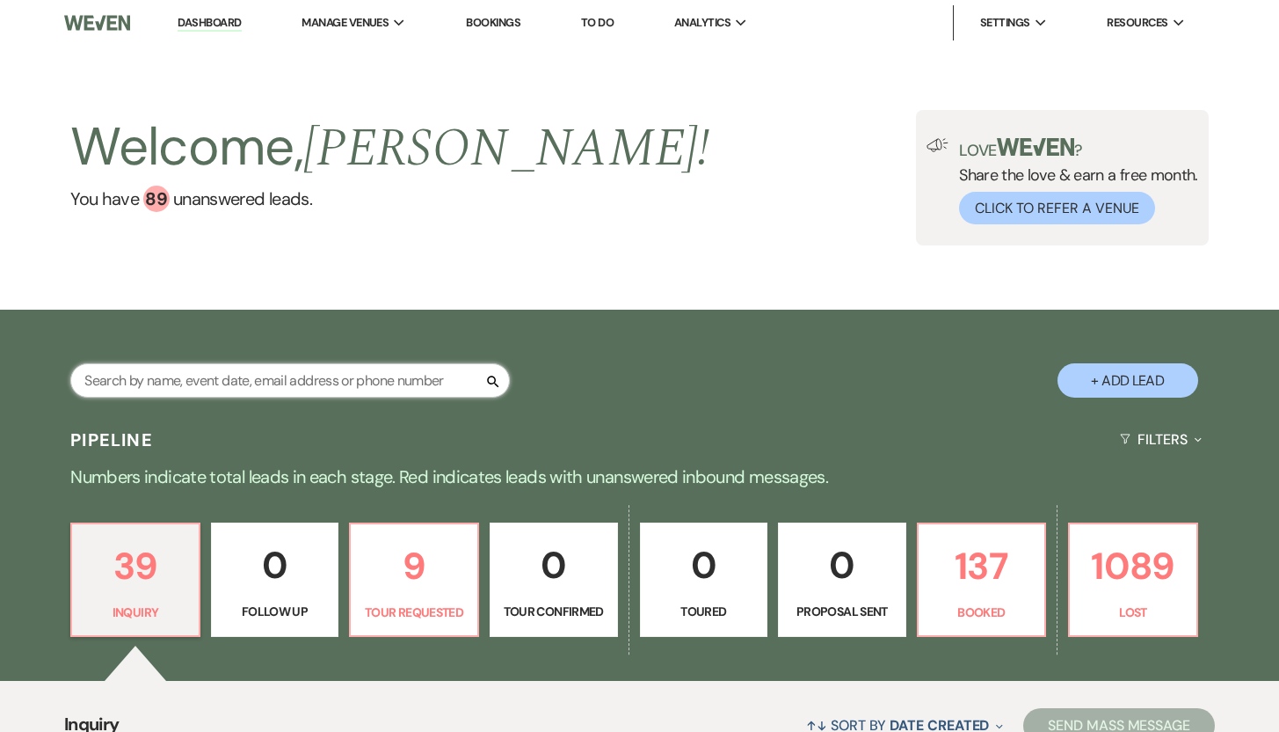
click at [215, 378] on input "text" at bounding box center [290, 380] width 440 height 34
type input "asha"
select select "8"
select select "5"
select select "8"
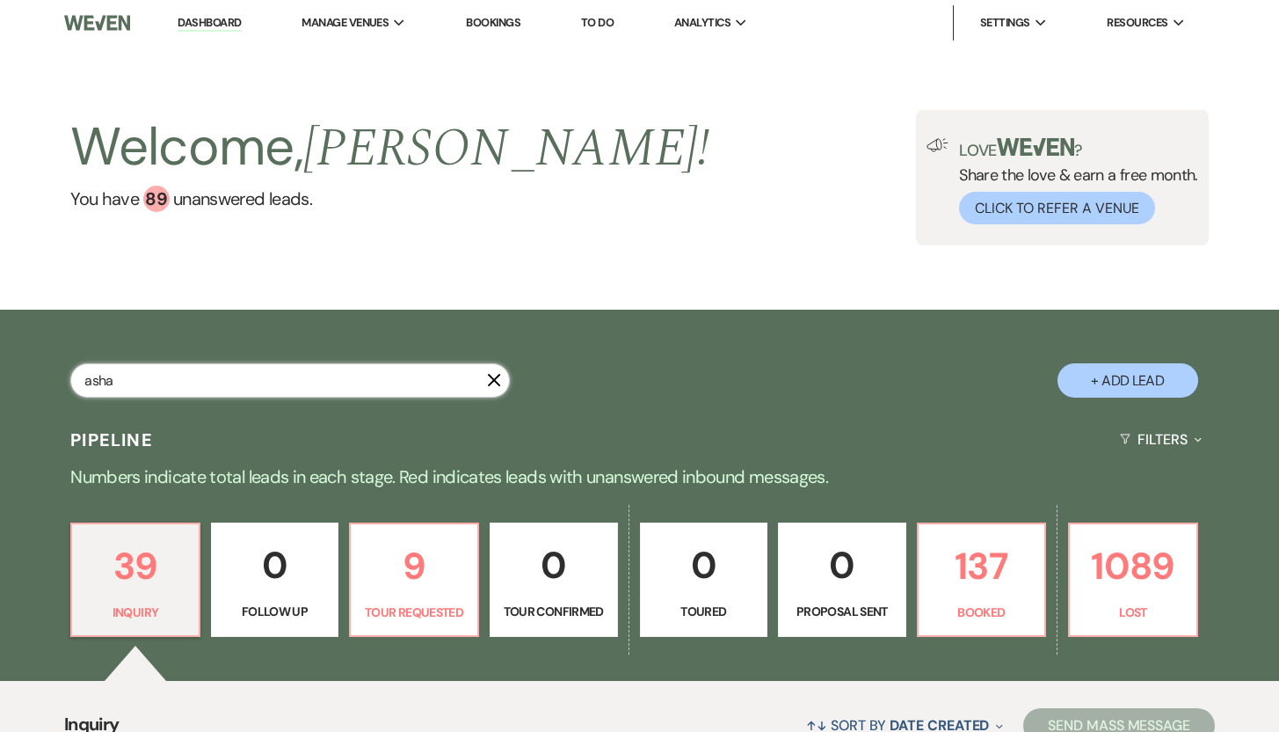
select select "8"
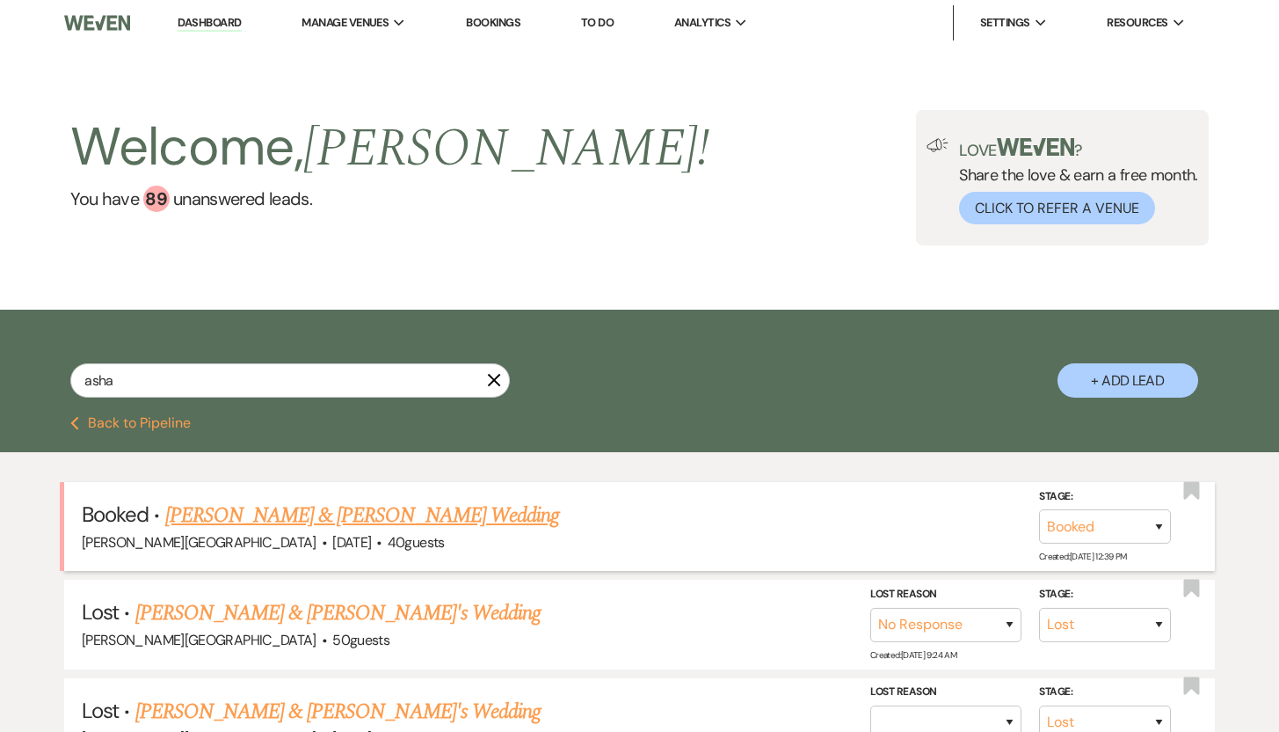
click at [262, 518] on link "[PERSON_NAME] & [PERSON_NAME] Wedding" at bounding box center [362, 515] width 394 height 32
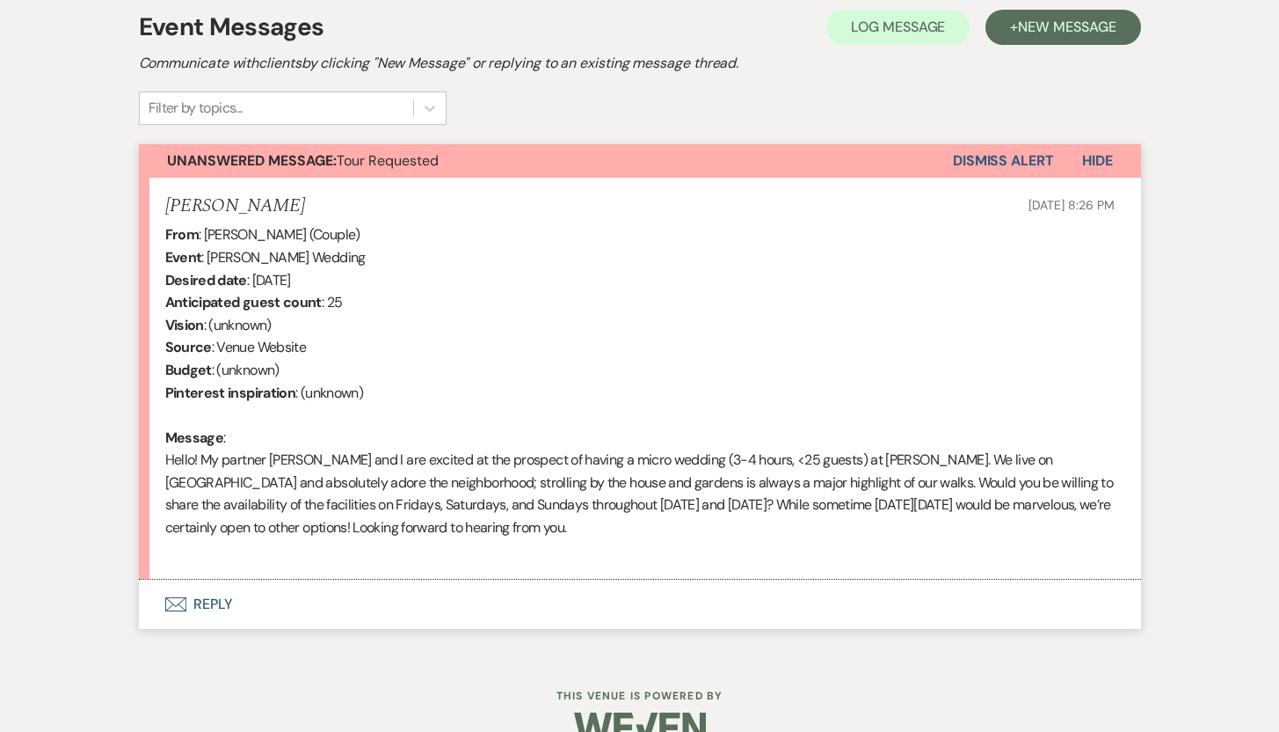
click at [220, 605] on button "Envelope Reply" at bounding box center [640, 603] width 1002 height 49
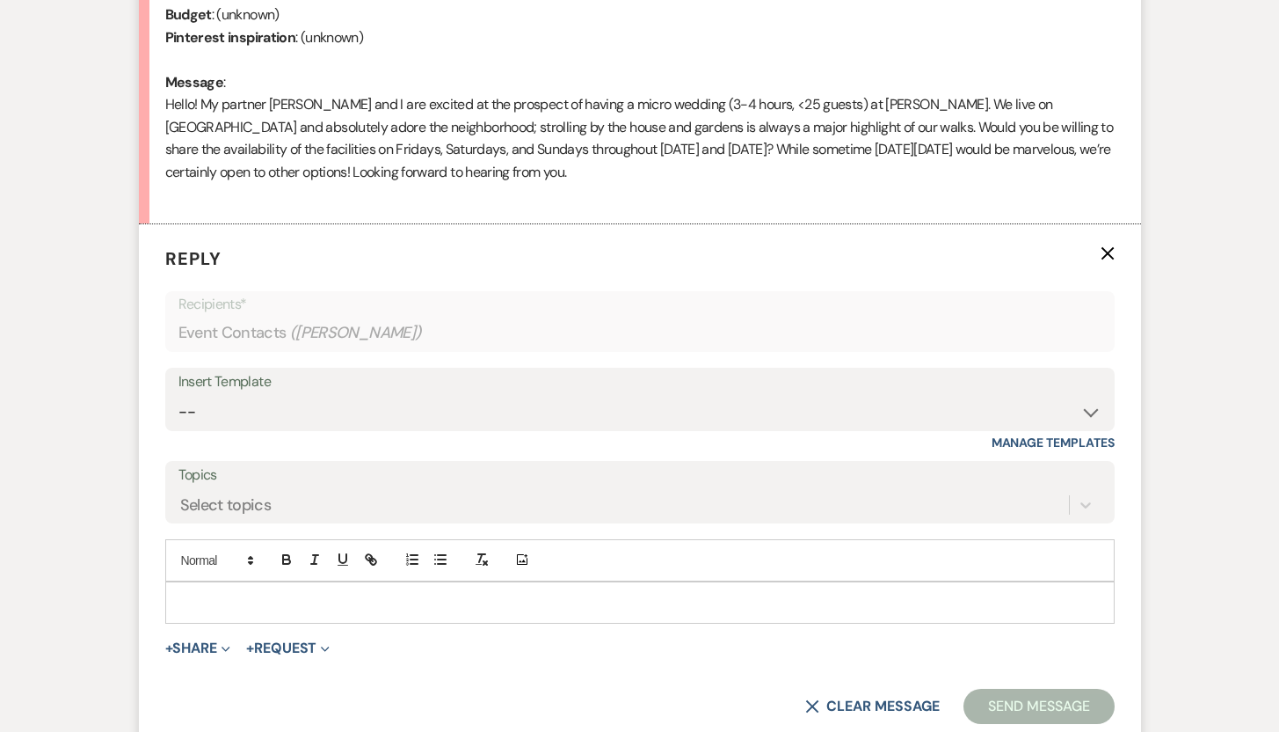
scroll to position [868, 0]
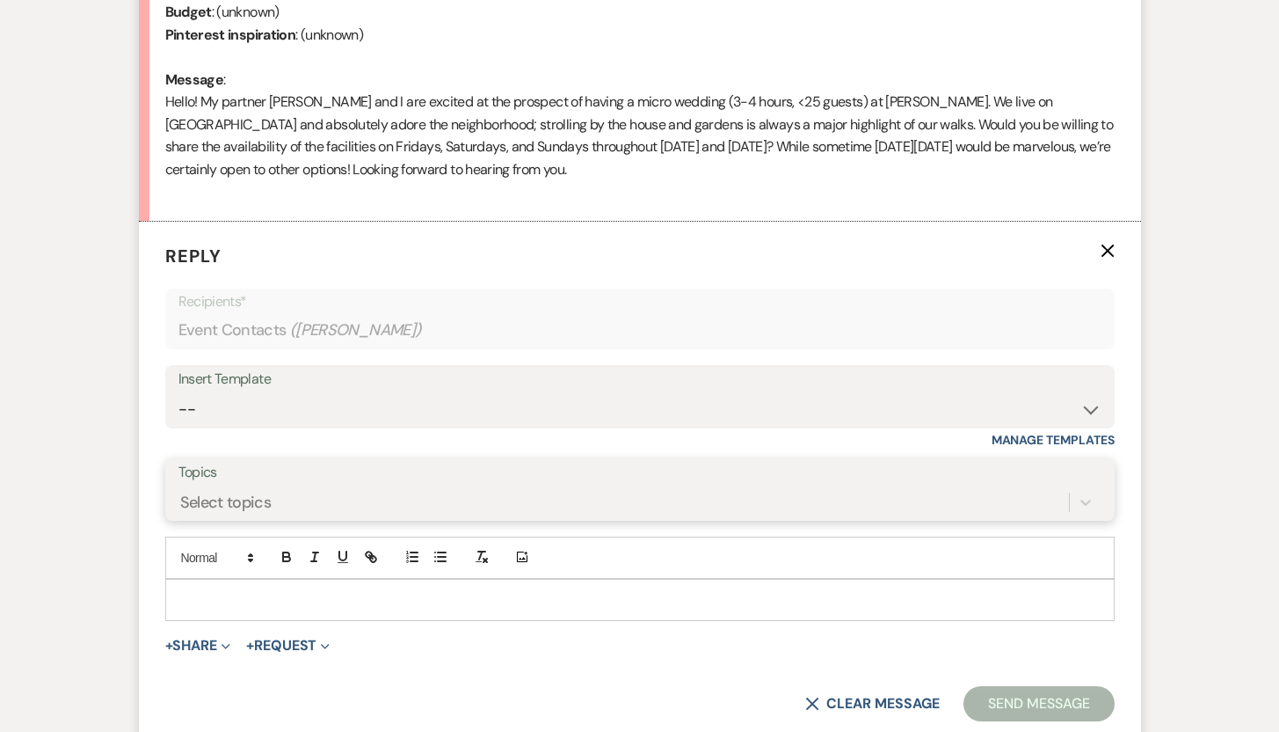
click at [485, 504] on div "Select topics" at bounding box center [640, 501] width 923 height 33
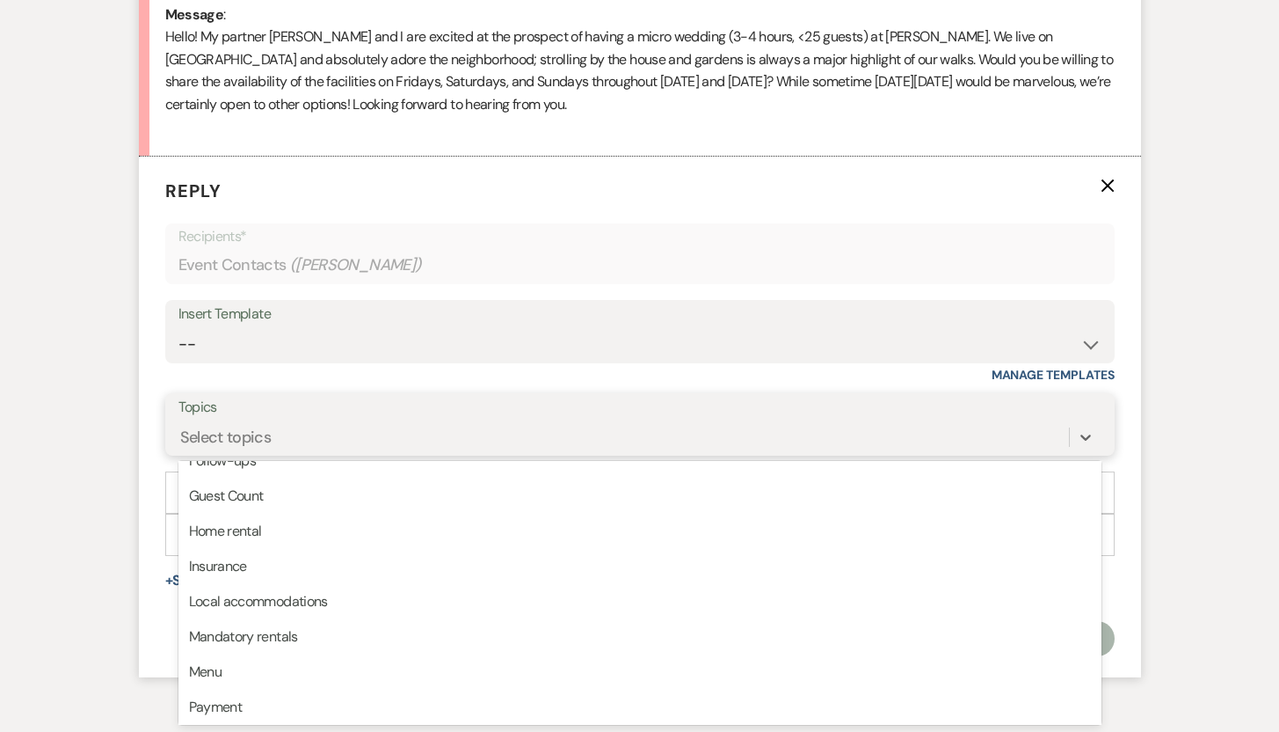
scroll to position [235, 0]
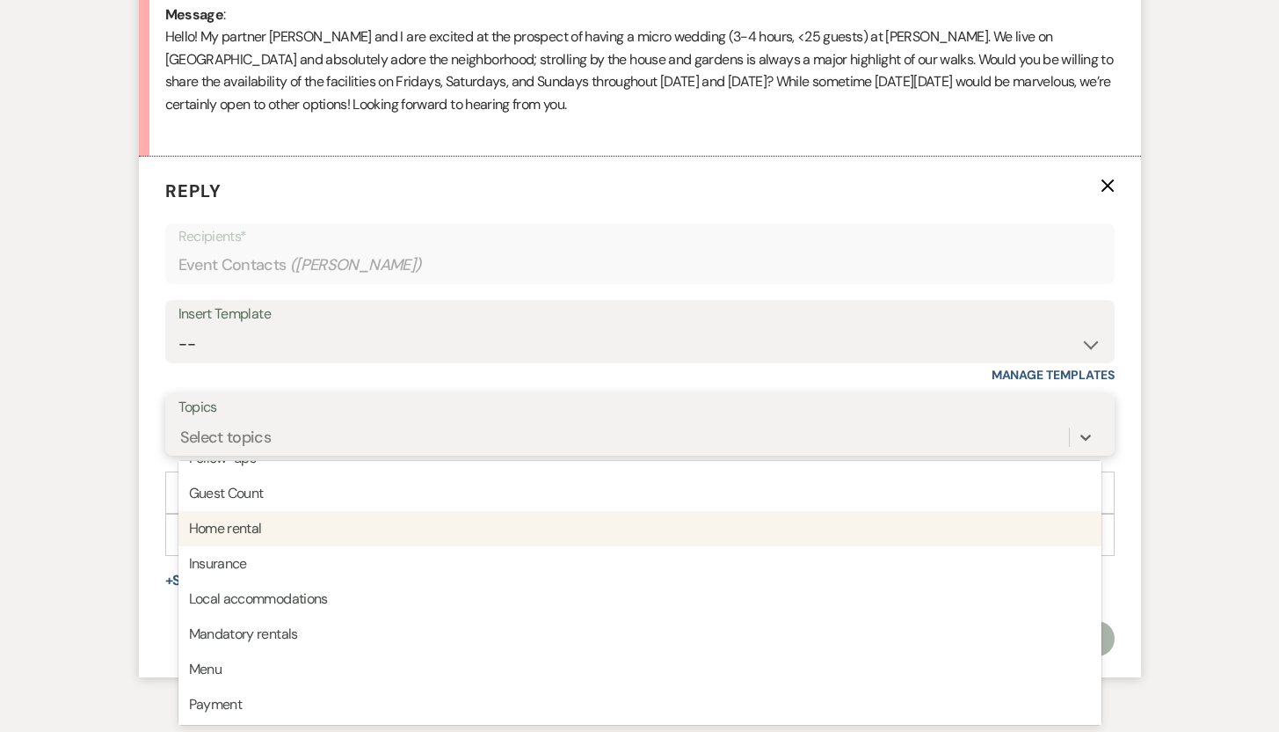
click at [248, 528] on div "Home rental" at bounding box center [640, 528] width 923 height 35
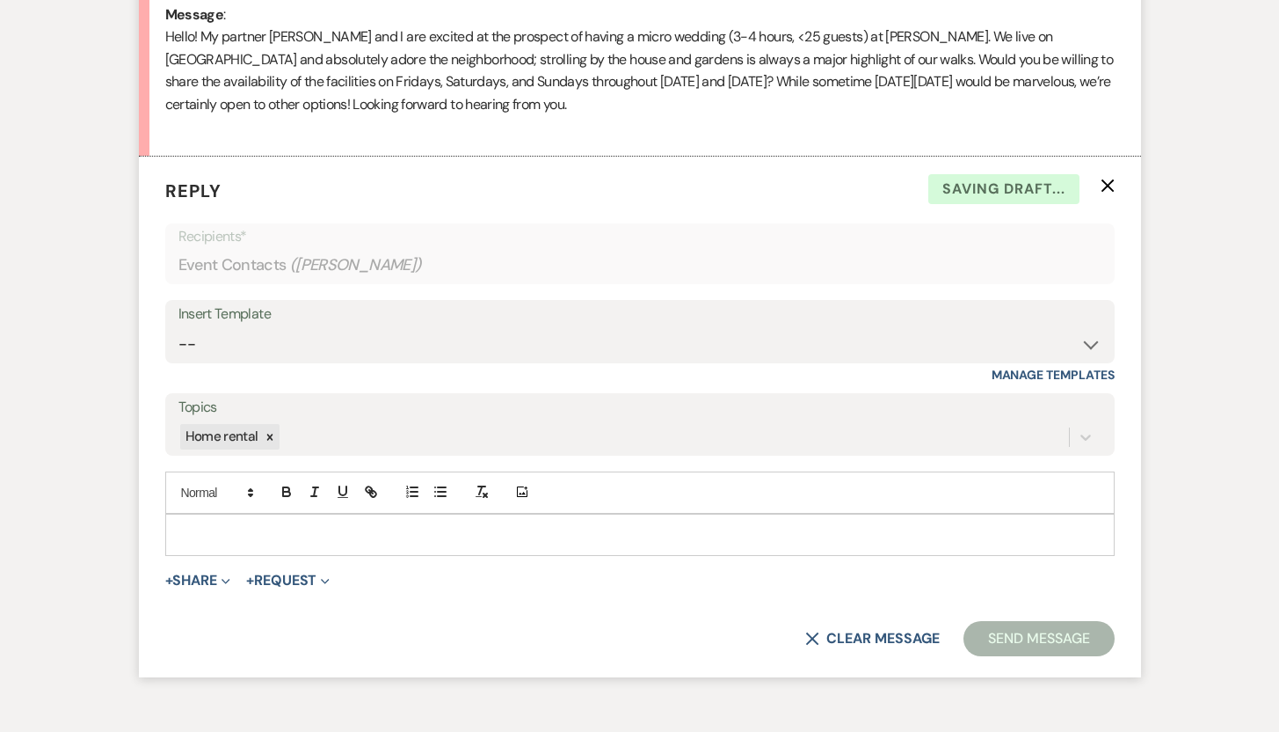
click at [343, 536] on p at bounding box center [640, 534] width 922 height 19
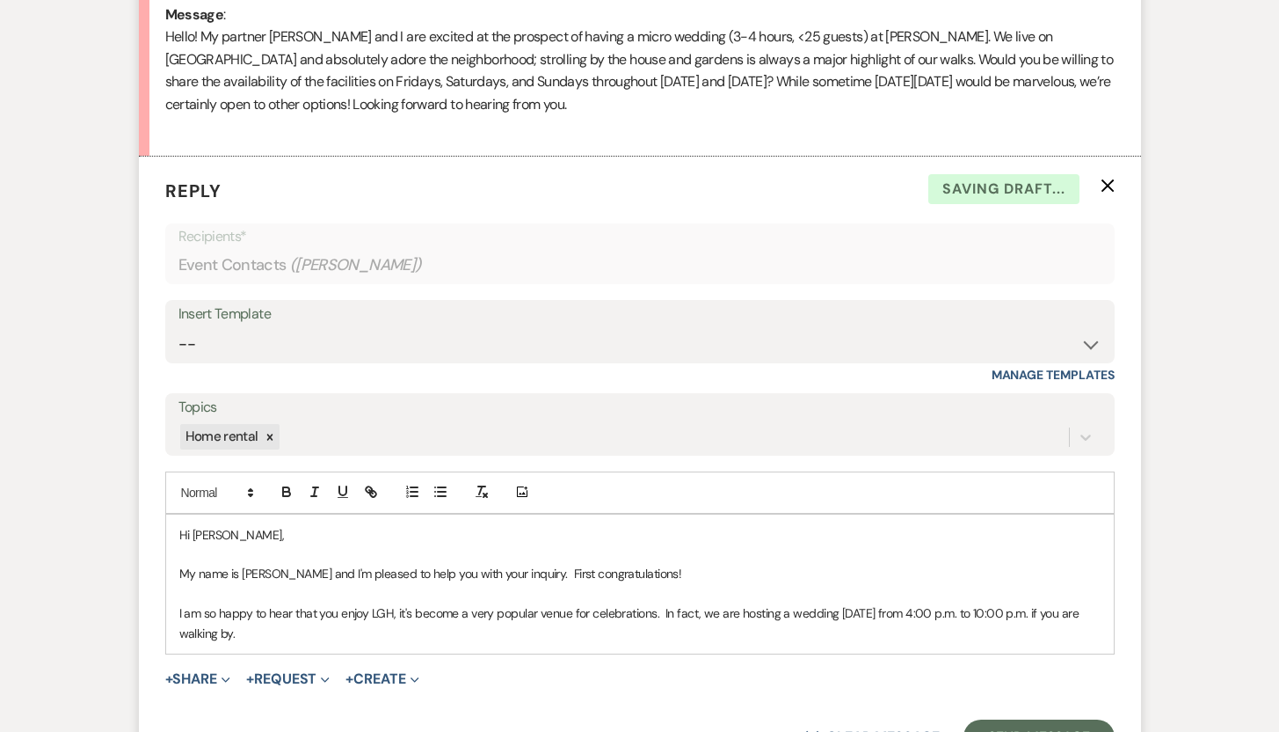
click at [278, 632] on p "I am so happy to hear that you enjoy LGH, it's become a very popular venue for …" at bounding box center [640, 623] width 922 height 40
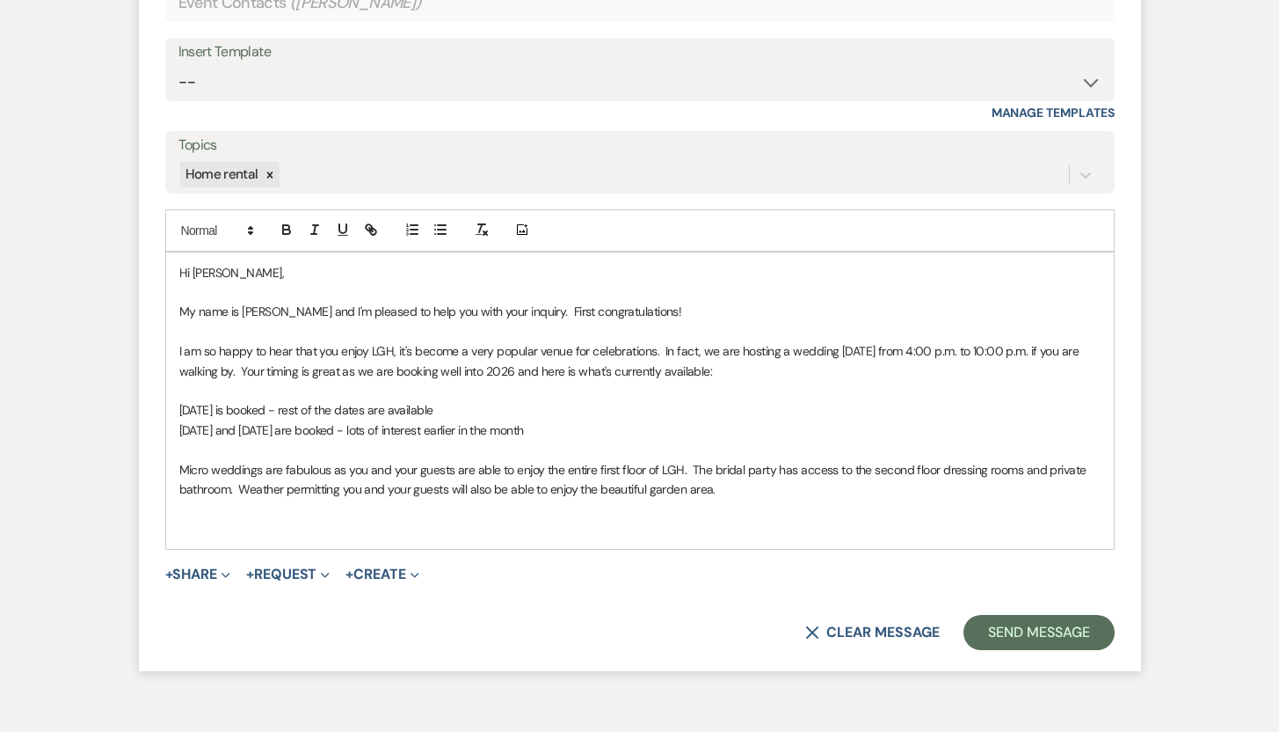
scroll to position [1204, 0]
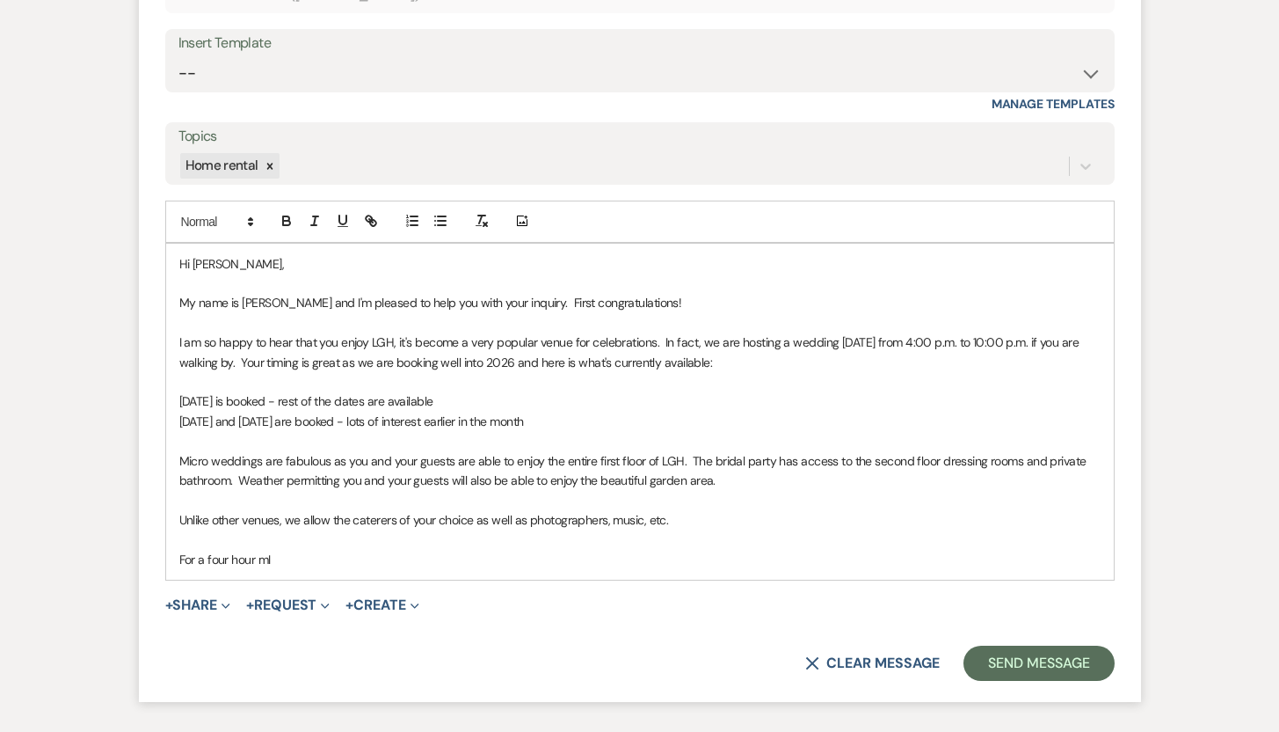
click at [295, 553] on p "For a four hour mI" at bounding box center [640, 559] width 922 height 19
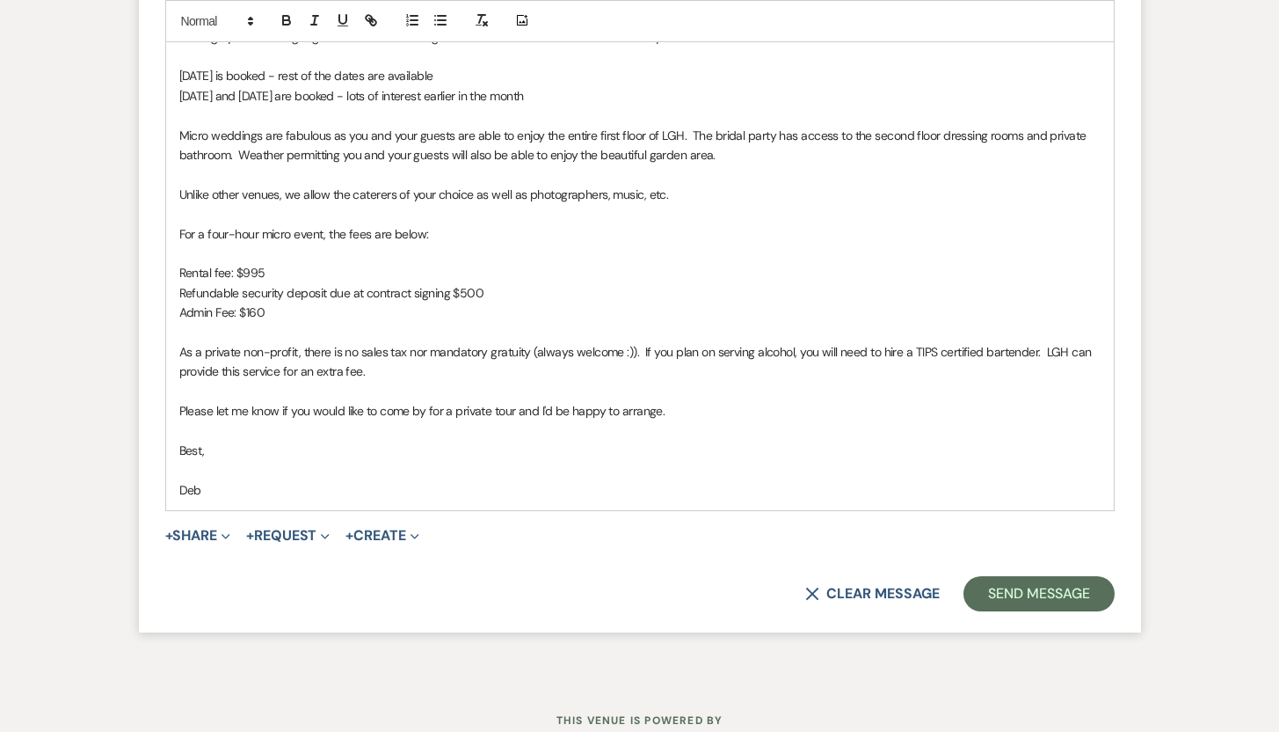
scroll to position [1549, 0]
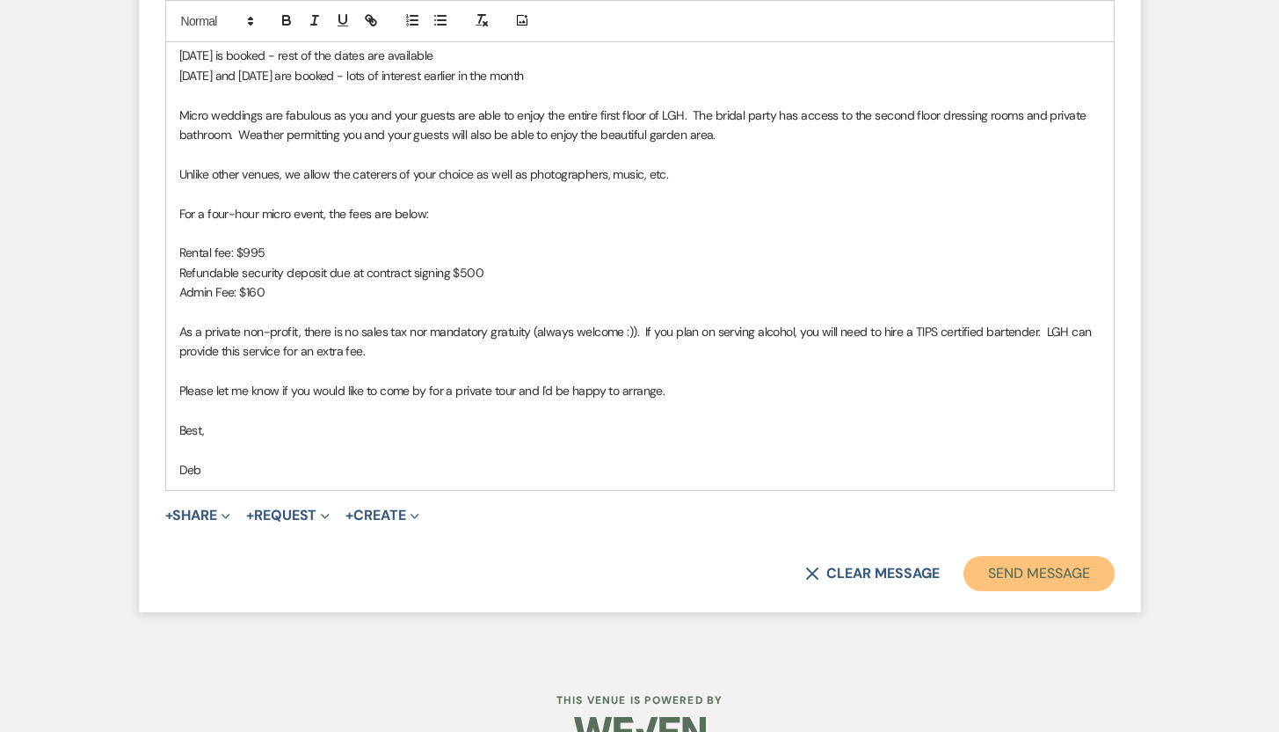
click at [1044, 565] on button "Send Message" at bounding box center [1039, 573] width 150 height 35
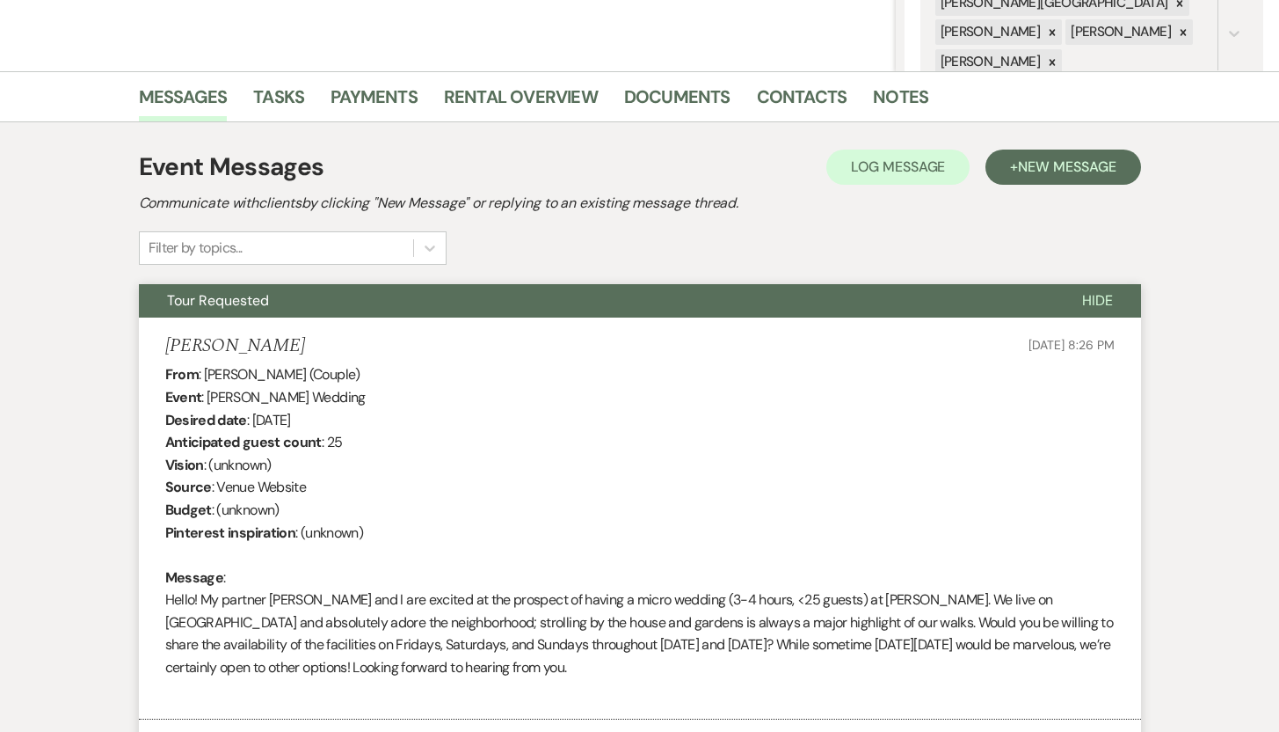
scroll to position [0, 0]
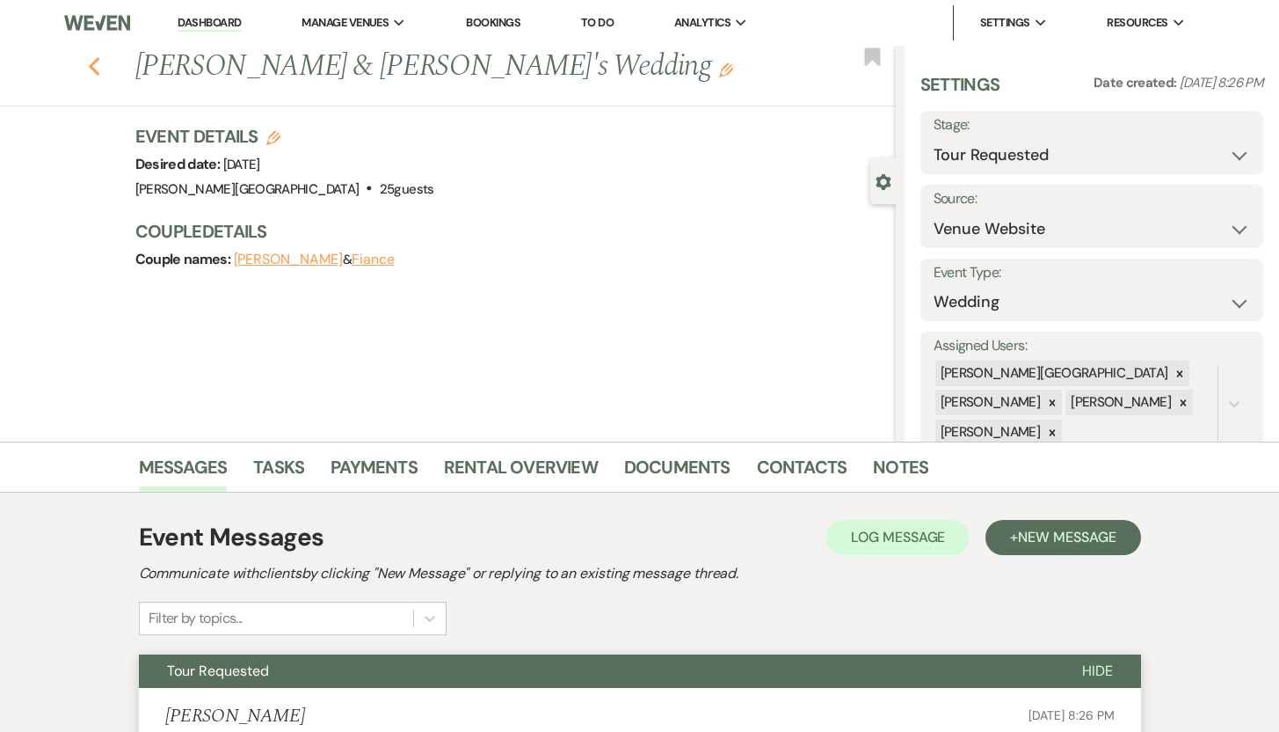
click at [101, 66] on icon "Previous" at bounding box center [94, 66] width 13 height 21
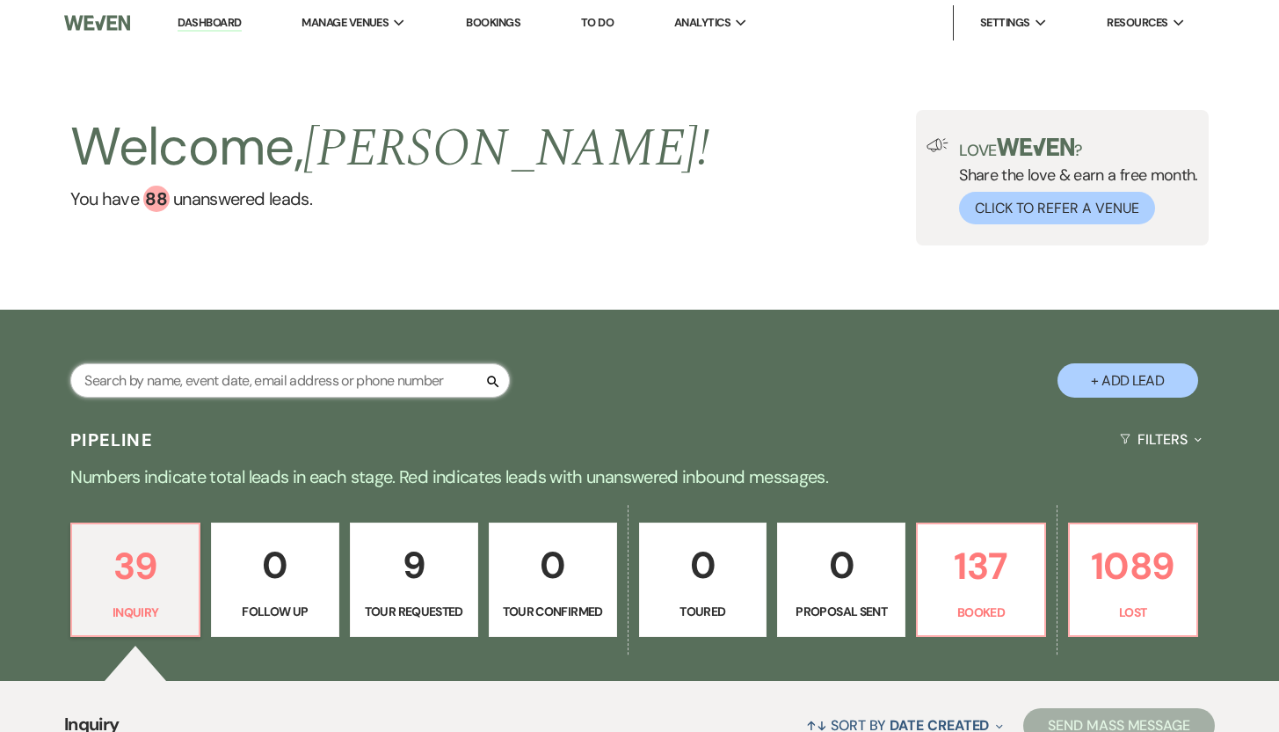
click at [128, 383] on input "text" at bounding box center [290, 380] width 440 height 34
type input "Asha"
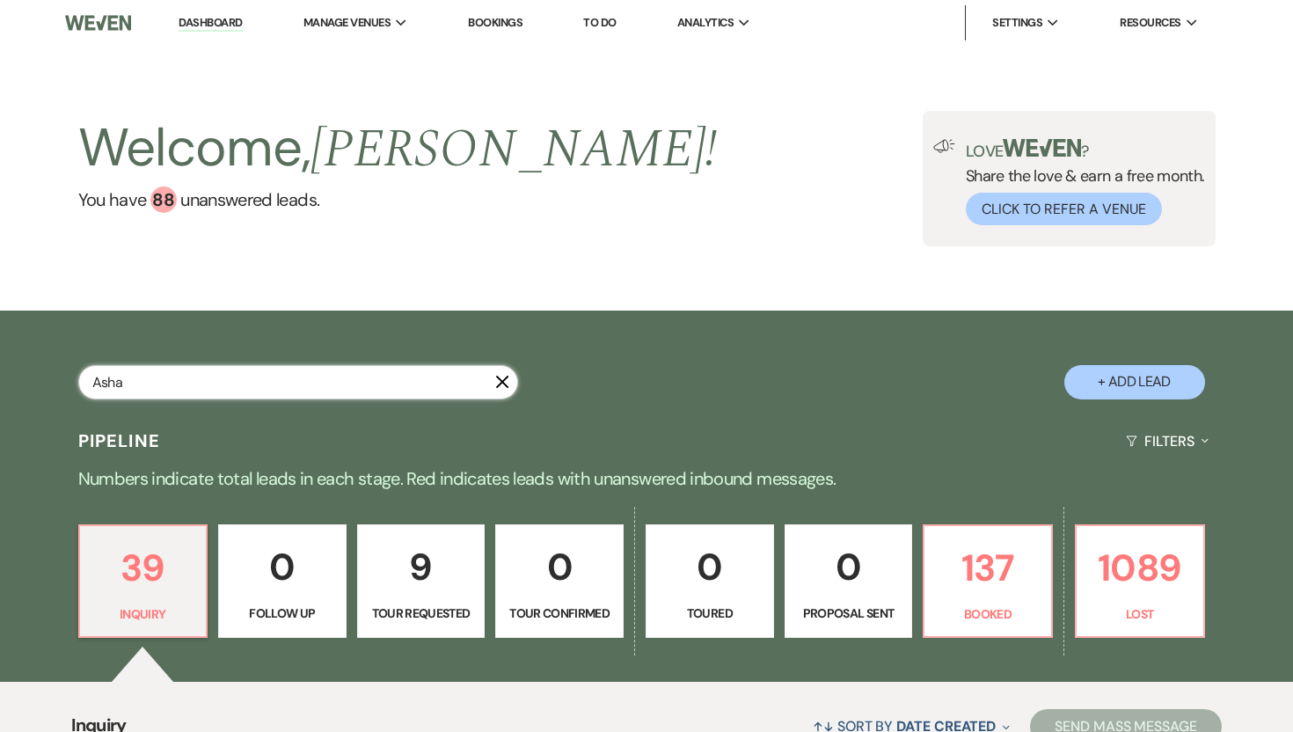
select select "8"
select select "5"
select select "8"
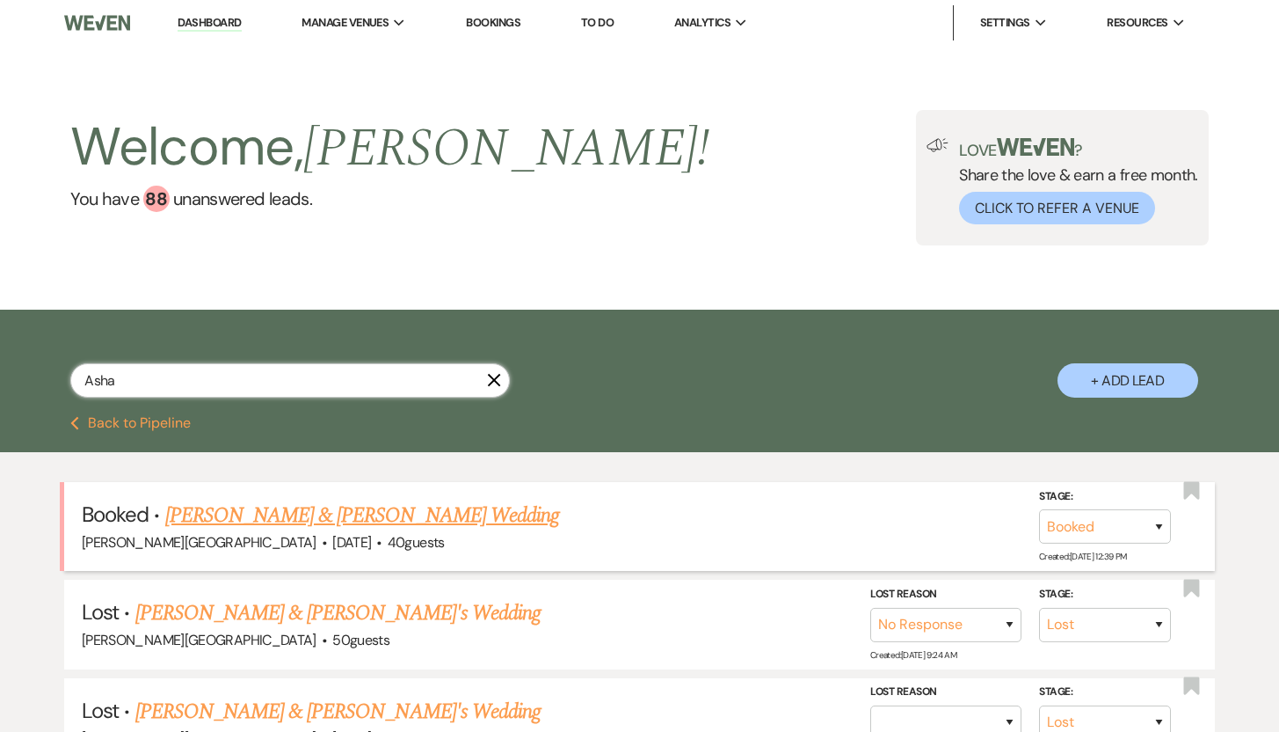
type input "Asha"
click at [202, 516] on link "Asha Densmore & Chance Fuller Wedding" at bounding box center [362, 515] width 394 height 32
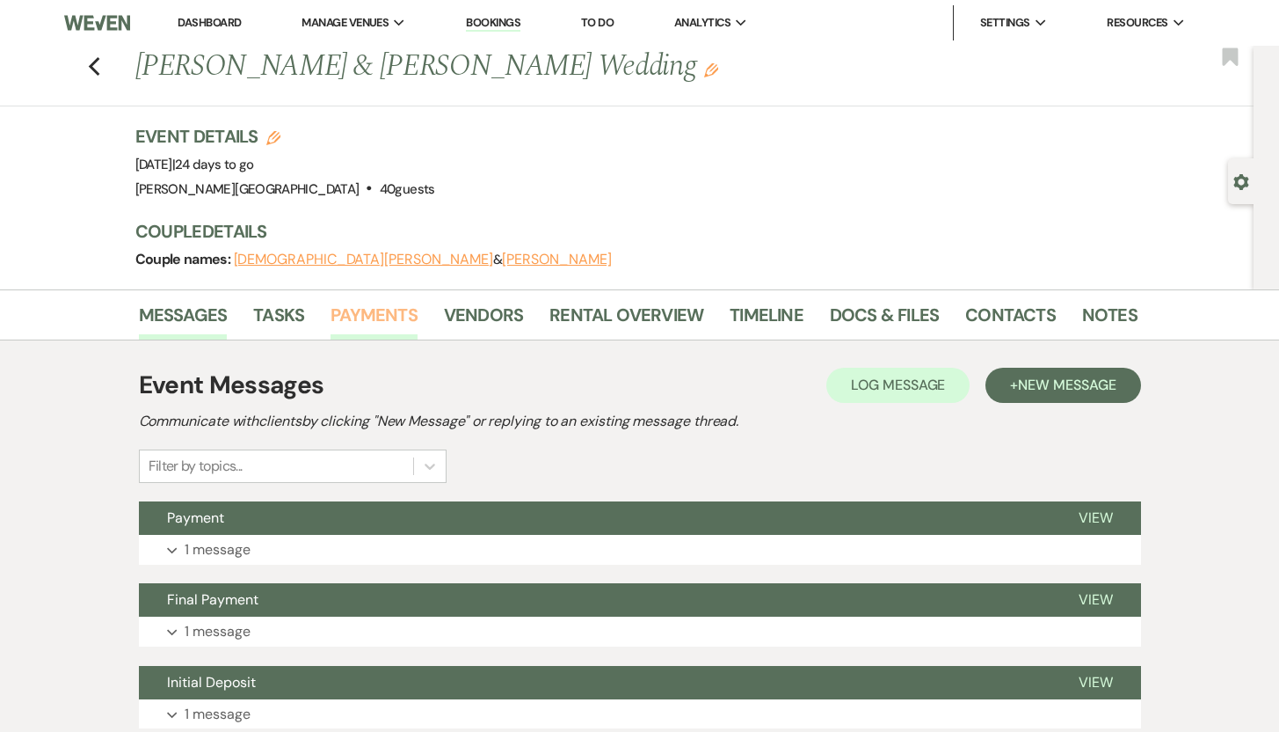
click at [366, 314] on link "Payments" at bounding box center [374, 320] width 87 height 39
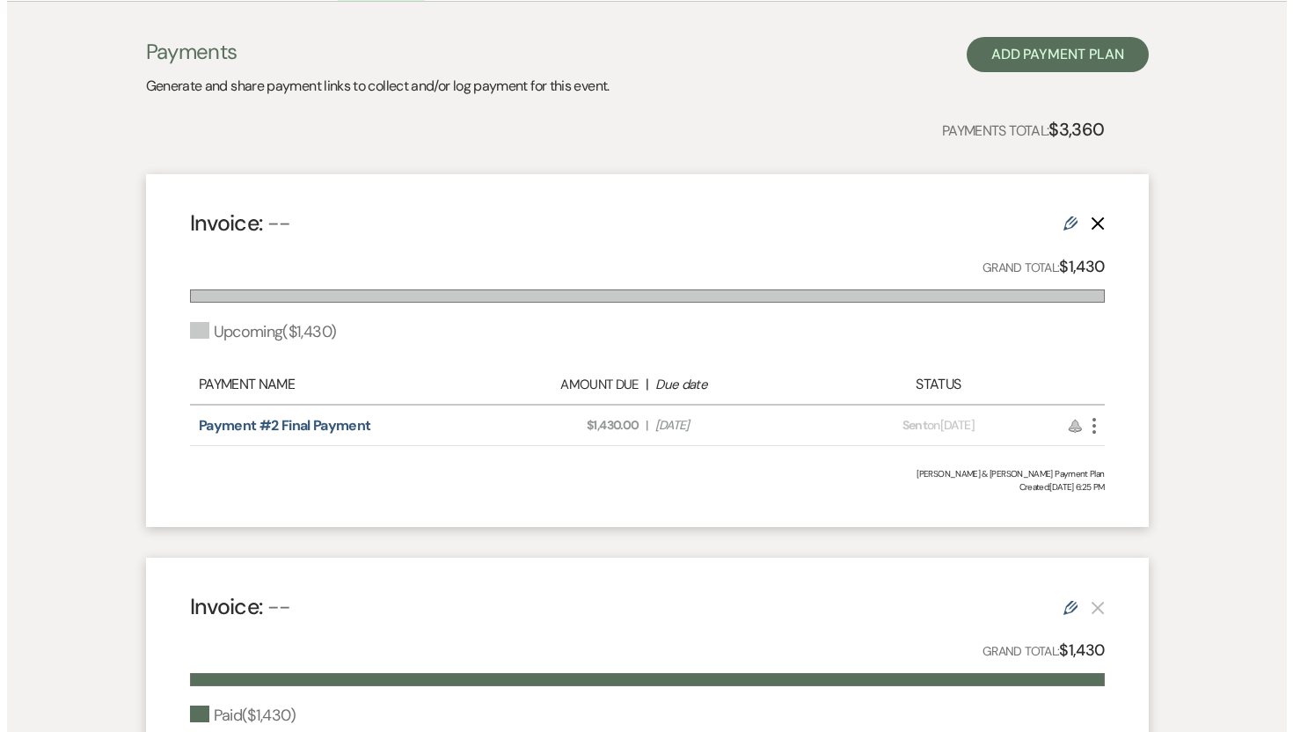
scroll to position [339, 0]
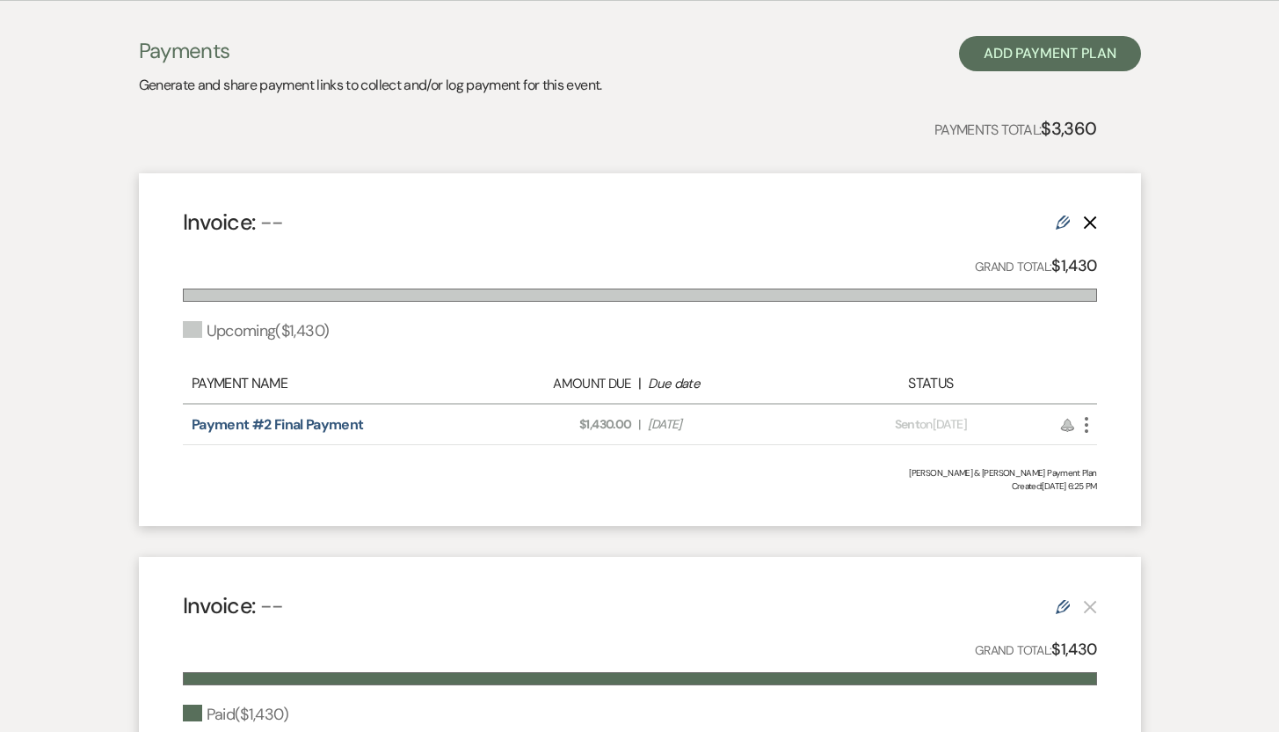
click at [1089, 425] on icon "More" at bounding box center [1086, 424] width 21 height 21
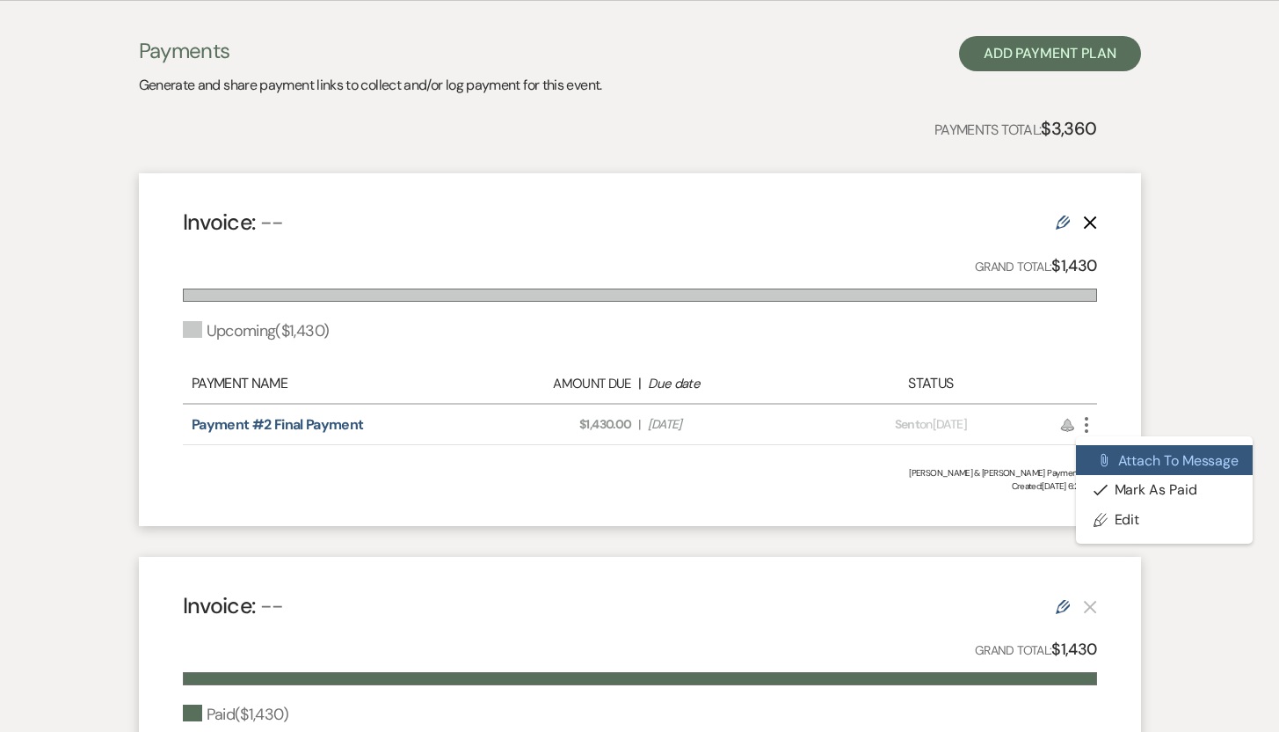
click at [1121, 458] on button "Attach File Attach to Message" at bounding box center [1165, 460] width 178 height 30
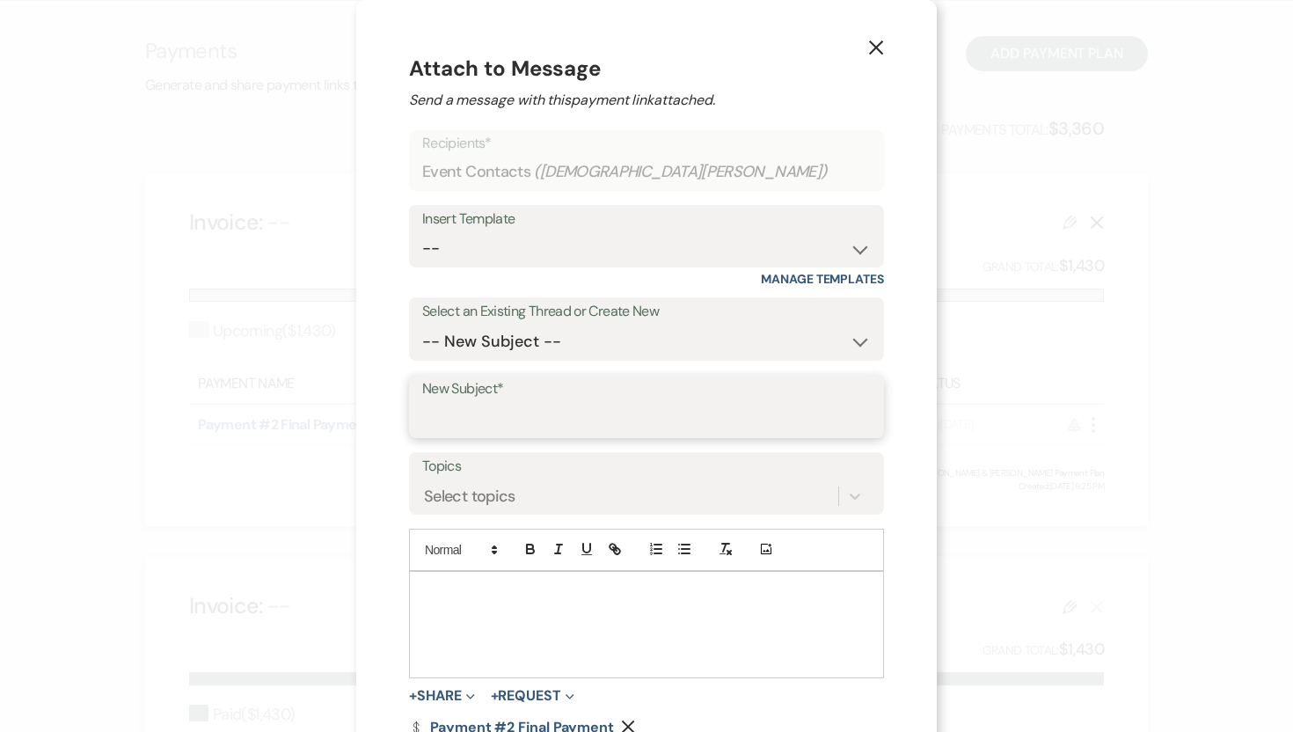
click at [610, 417] on input "New Subject*" at bounding box center [646, 419] width 448 height 34
type input "Final Payment"
click at [447, 597] on p at bounding box center [646, 591] width 447 height 19
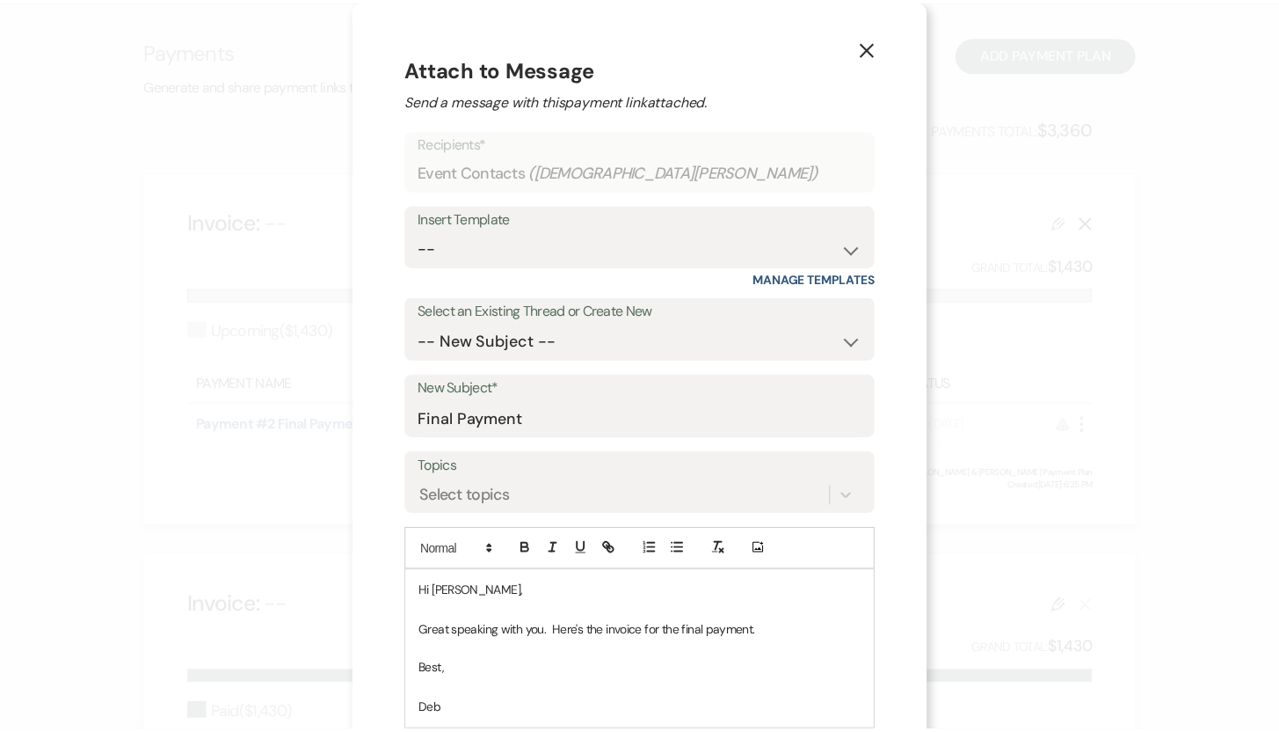
scroll to position [173, 0]
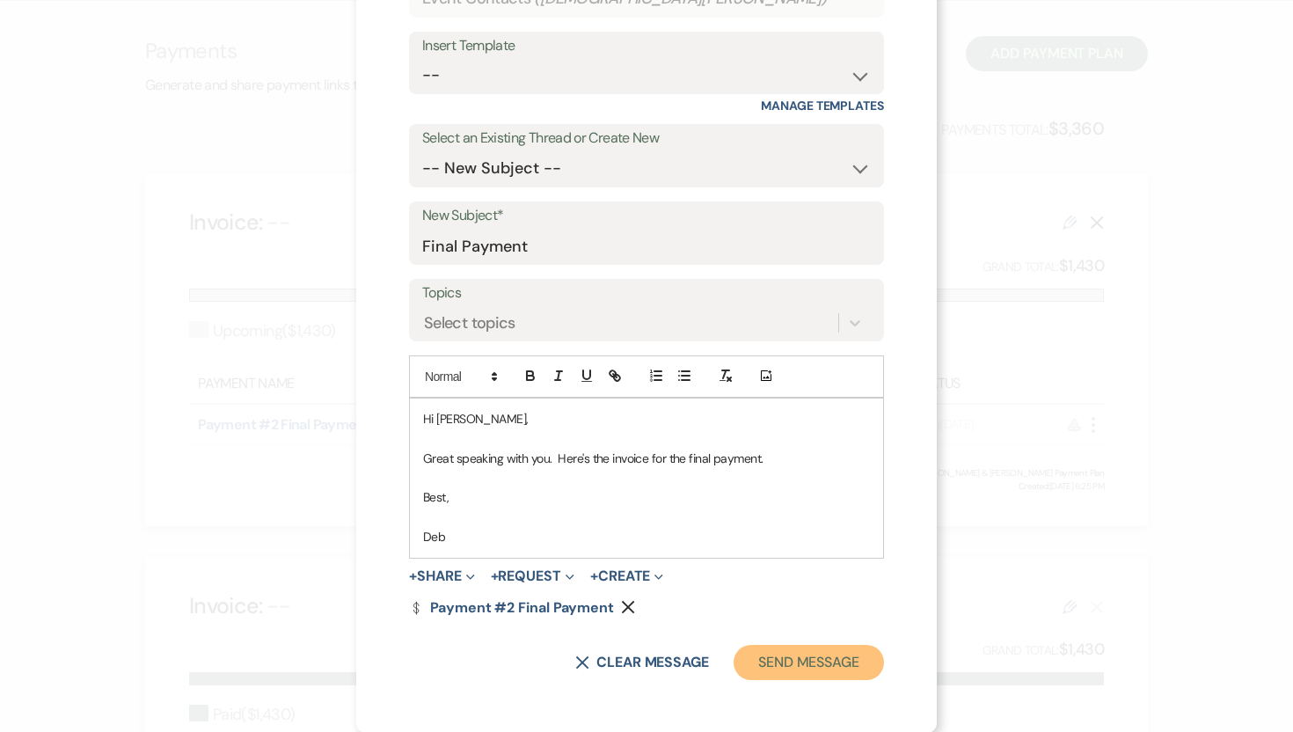
click at [818, 657] on button "Send Message" at bounding box center [808, 662] width 150 height 35
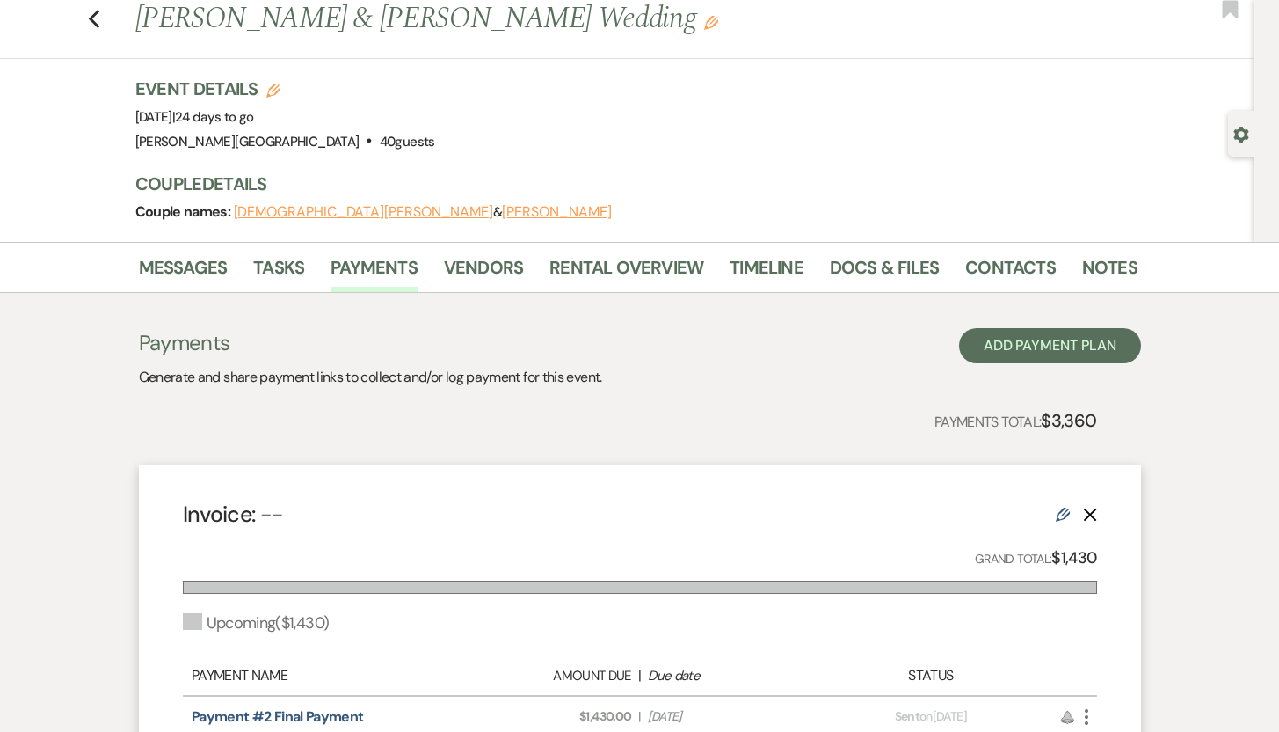
scroll to position [0, 0]
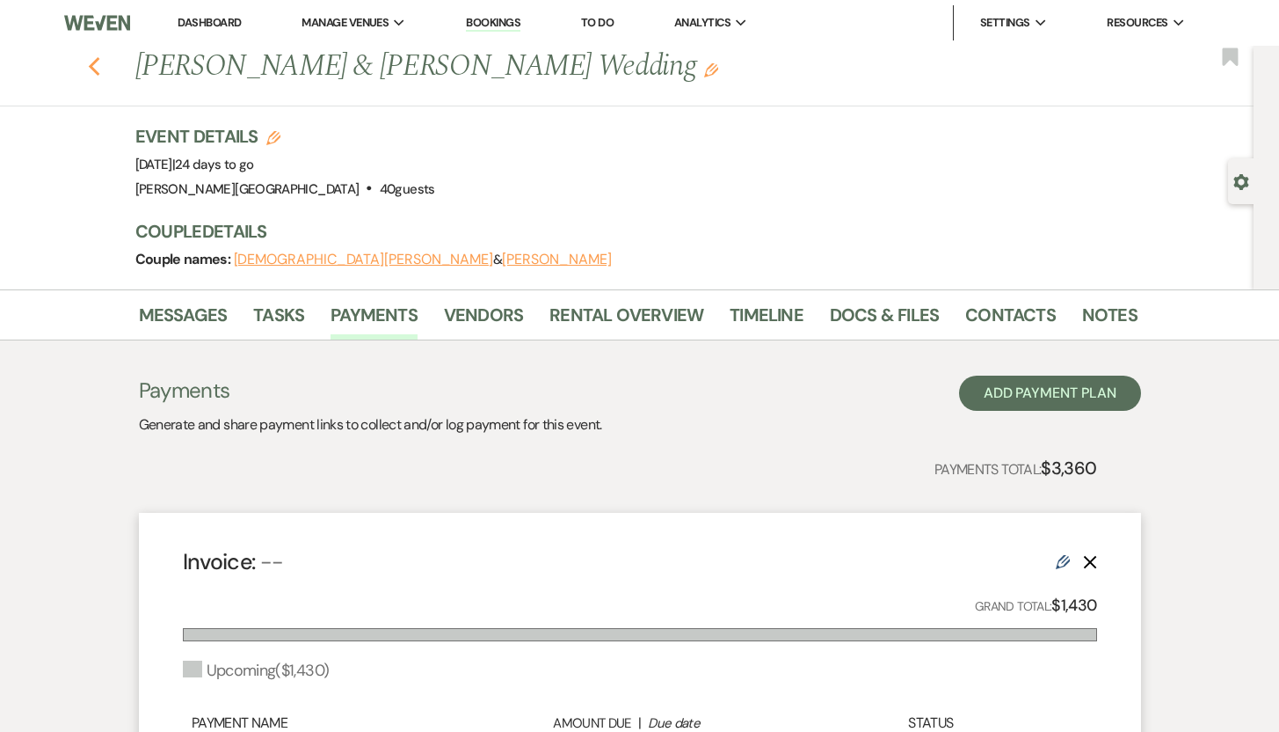
click at [101, 64] on icon "Previous" at bounding box center [94, 66] width 13 height 21
select select "8"
select select "5"
select select "8"
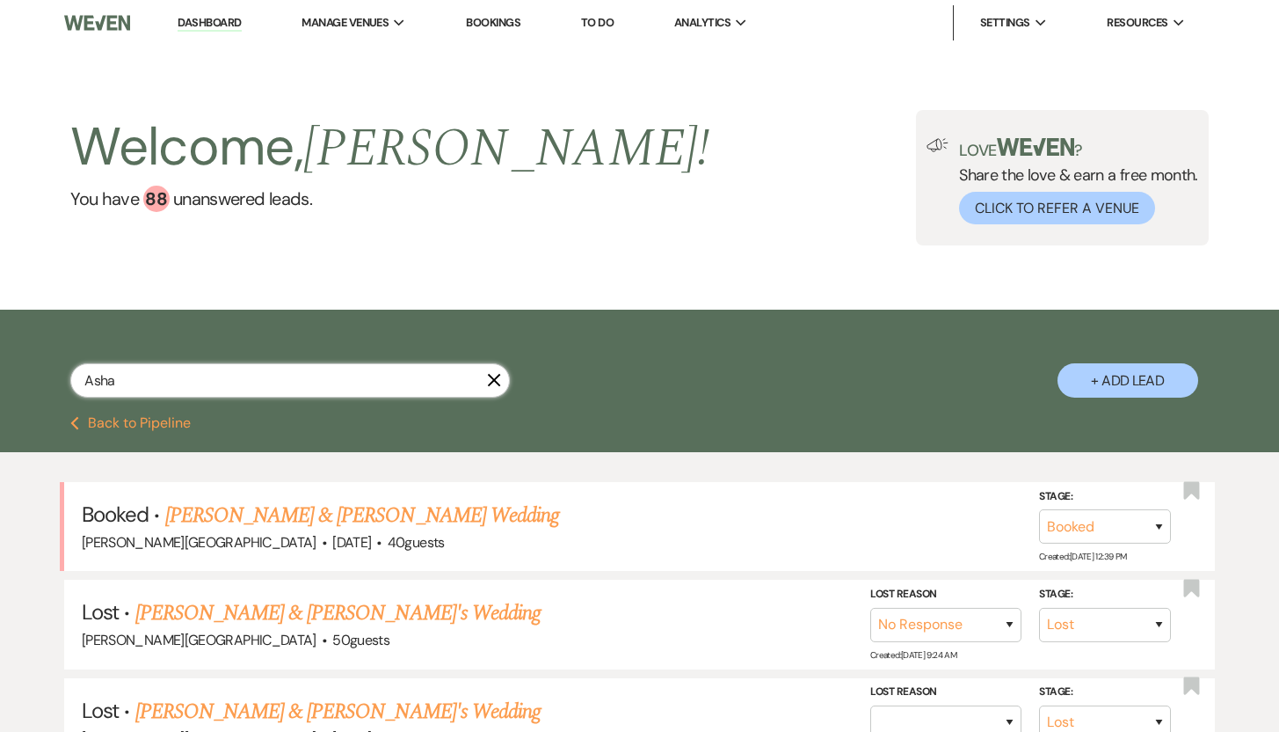
click at [181, 380] on input "Asha" at bounding box center [290, 380] width 440 height 34
drag, startPoint x: 181, startPoint y: 380, endPoint x: 96, endPoint y: 374, distance: 85.5
click at [96, 374] on input "Asha" at bounding box center [290, 380] width 440 height 34
type input "U"
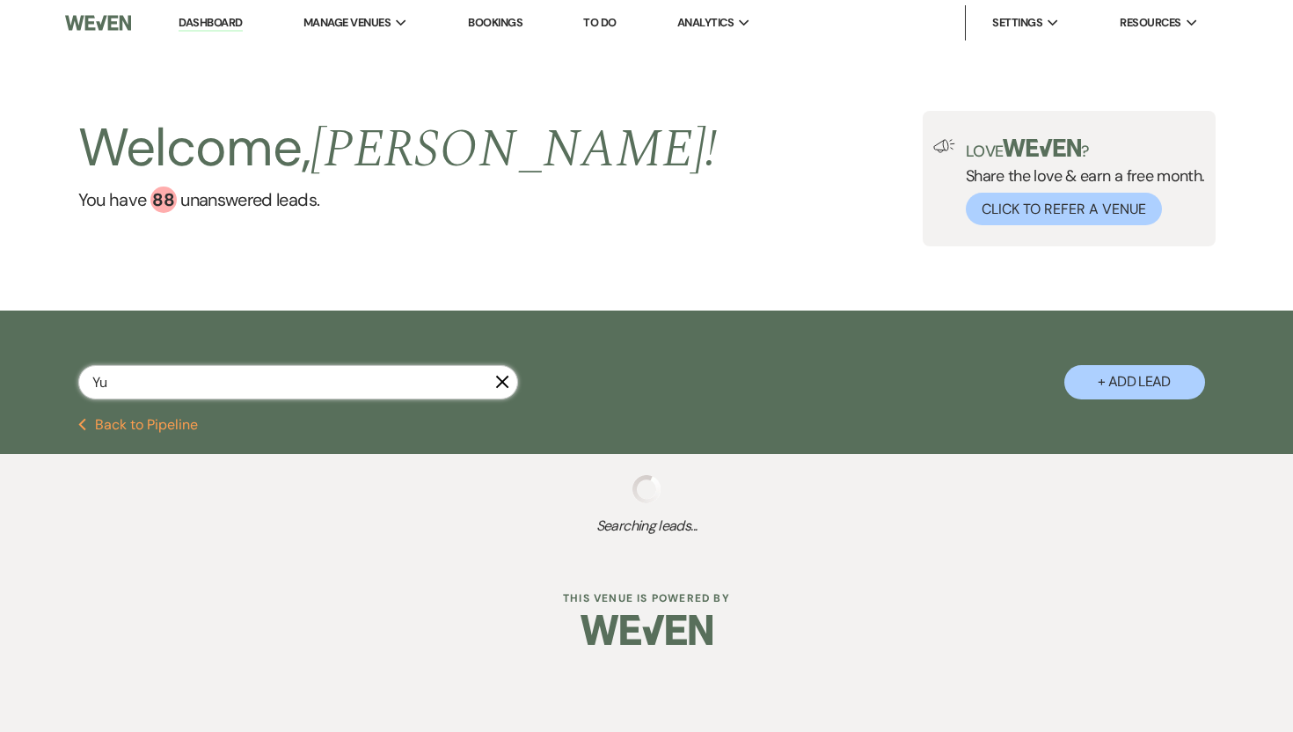
type input "Yu"
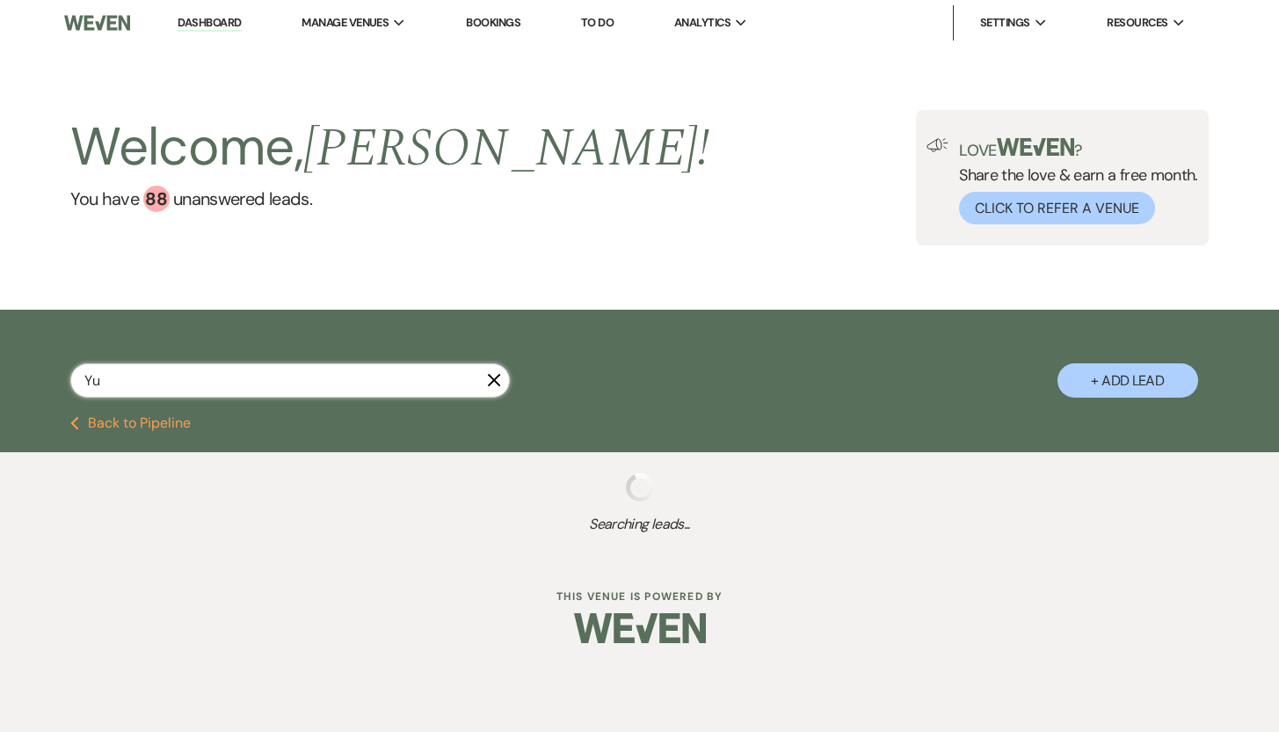
select select "8"
select select "5"
select select "8"
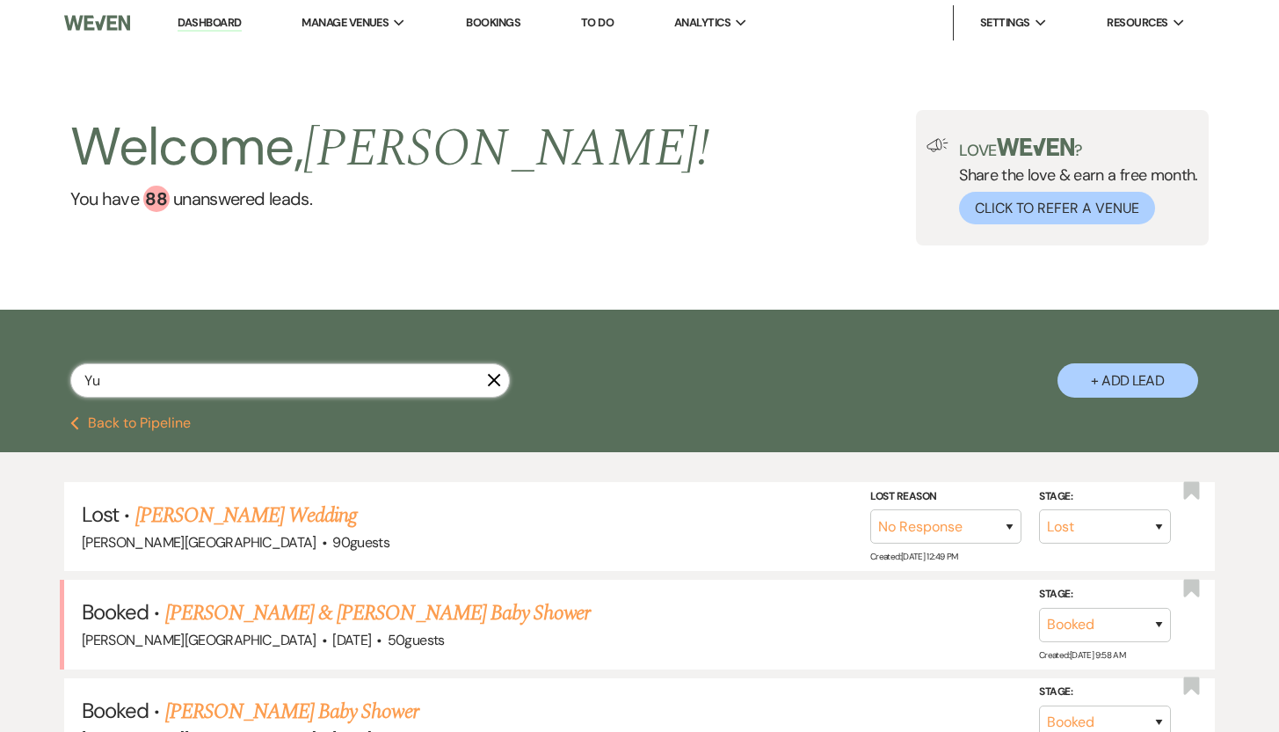
type input "Y"
type input "Michael"
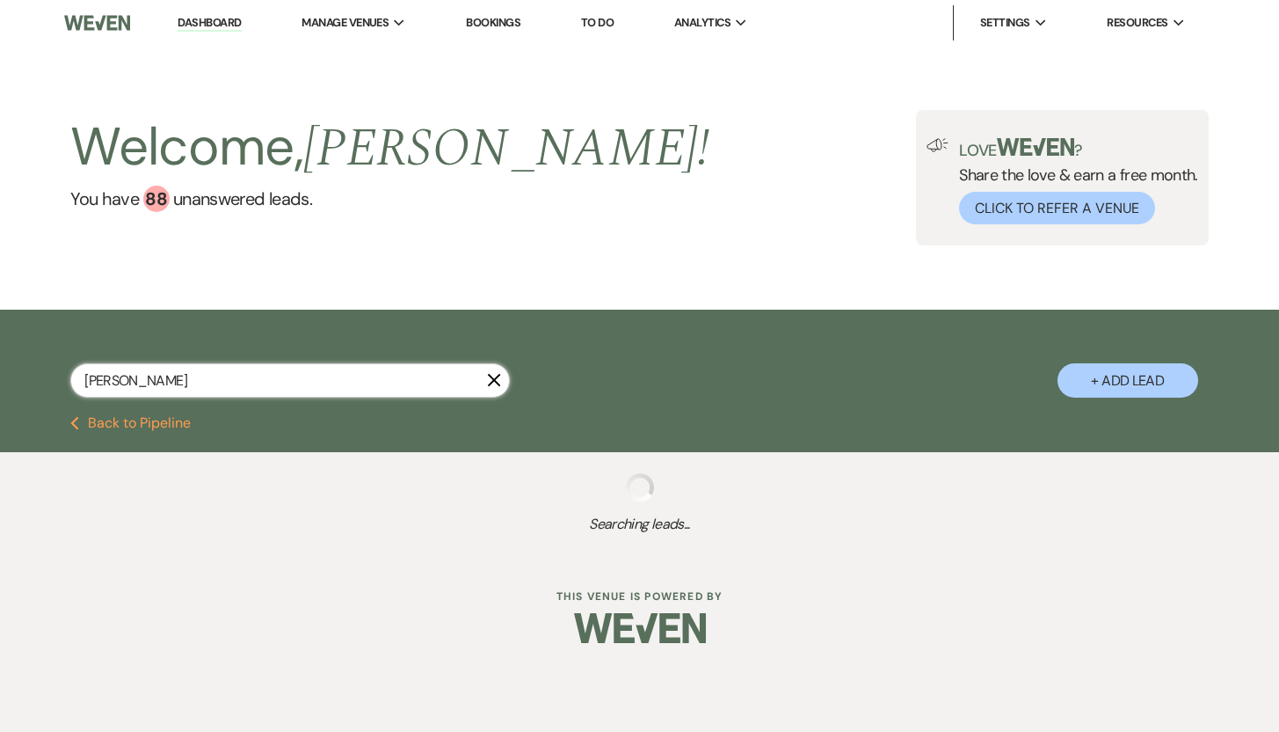
select select "8"
select select "5"
select select "8"
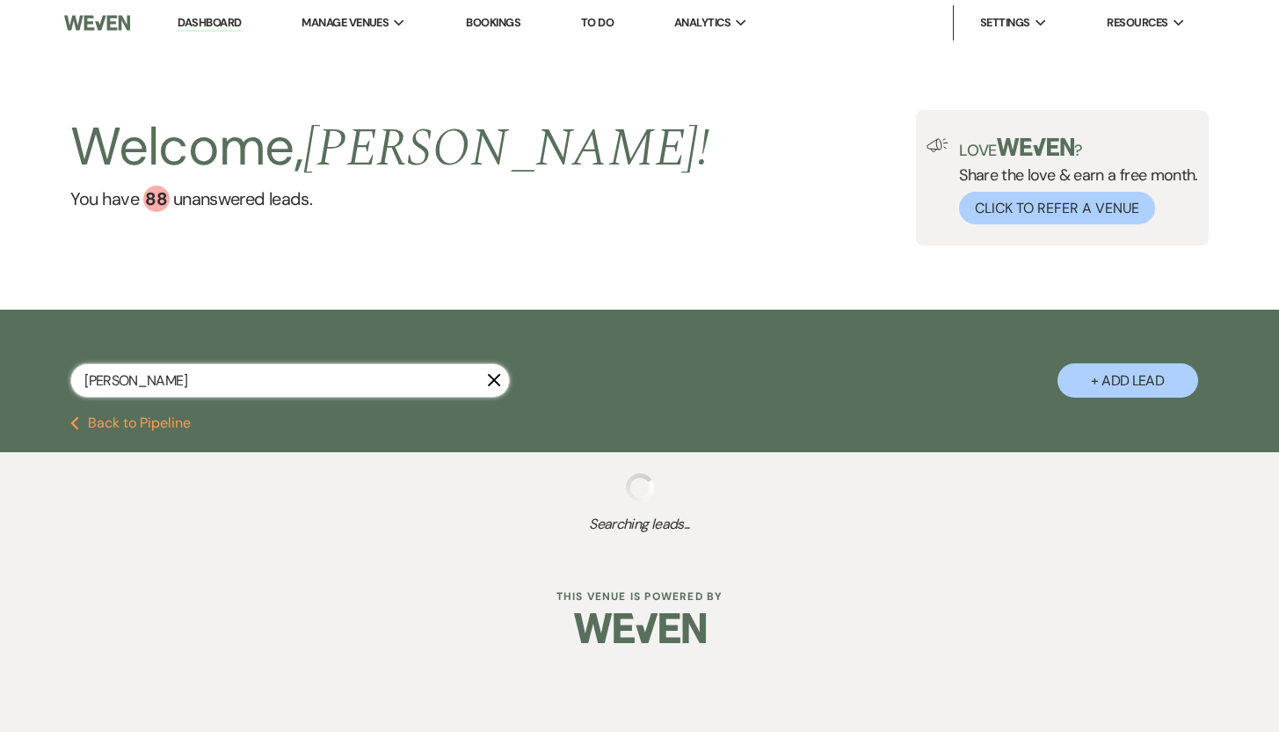
select select "8"
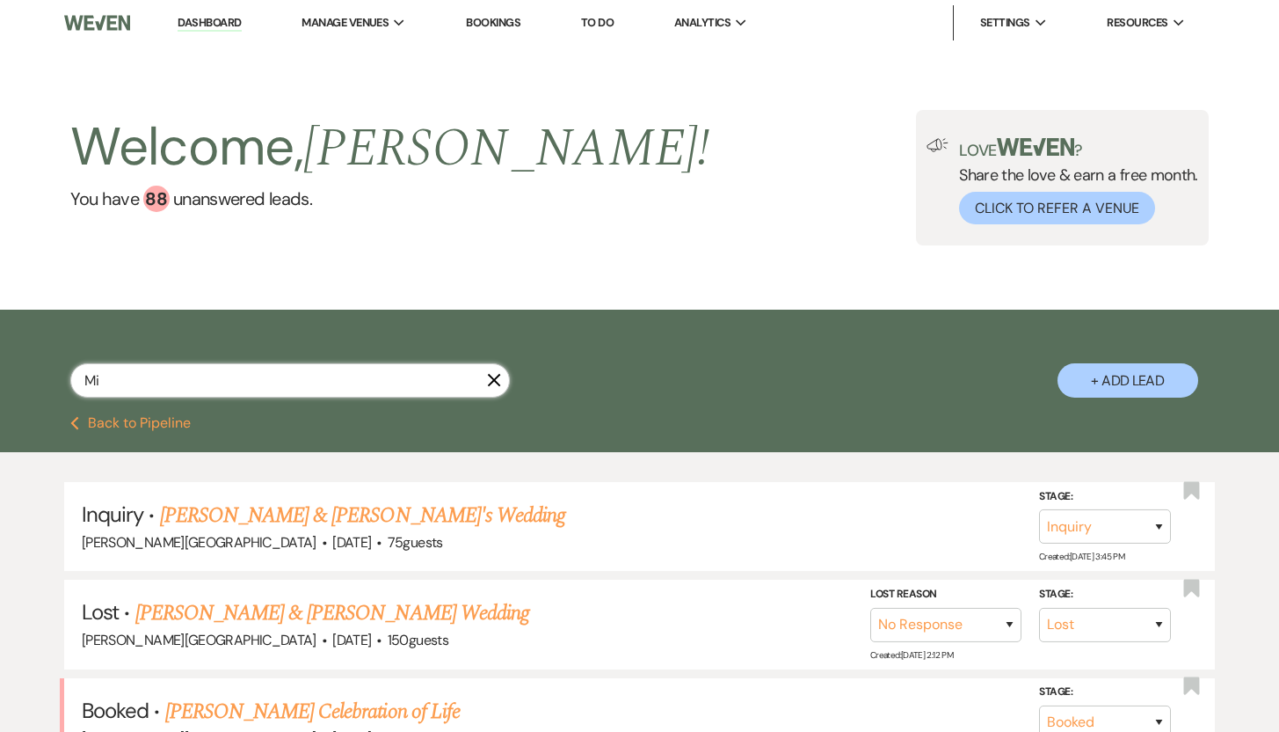
type input "M"
type input "Jade"
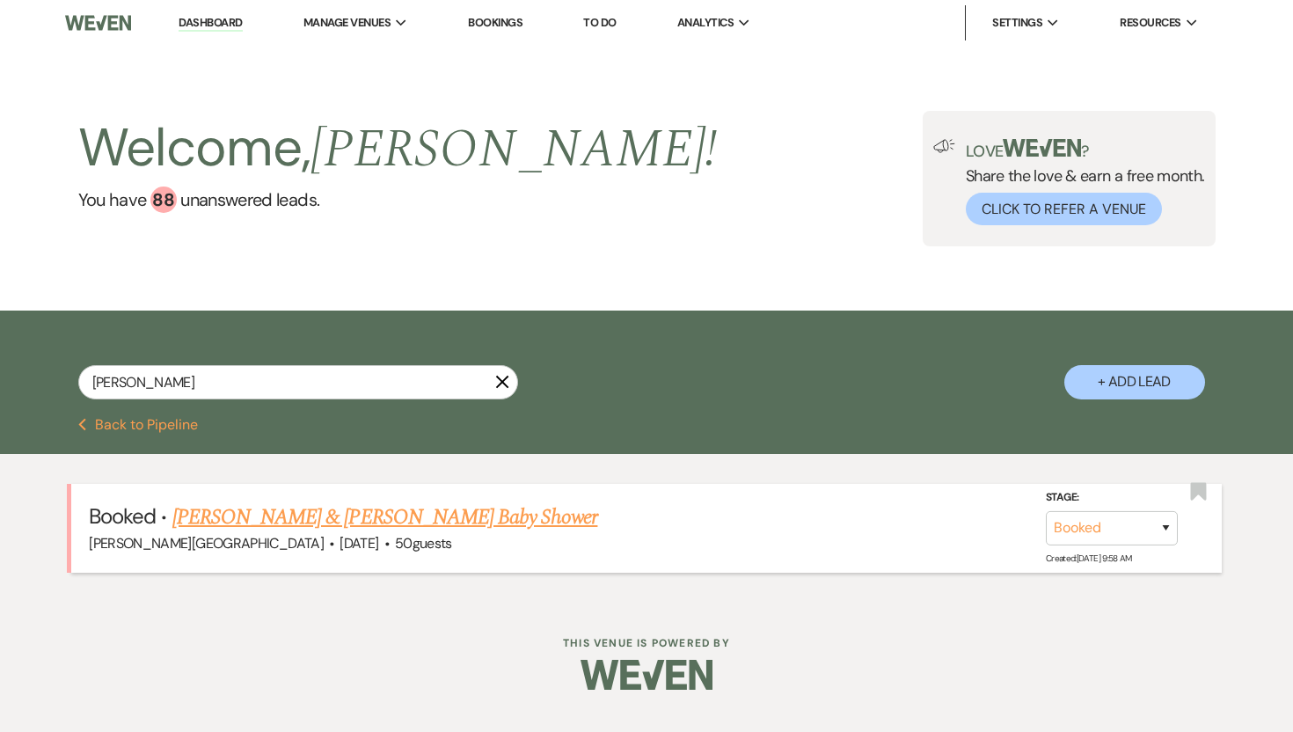
click at [206, 514] on link "Jade Dwelley & Mike Yu's Baby Shower" at bounding box center [385, 517] width 426 height 32
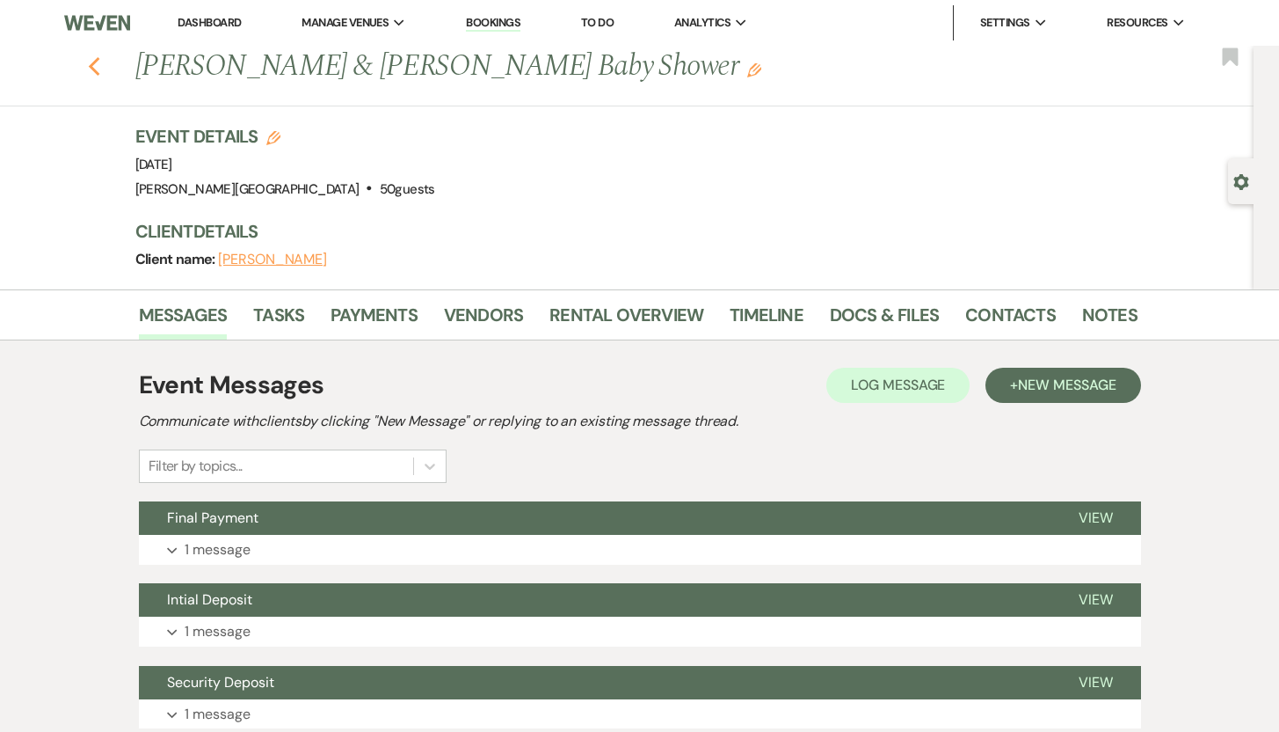
click at [101, 67] on icon "Previous" at bounding box center [94, 66] width 13 height 21
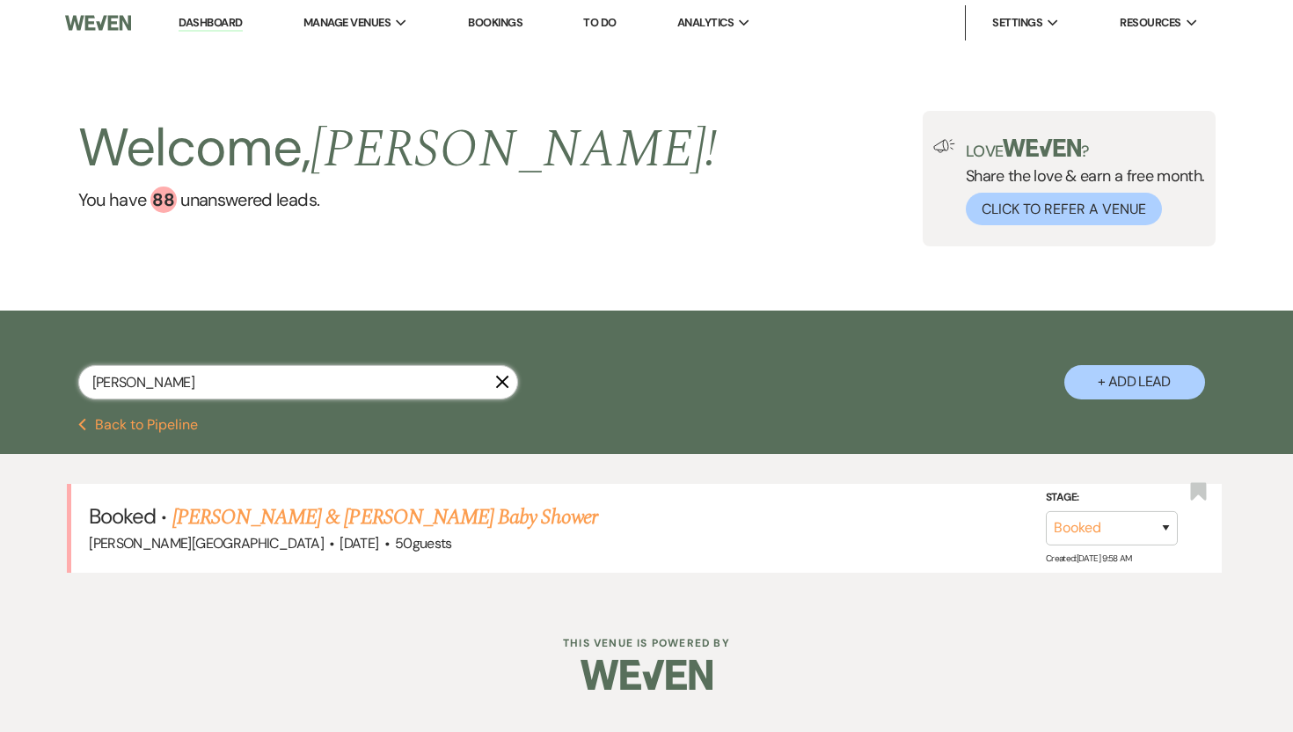
drag, startPoint x: 128, startPoint y: 377, endPoint x: 88, endPoint y: 375, distance: 40.5
click at [88, 375] on input "Jade" at bounding box center [298, 382] width 440 height 34
type input "Mike Yu"
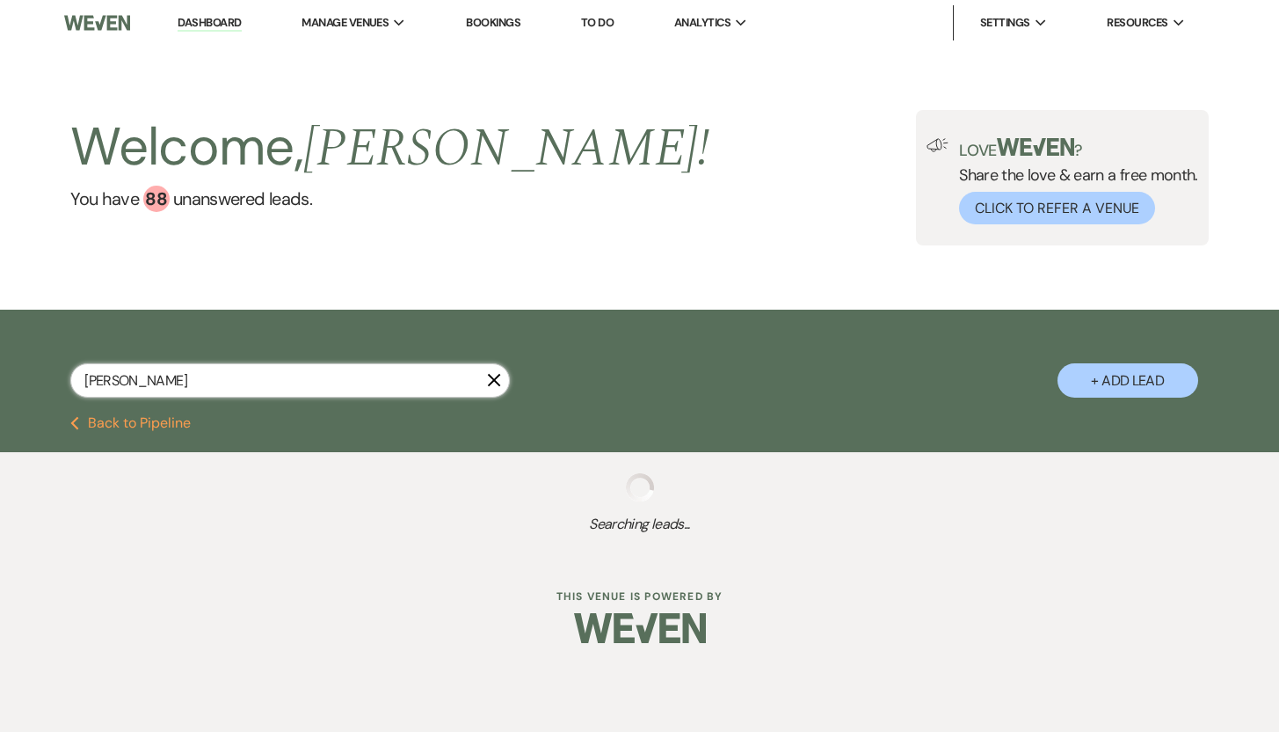
select select "2"
select select "8"
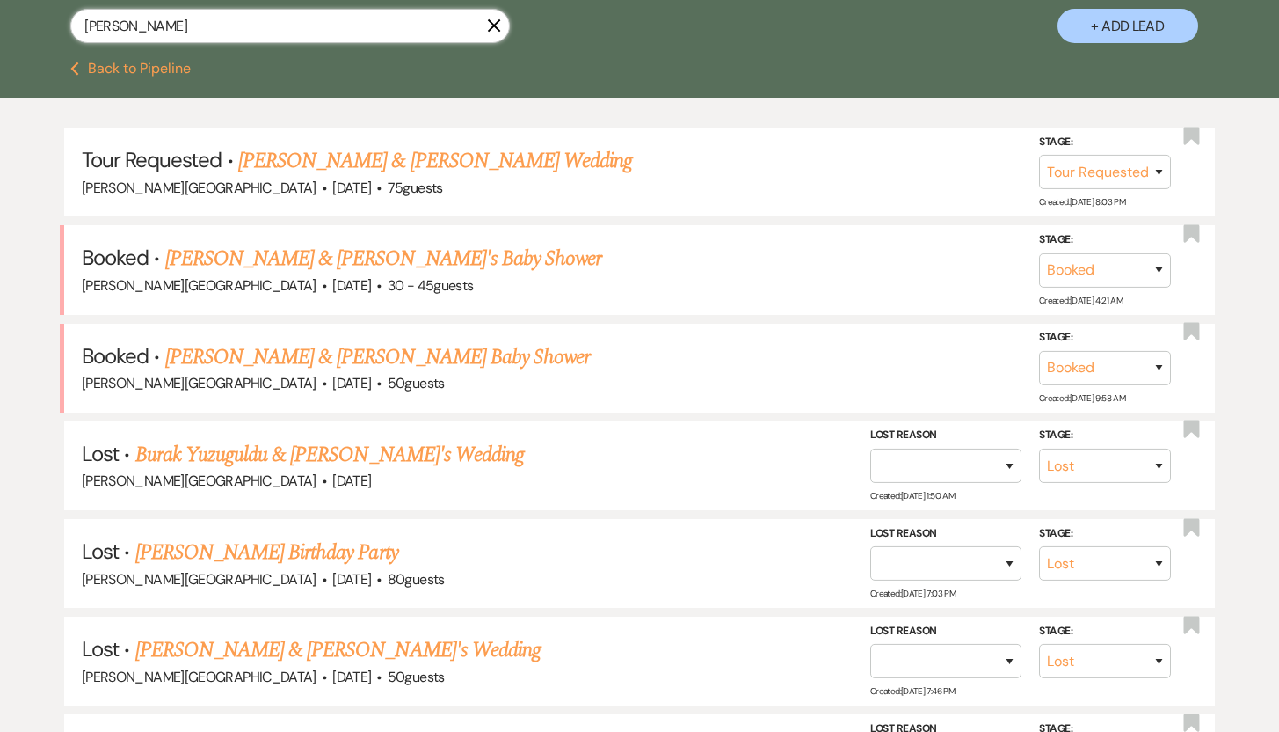
scroll to position [337, 0]
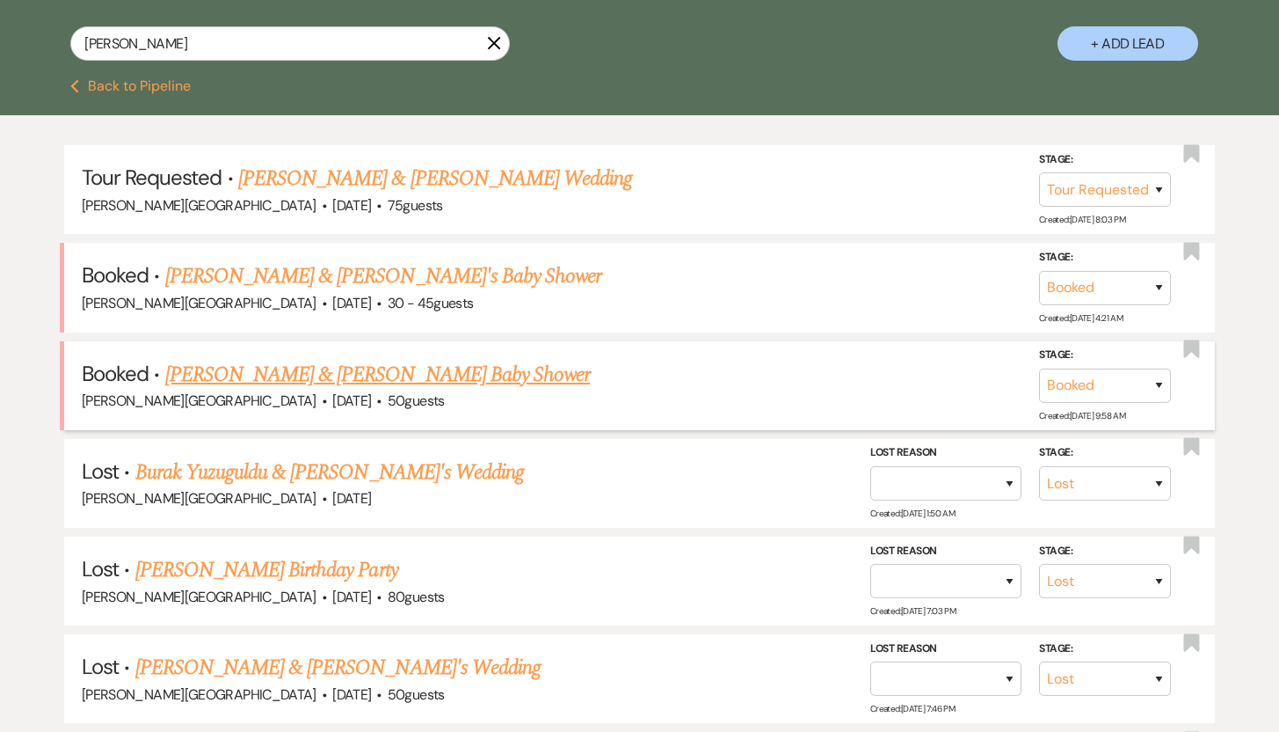
click at [384, 370] on link "Jade Dwelley & Mike Yu's Baby Shower" at bounding box center [378, 375] width 426 height 32
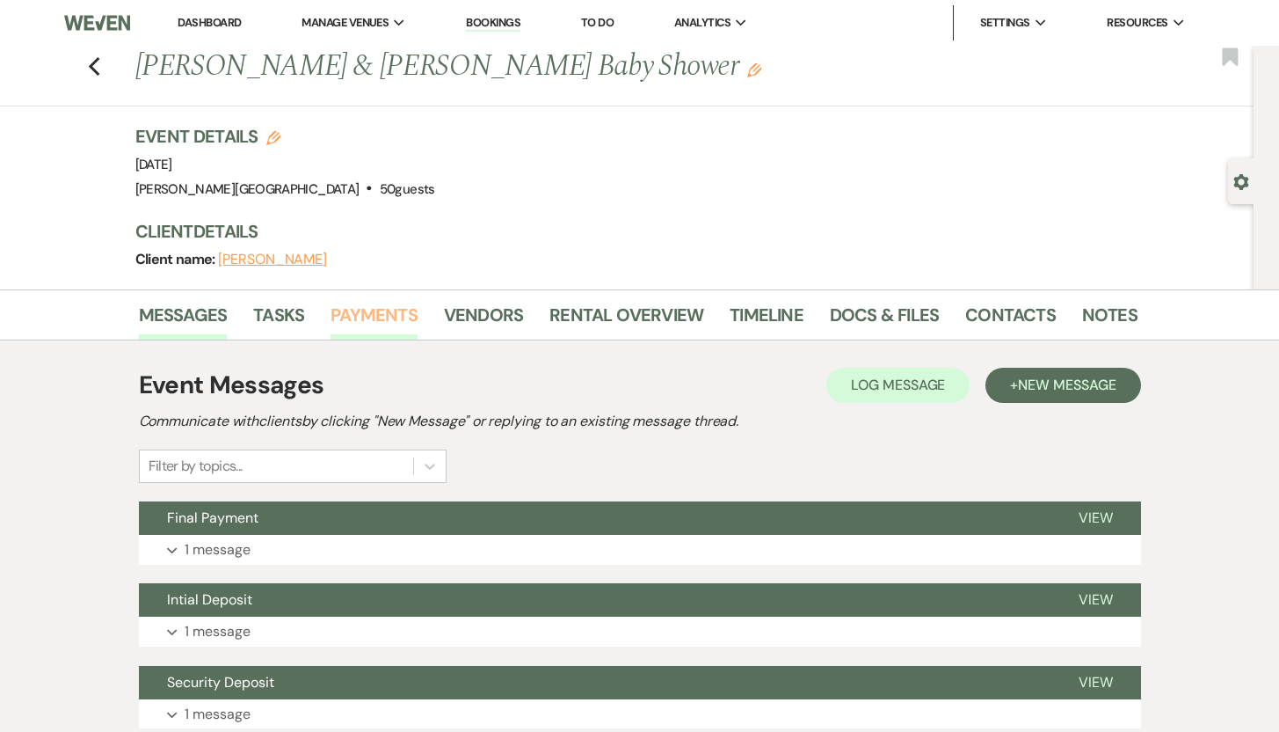
click at [398, 317] on link "Payments" at bounding box center [374, 320] width 87 height 39
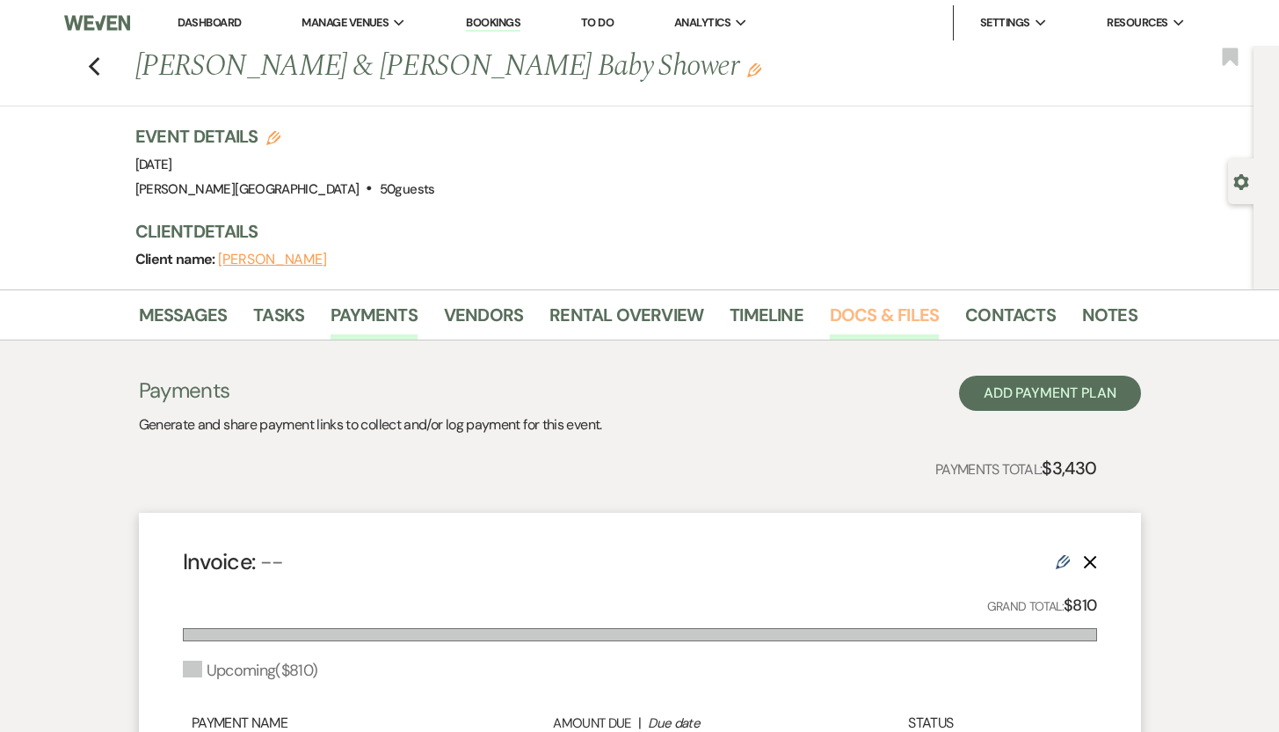
click at [880, 316] on link "Docs & Files" at bounding box center [884, 320] width 109 height 39
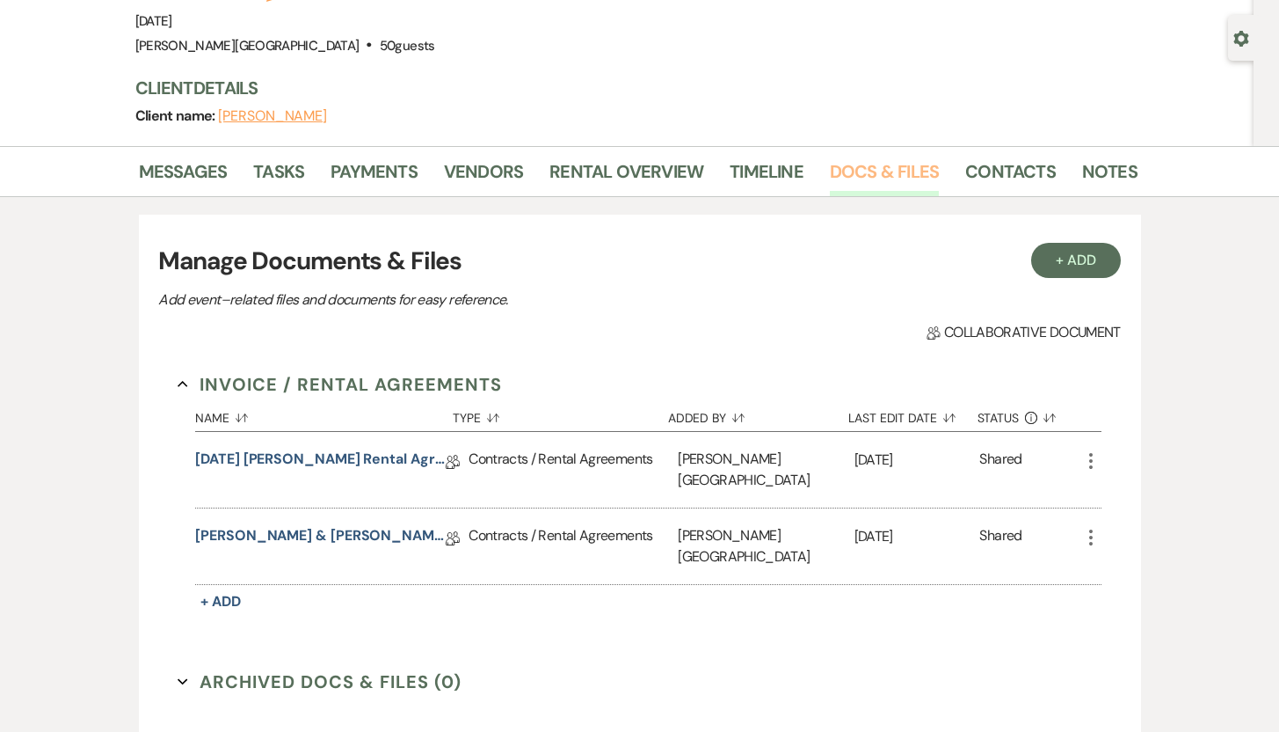
scroll to position [163, 0]
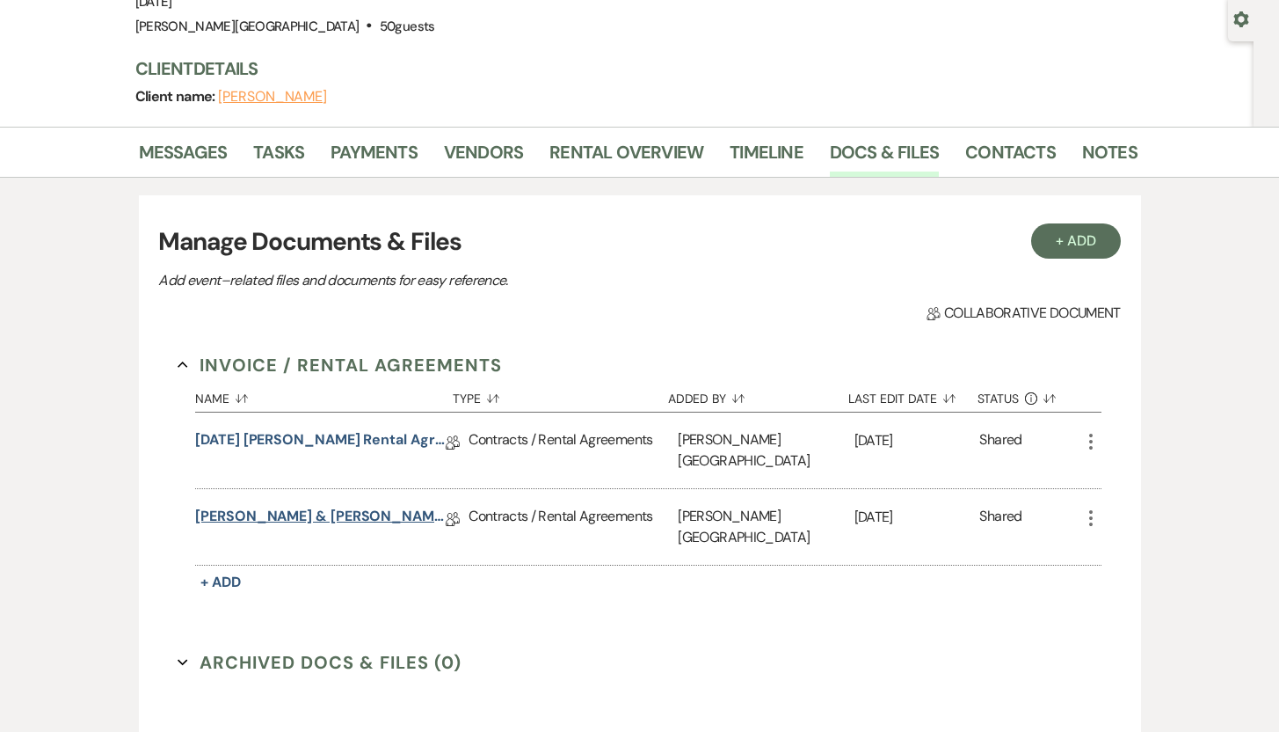
click at [352, 506] on link "Jade Dwelley & Mike Yu's Birthday Event Rental Agreement" at bounding box center [320, 519] width 251 height 27
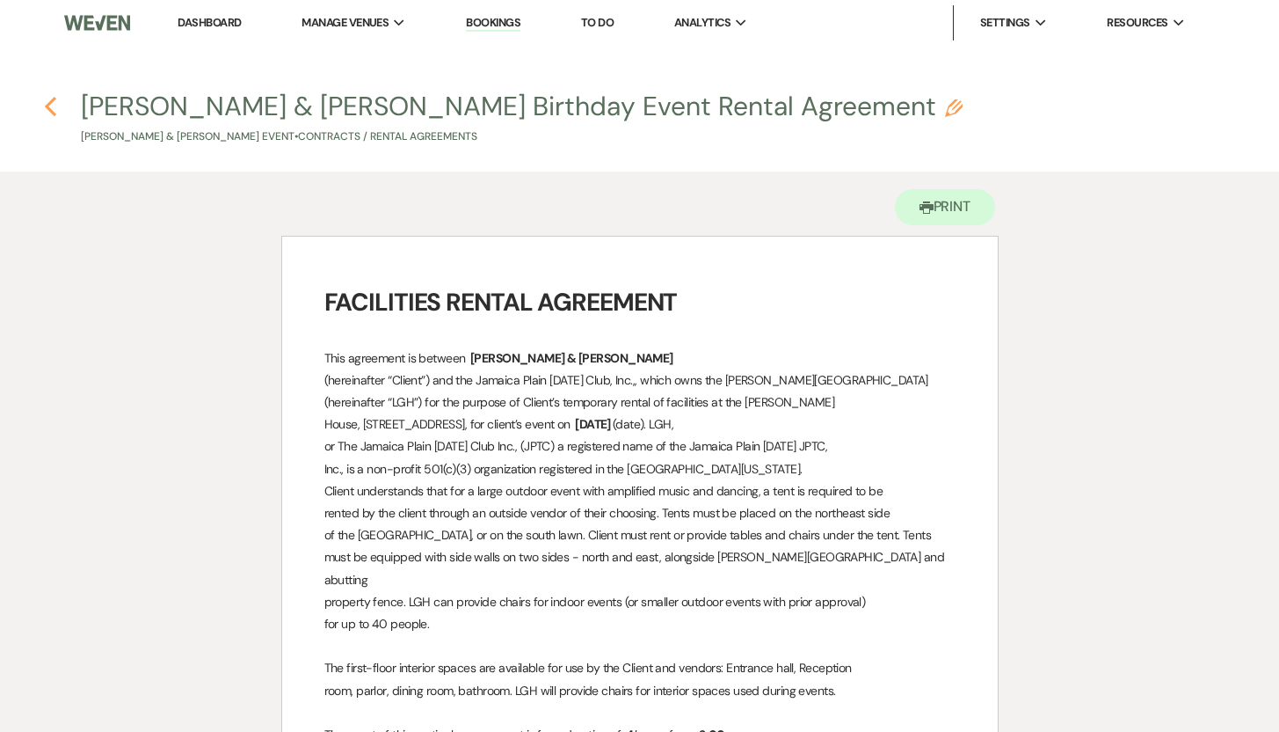
click at [52, 109] on icon "Previous" at bounding box center [50, 106] width 13 height 21
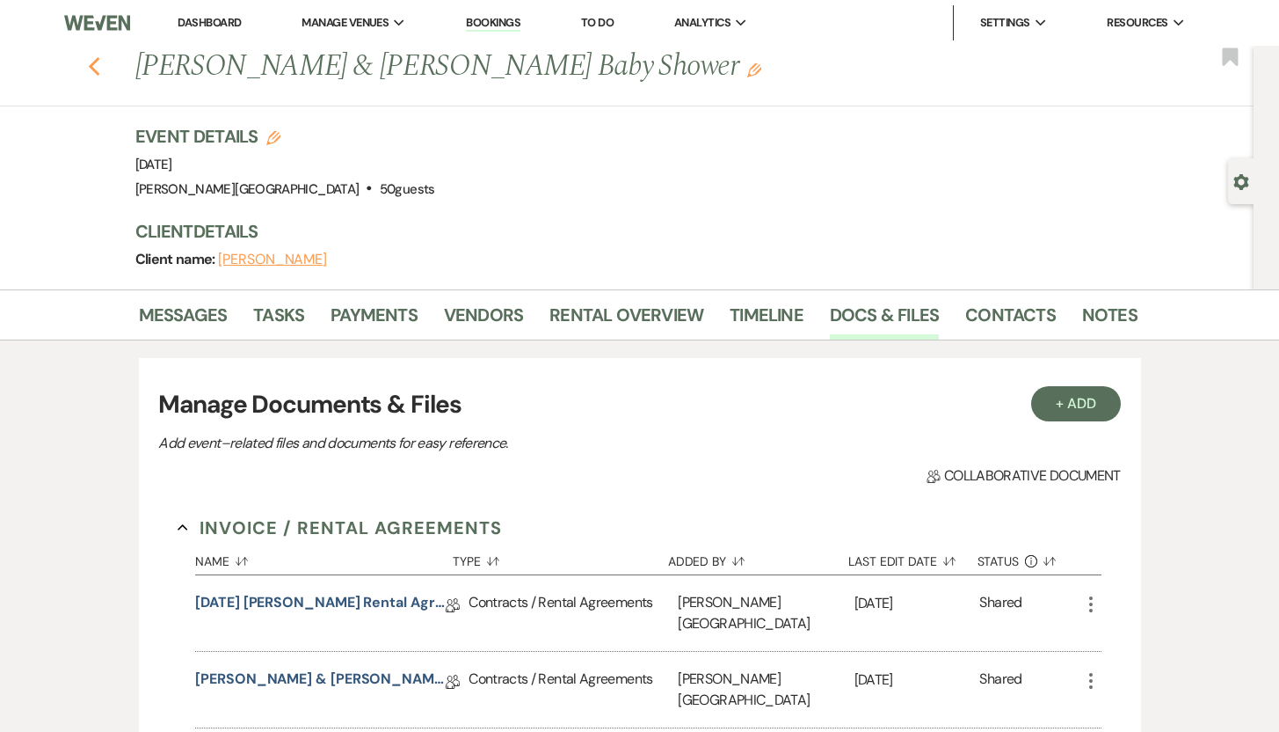
click at [101, 67] on icon "Previous" at bounding box center [94, 66] width 13 height 21
select select "2"
select select "8"
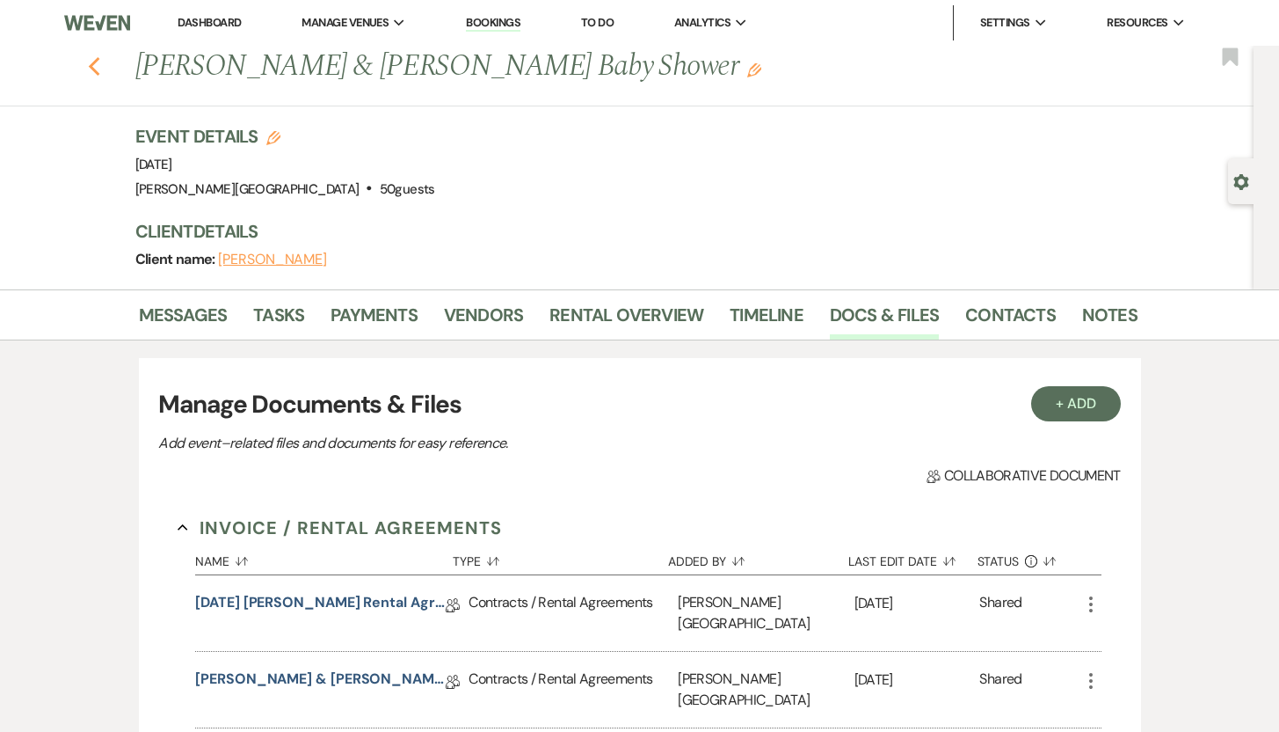
select select "8"
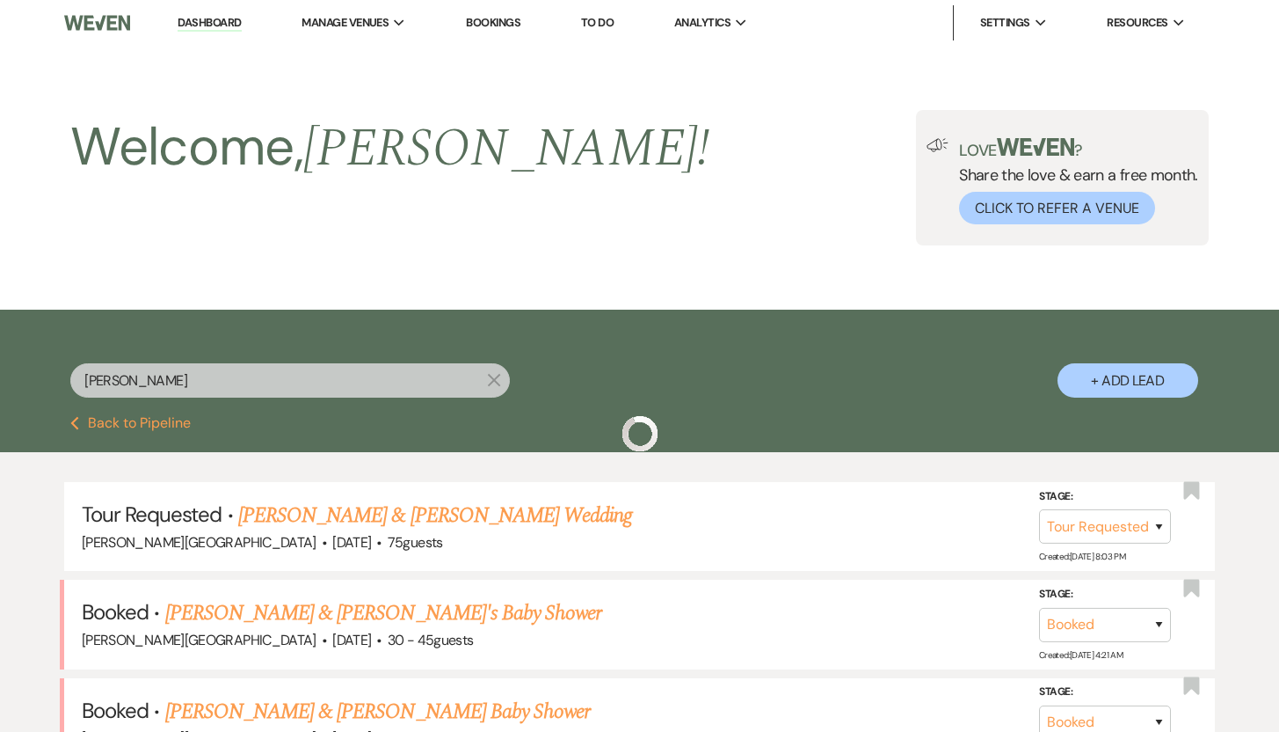
scroll to position [337, 0]
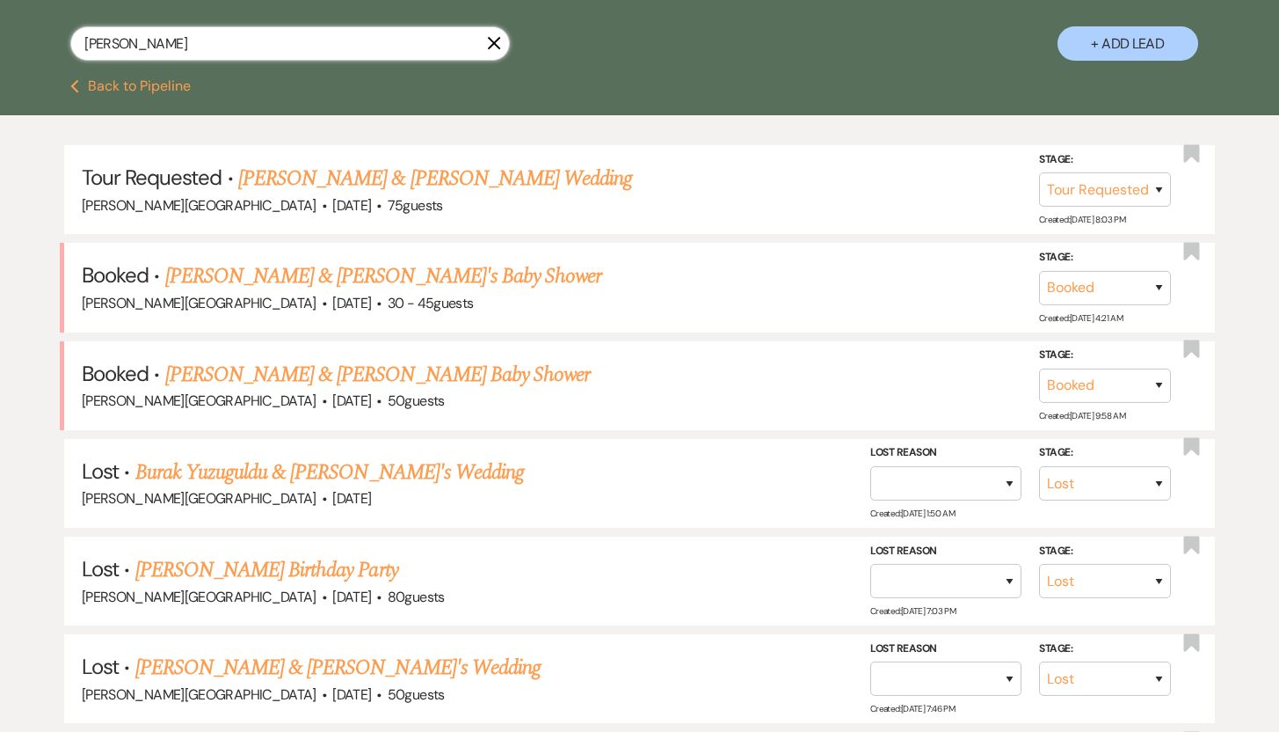
click at [218, 47] on input "Mike Yu" at bounding box center [290, 43] width 440 height 34
drag, startPoint x: 218, startPoint y: 47, endPoint x: 45, endPoint y: 22, distance: 175.0
click at [45, 22] on div "Mike Yu X + Add Lead" at bounding box center [640, 29] width 1266 height 94
paste input "Suravi Pramanik & Md Nasir's Wedding"
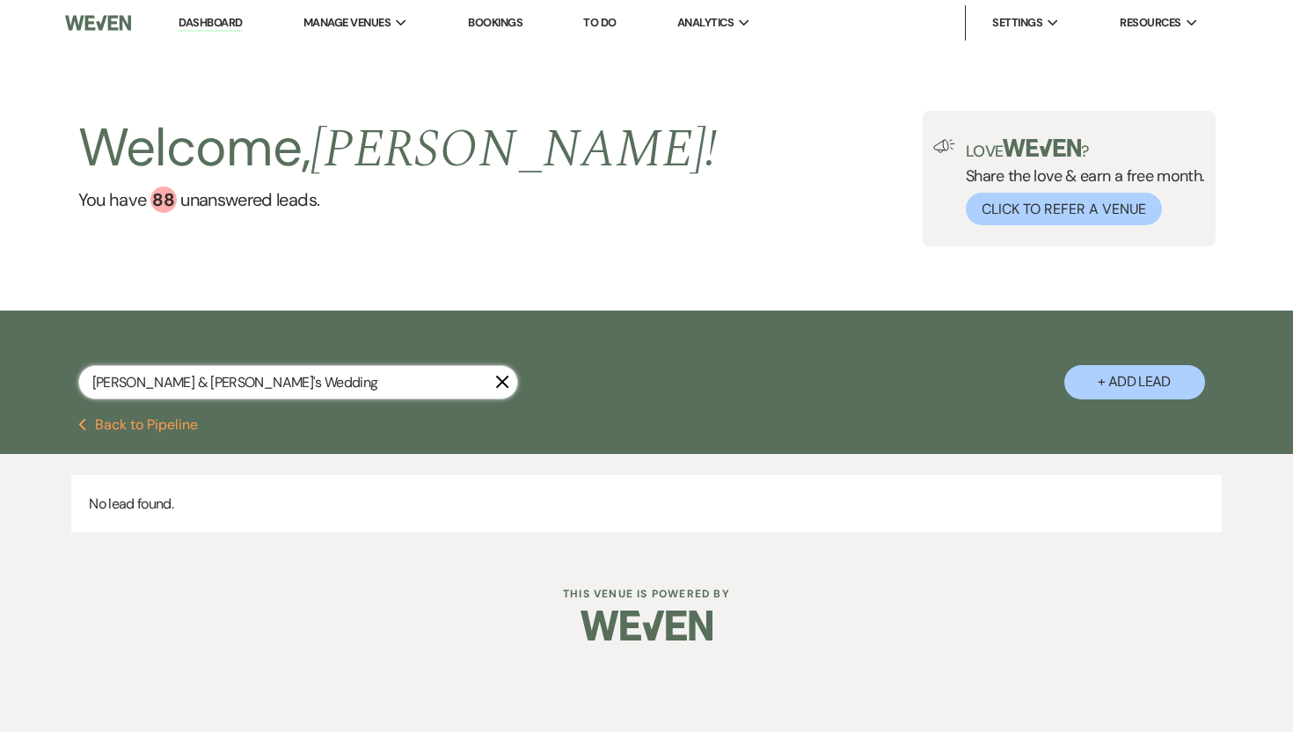
drag, startPoint x: 204, startPoint y: 382, endPoint x: 88, endPoint y: 376, distance: 116.2
click at [88, 376] on input "Suravi Pramanik & Md Nasir's Wedding" at bounding box center [298, 382] width 440 height 34
drag, startPoint x: 223, startPoint y: 378, endPoint x: 146, endPoint y: 379, distance: 77.4
click at [146, 379] on input "Md Nasir's Wedding" at bounding box center [298, 382] width 440 height 34
click at [144, 379] on input "Md Nasir'" at bounding box center [298, 382] width 440 height 34
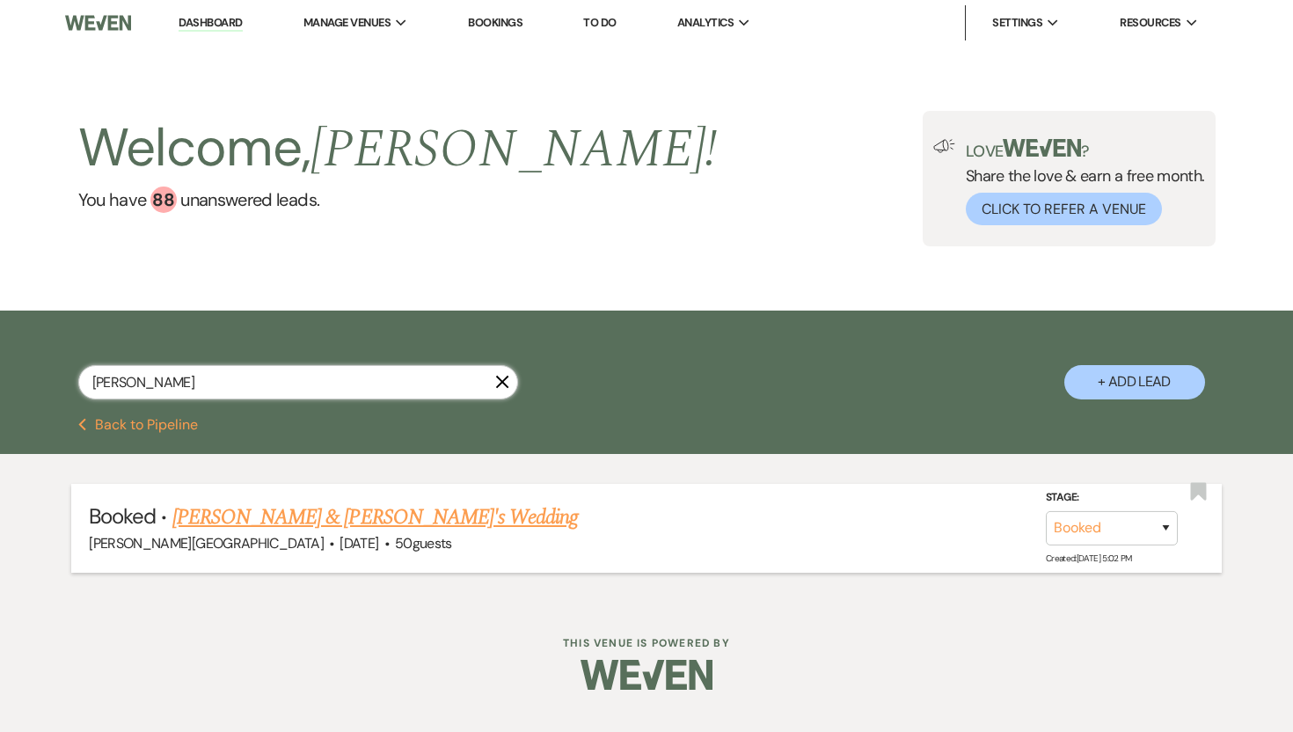
type input "Md Nasir"
click at [243, 514] on link "Suravi Pramanik & Md Nasir's Wedding" at bounding box center [375, 517] width 406 height 32
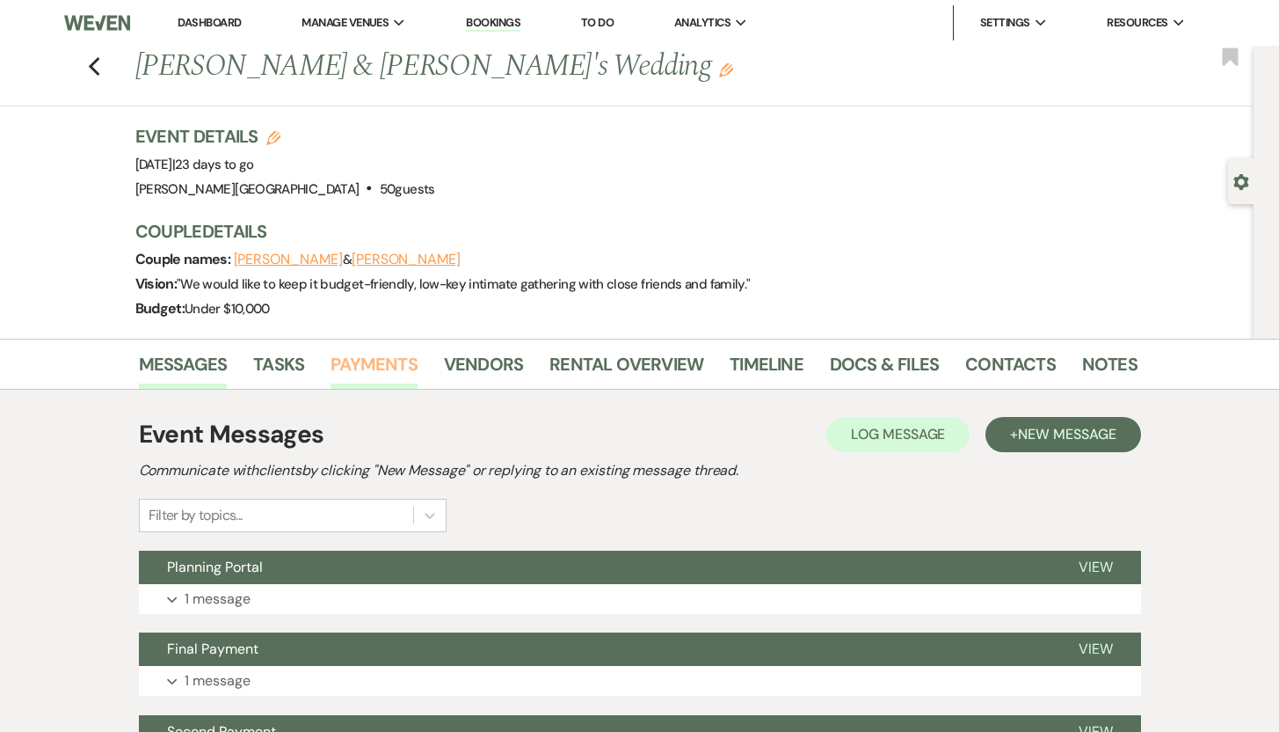
click at [367, 363] on link "Payments" at bounding box center [374, 369] width 87 height 39
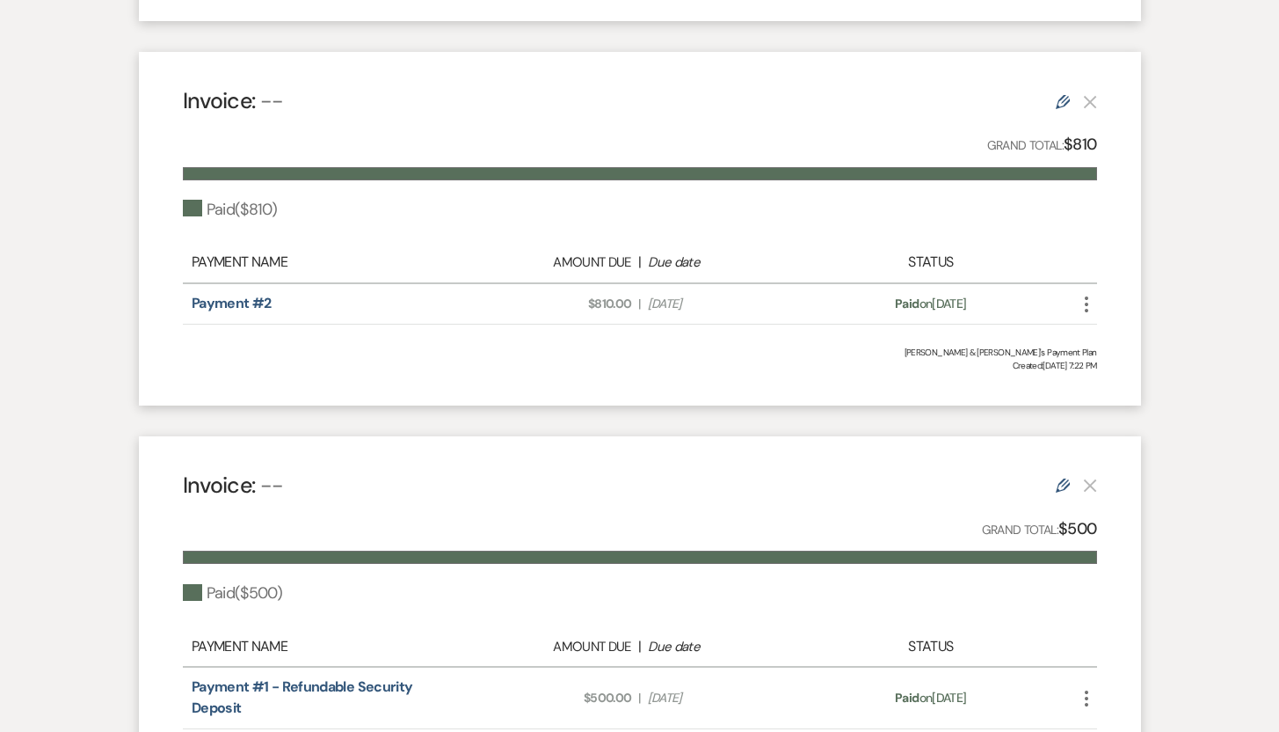
scroll to position [906, 0]
